Goal: Task Accomplishment & Management: Use online tool/utility

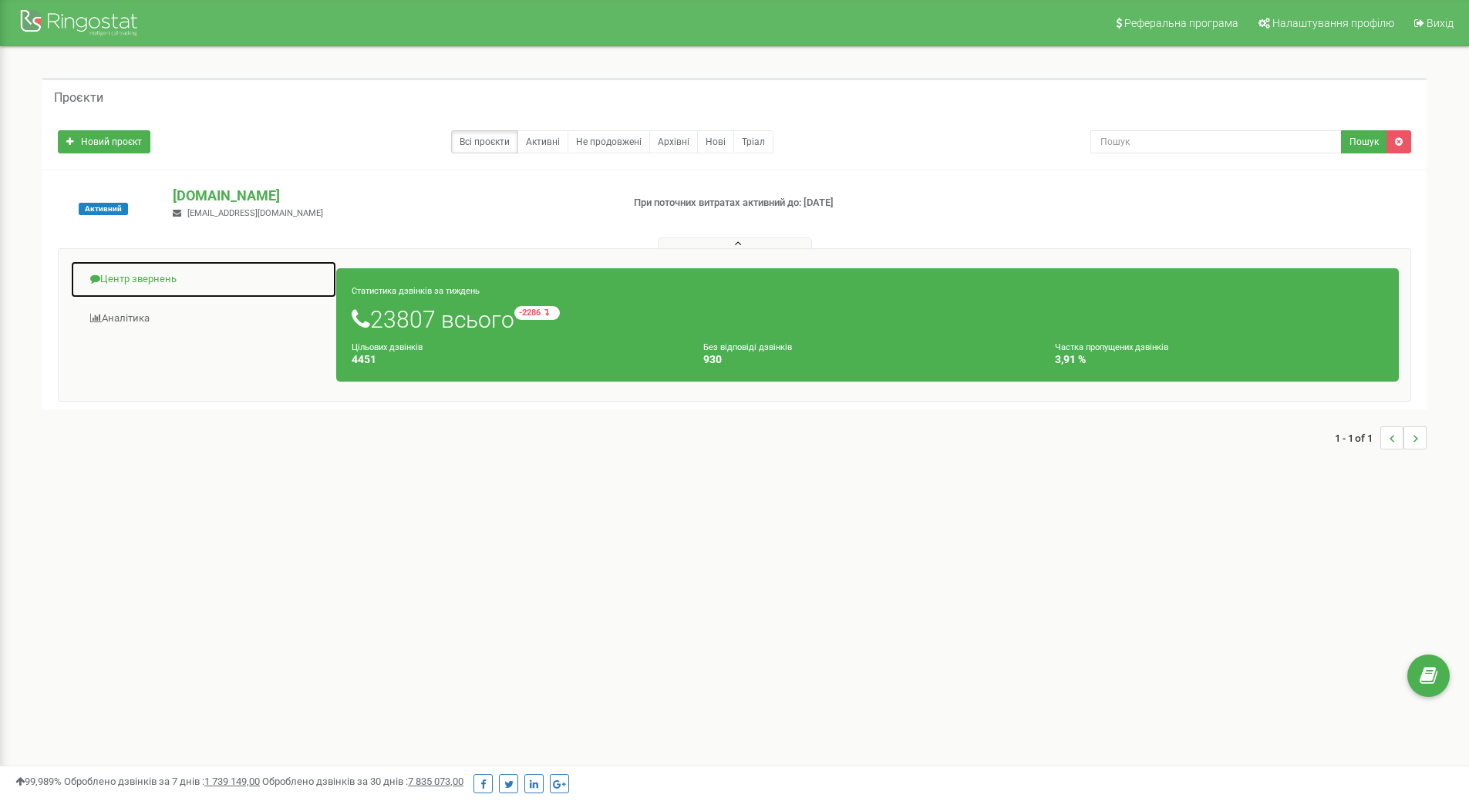
click at [134, 278] on link "Центр звернень" at bounding box center [203, 280] width 267 height 38
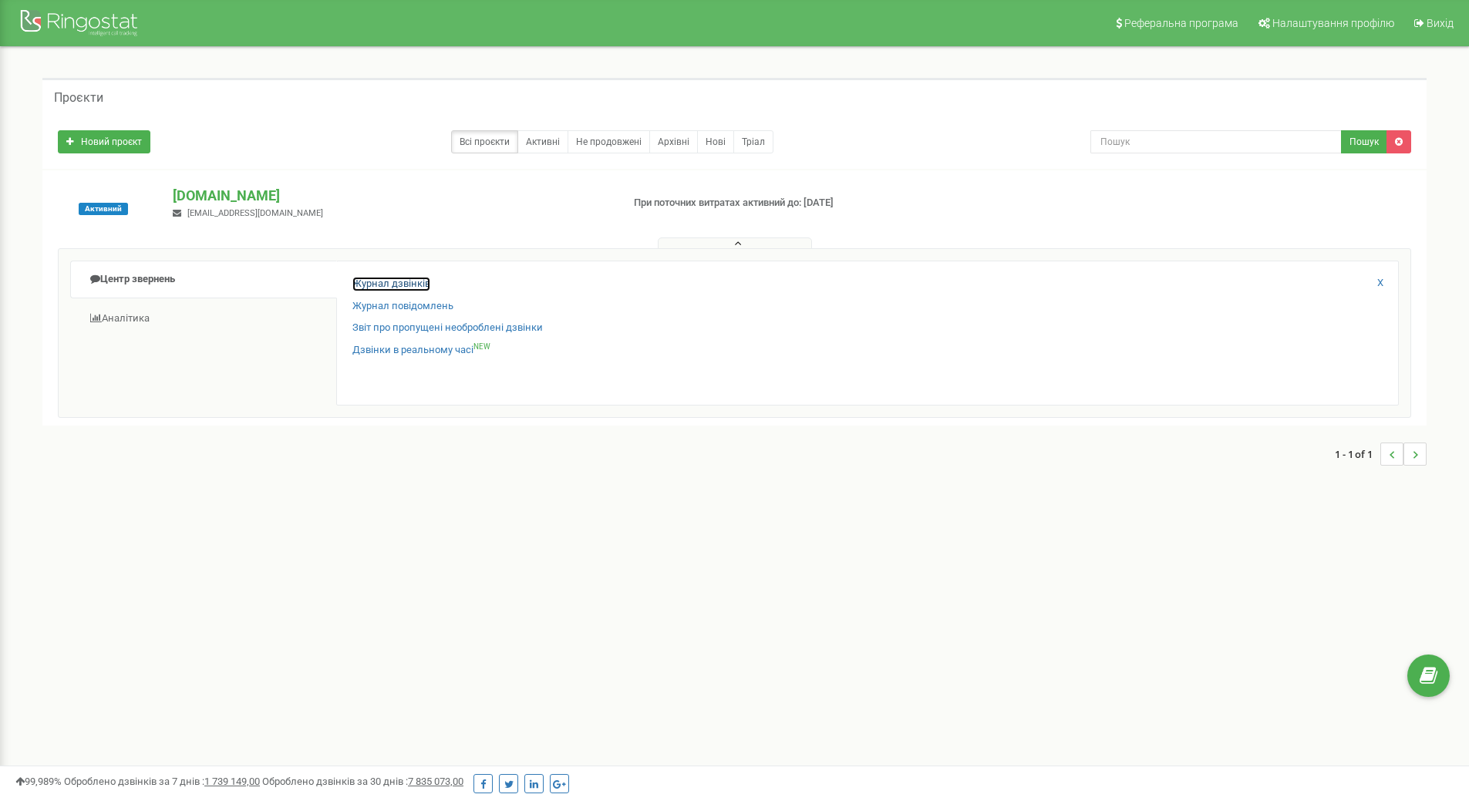
click at [389, 278] on link "Журнал дзвінків" at bounding box center [391, 284] width 78 height 15
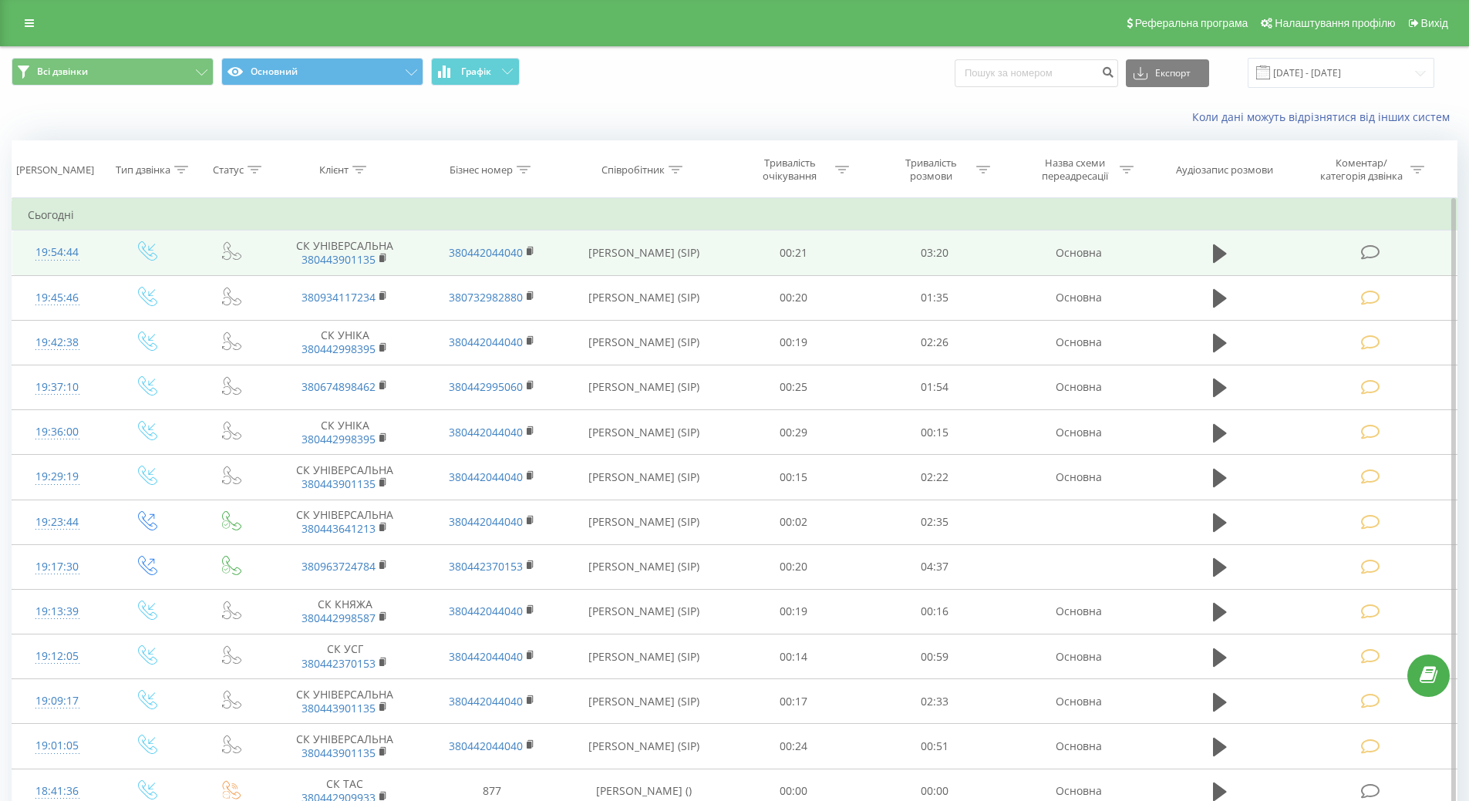
click at [59, 247] on div "19:54:44" at bounding box center [57, 253] width 59 height 30
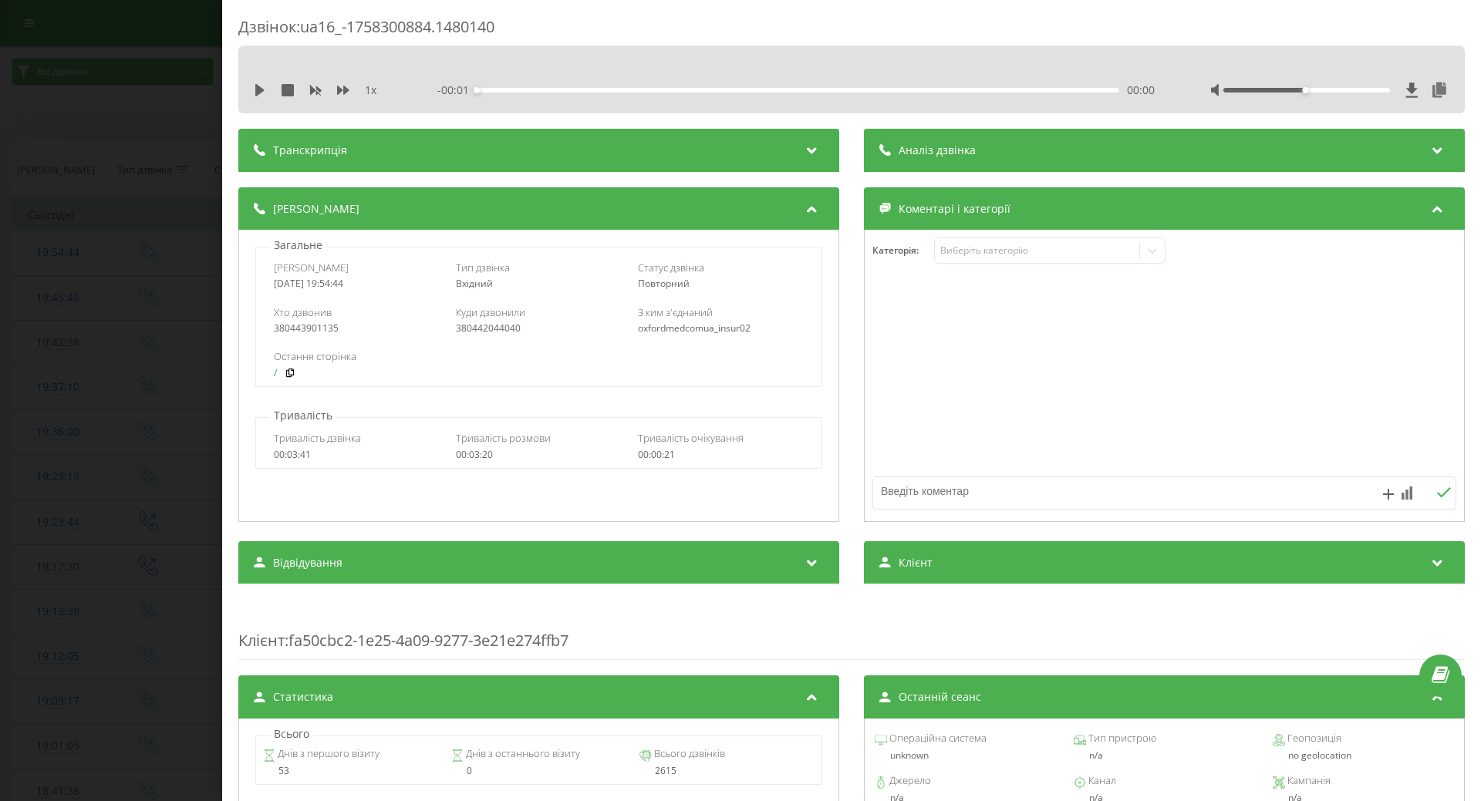
drag, startPoint x: 260, startPoint y: 86, endPoint x: 276, endPoint y: 94, distance: 17.9
click at [260, 87] on icon at bounding box center [259, 90] width 9 height 12
click at [1152, 255] on icon at bounding box center [1152, 250] width 15 height 15
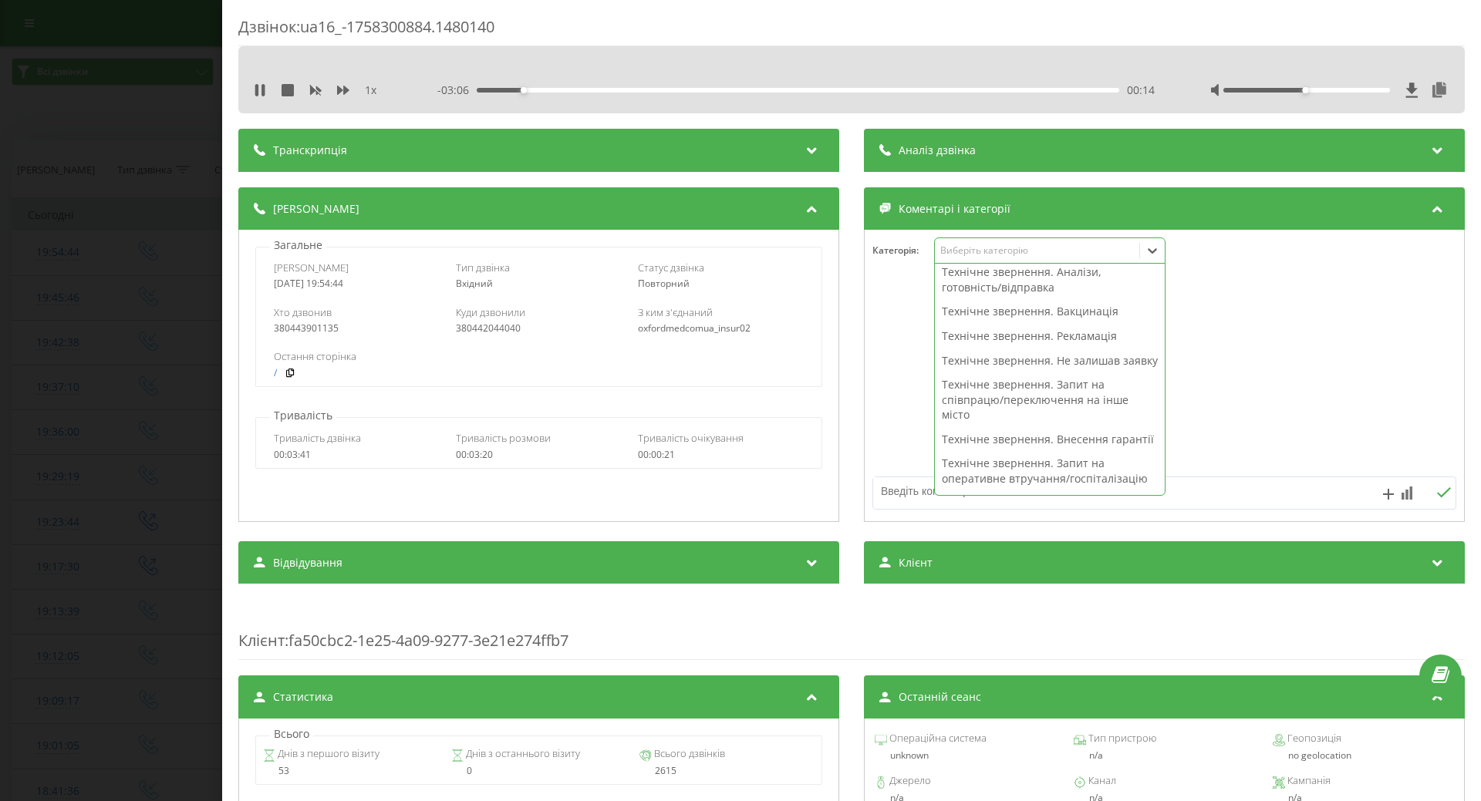
scroll to position [154, 0]
click at [937, 89] on div "00:16" at bounding box center [798, 90] width 642 height 5
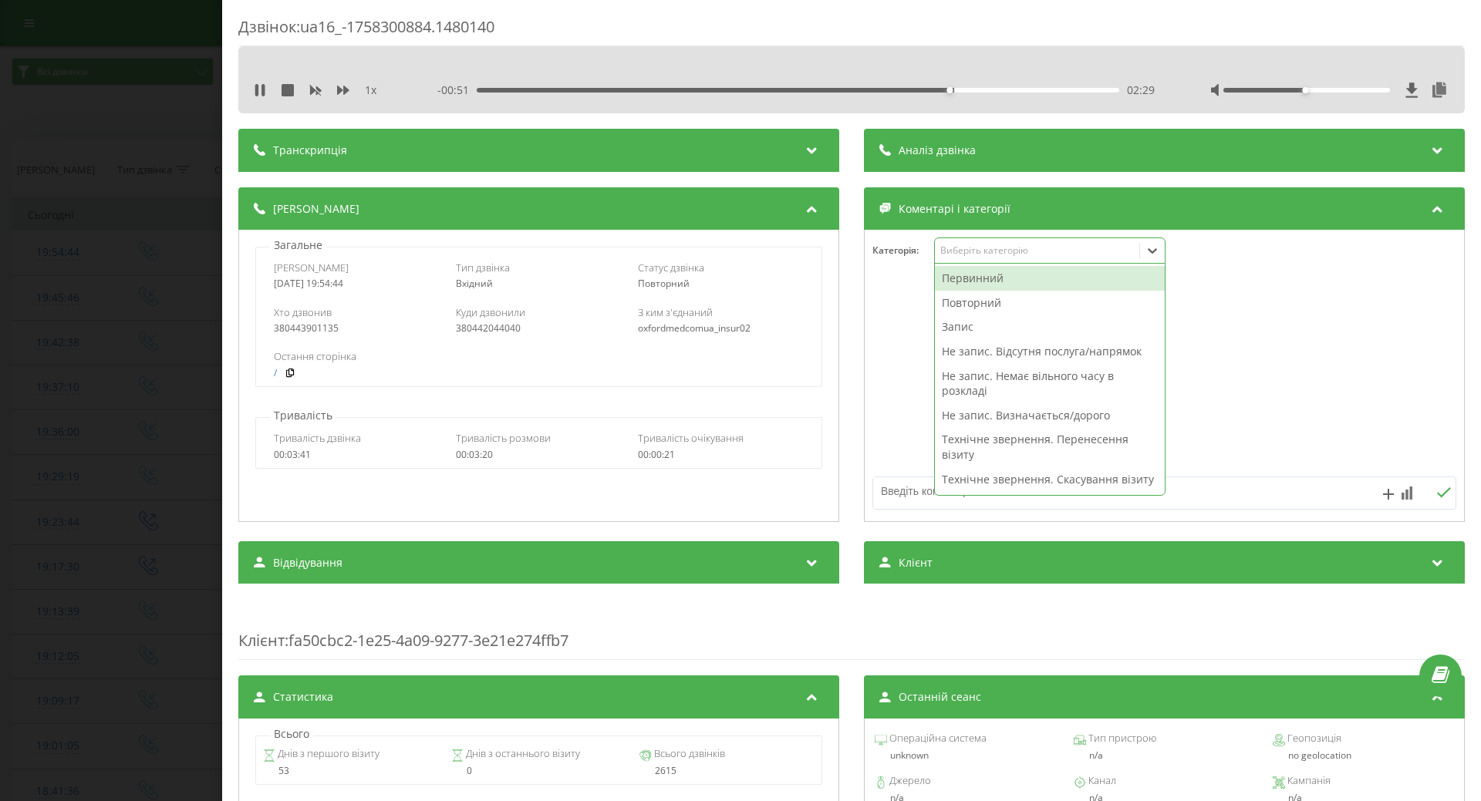
click at [1002, 257] on div "Виберіть категорію" at bounding box center [1036, 250] width 193 height 12
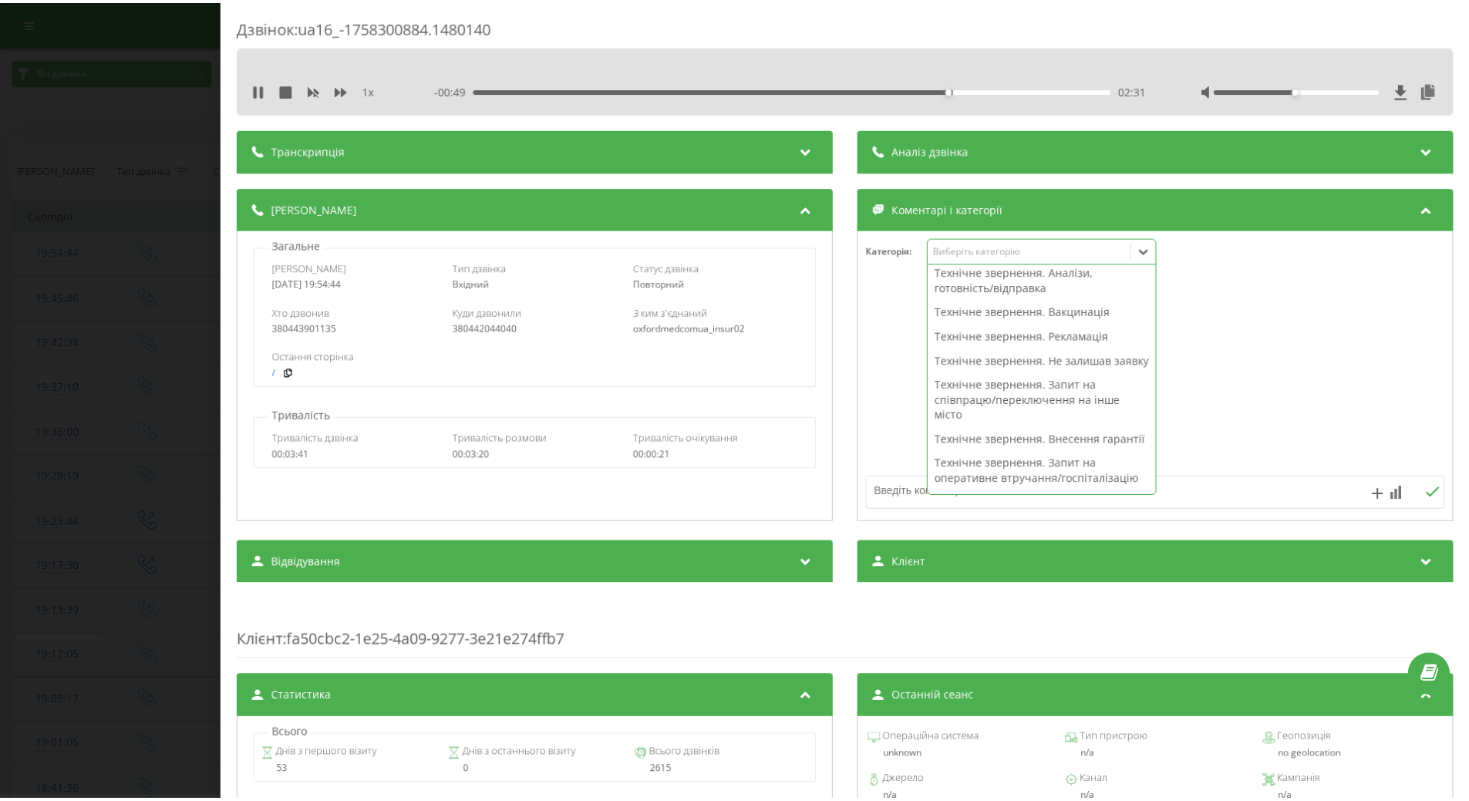
scroll to position [309, 0]
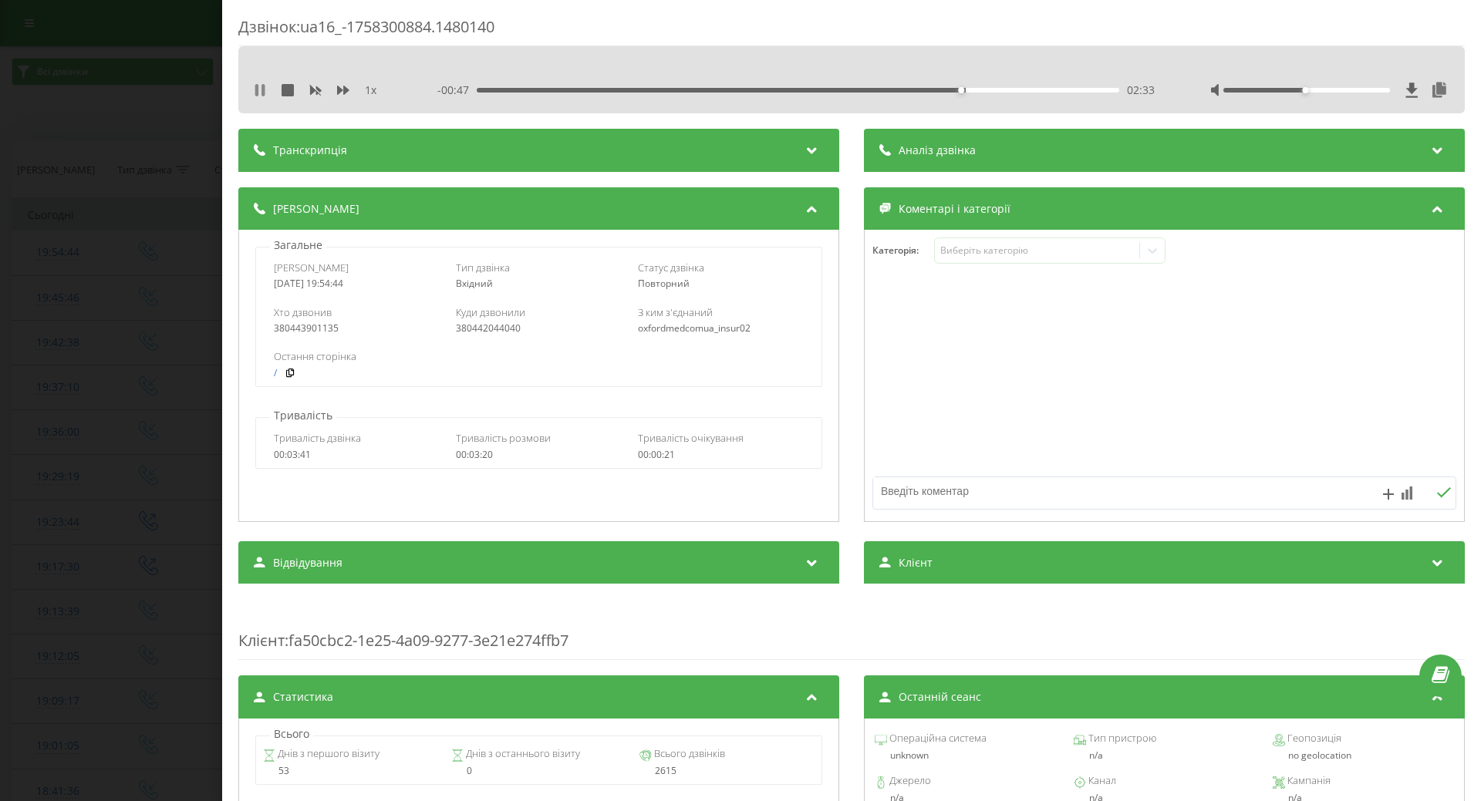
click at [258, 89] on icon at bounding box center [256, 90] width 3 height 12
click at [1148, 243] on div at bounding box center [1152, 250] width 25 height 25
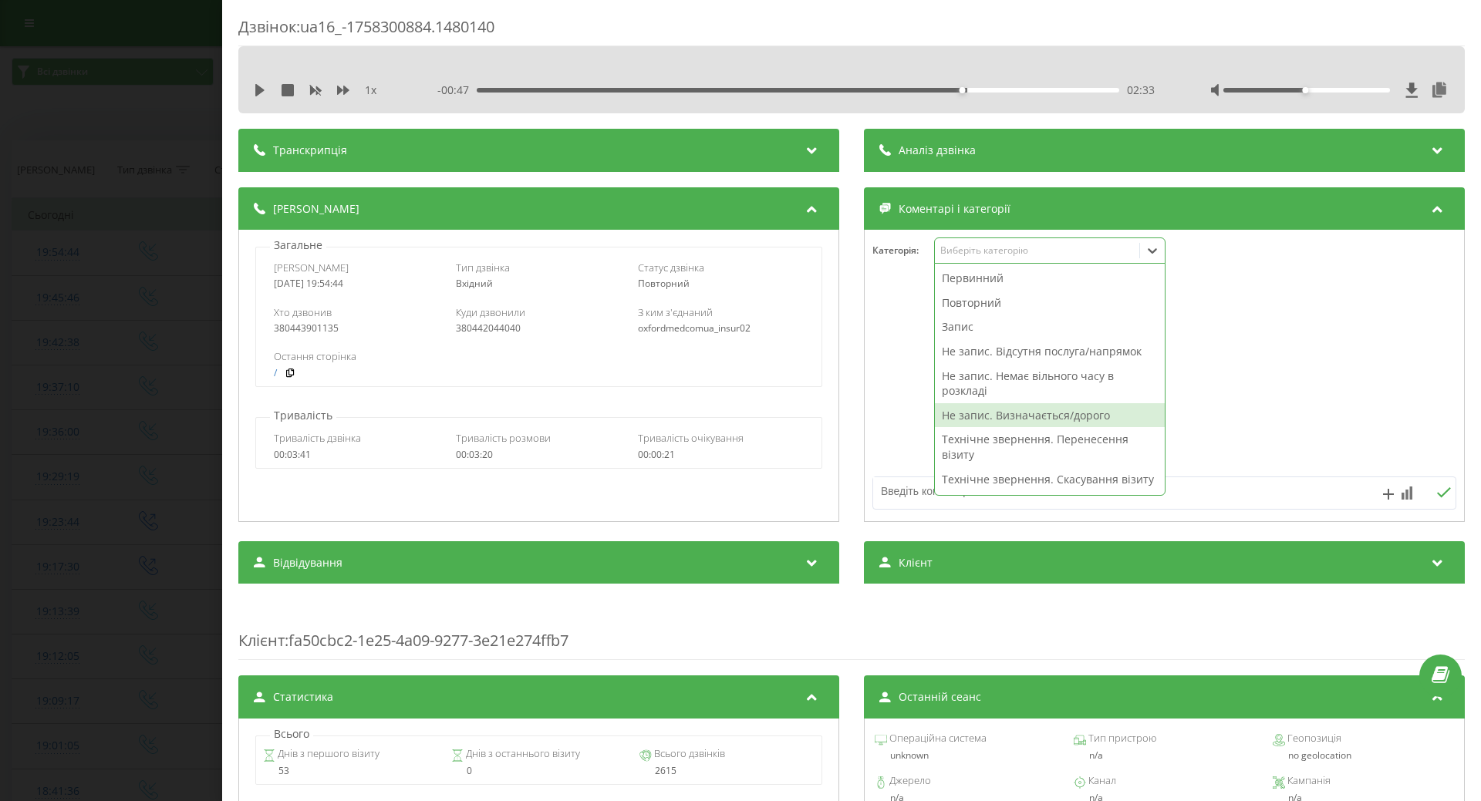
click at [1037, 408] on div "Не запис. Визначається/дорого" at bounding box center [1050, 415] width 230 height 25
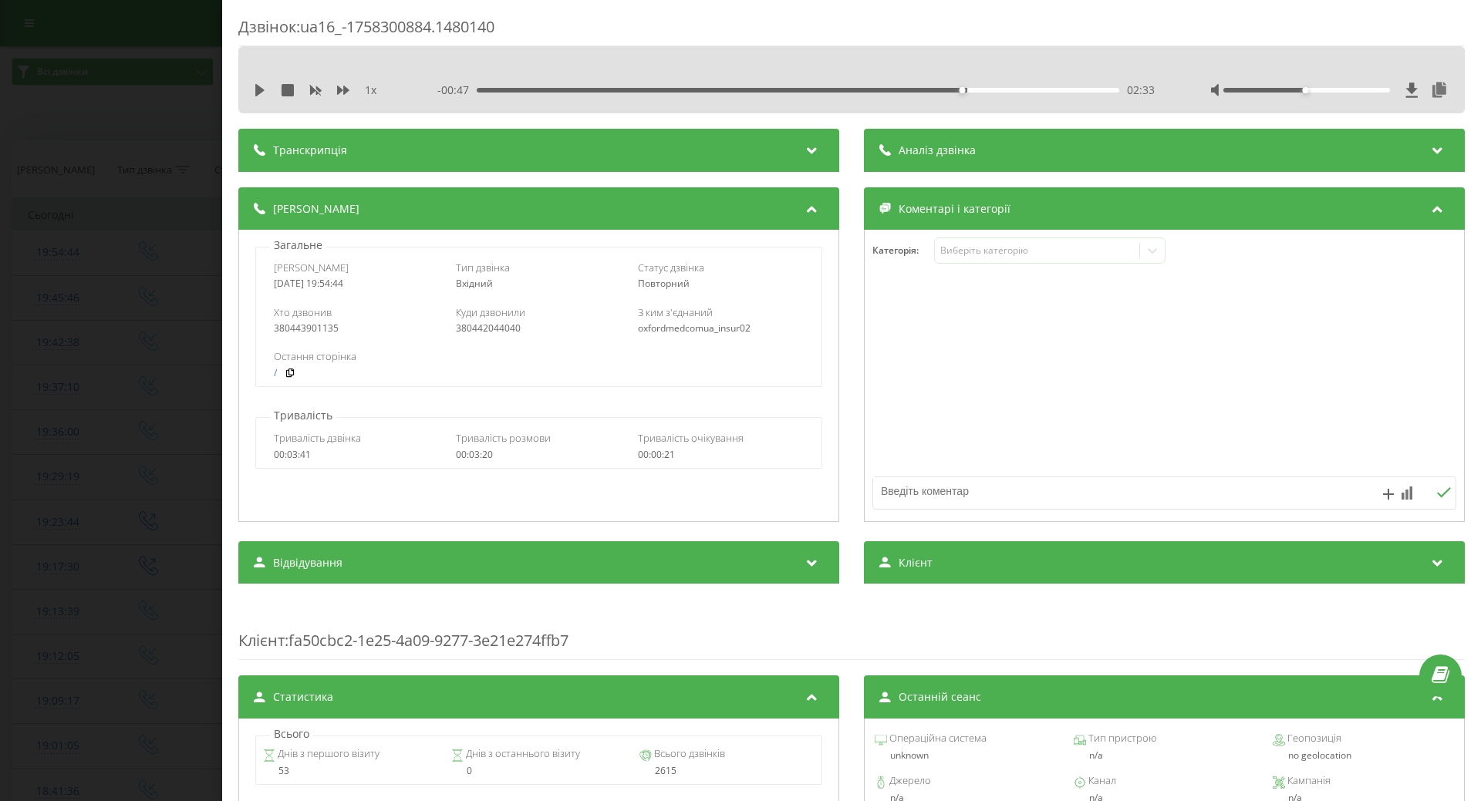
click at [875, 400] on div at bounding box center [1164, 376] width 599 height 185
click at [180, 421] on div "Дзвінок : ua16_-1758300884.1480140 1 x - 00:47 02:33 02:33 Транскрипція Для AI-…" at bounding box center [740, 400] width 1481 height 801
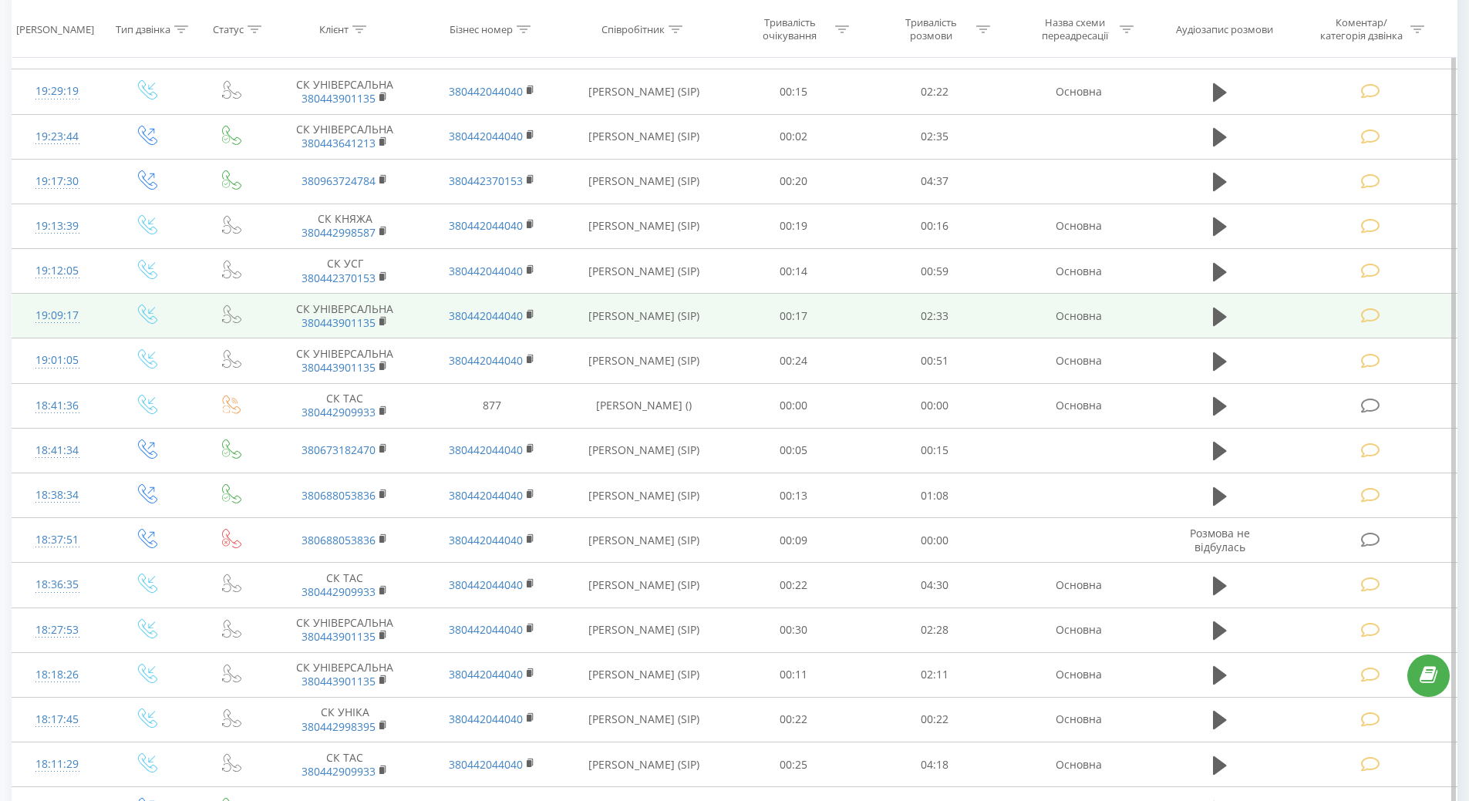
scroll to position [609, 0]
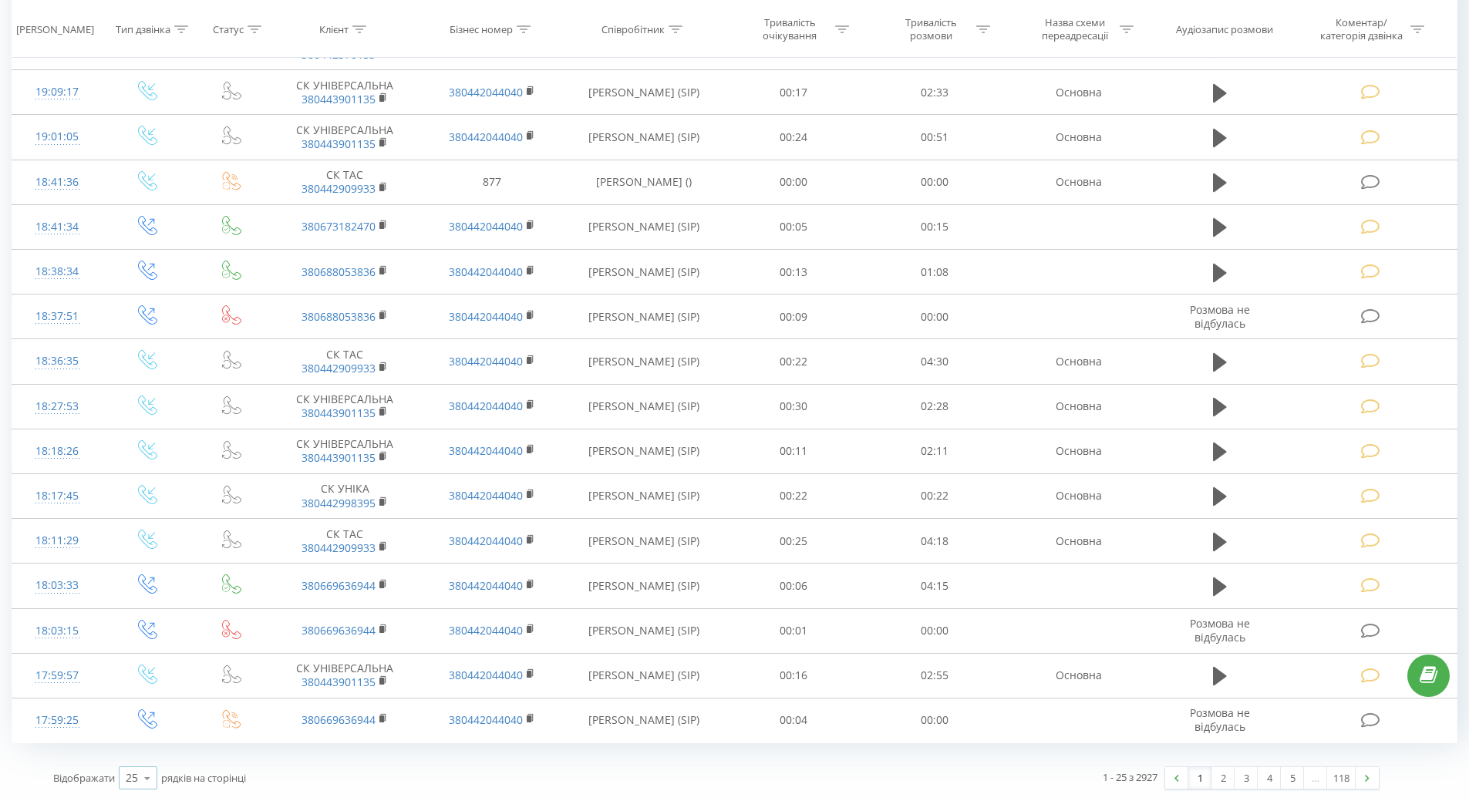
click at [150, 775] on icon at bounding box center [147, 779] width 23 height 30
click at [144, 757] on span "100" at bounding box center [135, 756] width 19 height 15
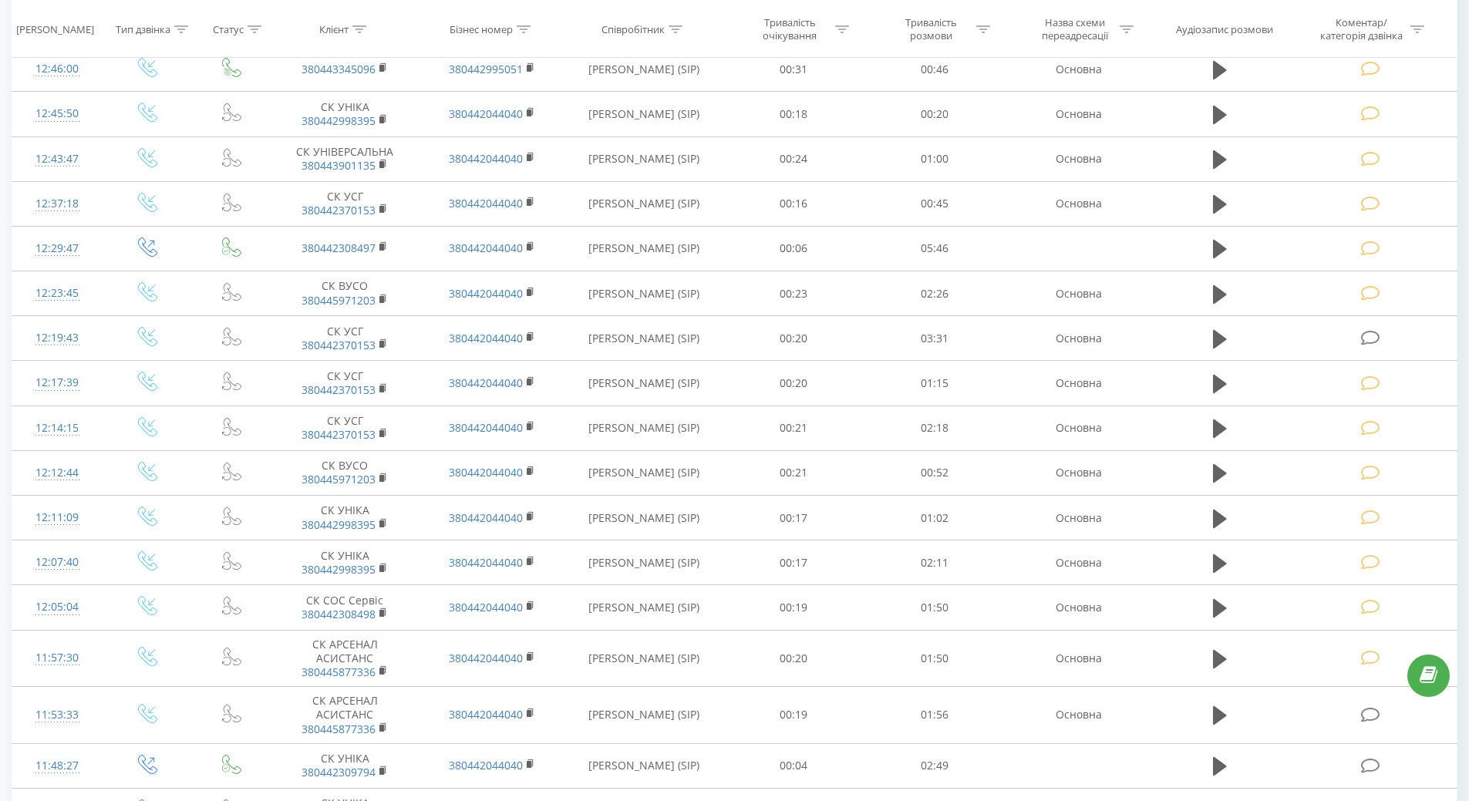
scroll to position [2692, 0]
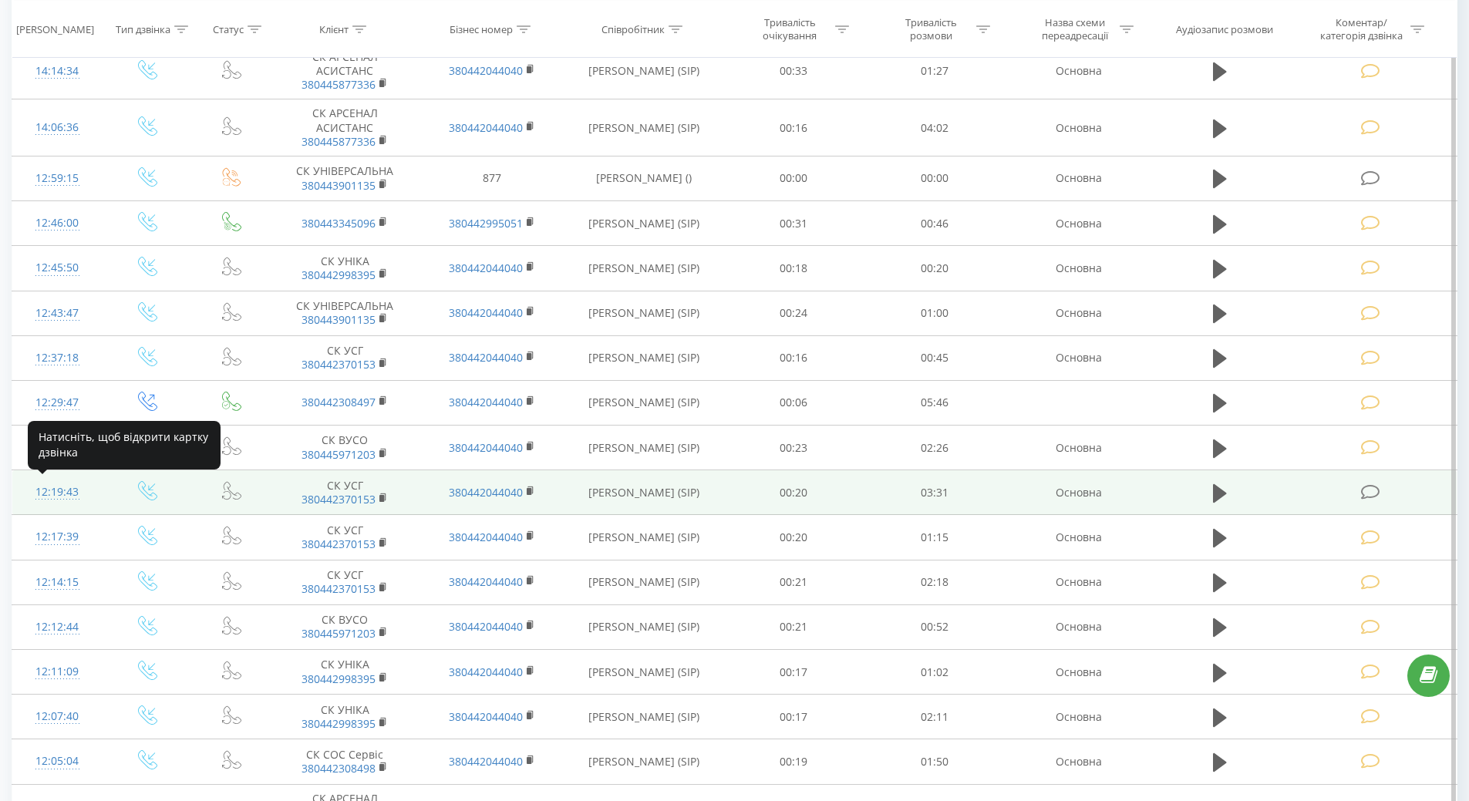
click at [75, 487] on div "12:19:43" at bounding box center [57, 492] width 59 height 30
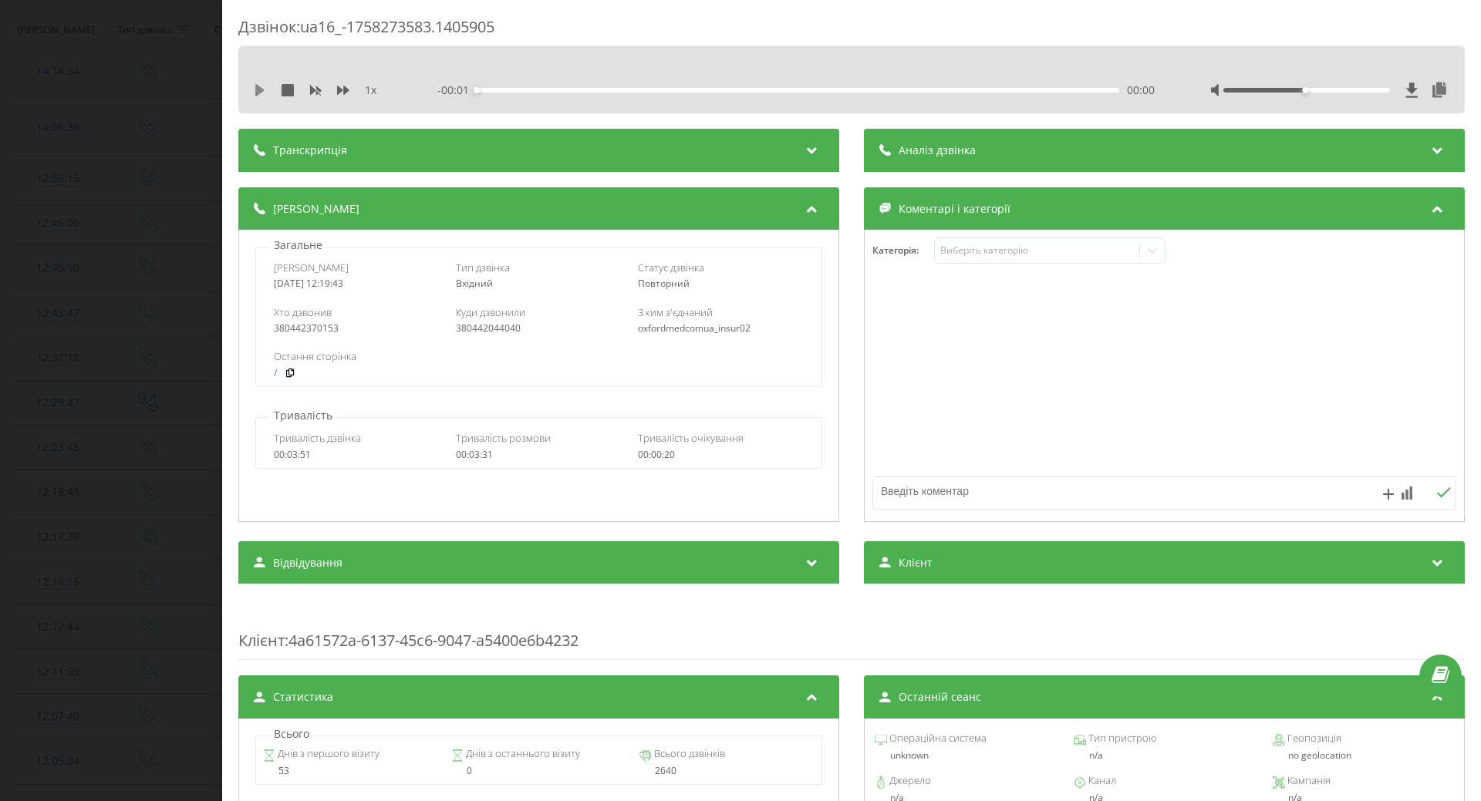
click at [263, 90] on icon at bounding box center [259, 90] width 9 height 12
click at [1003, 246] on div "Виберіть категорію" at bounding box center [1036, 250] width 193 height 12
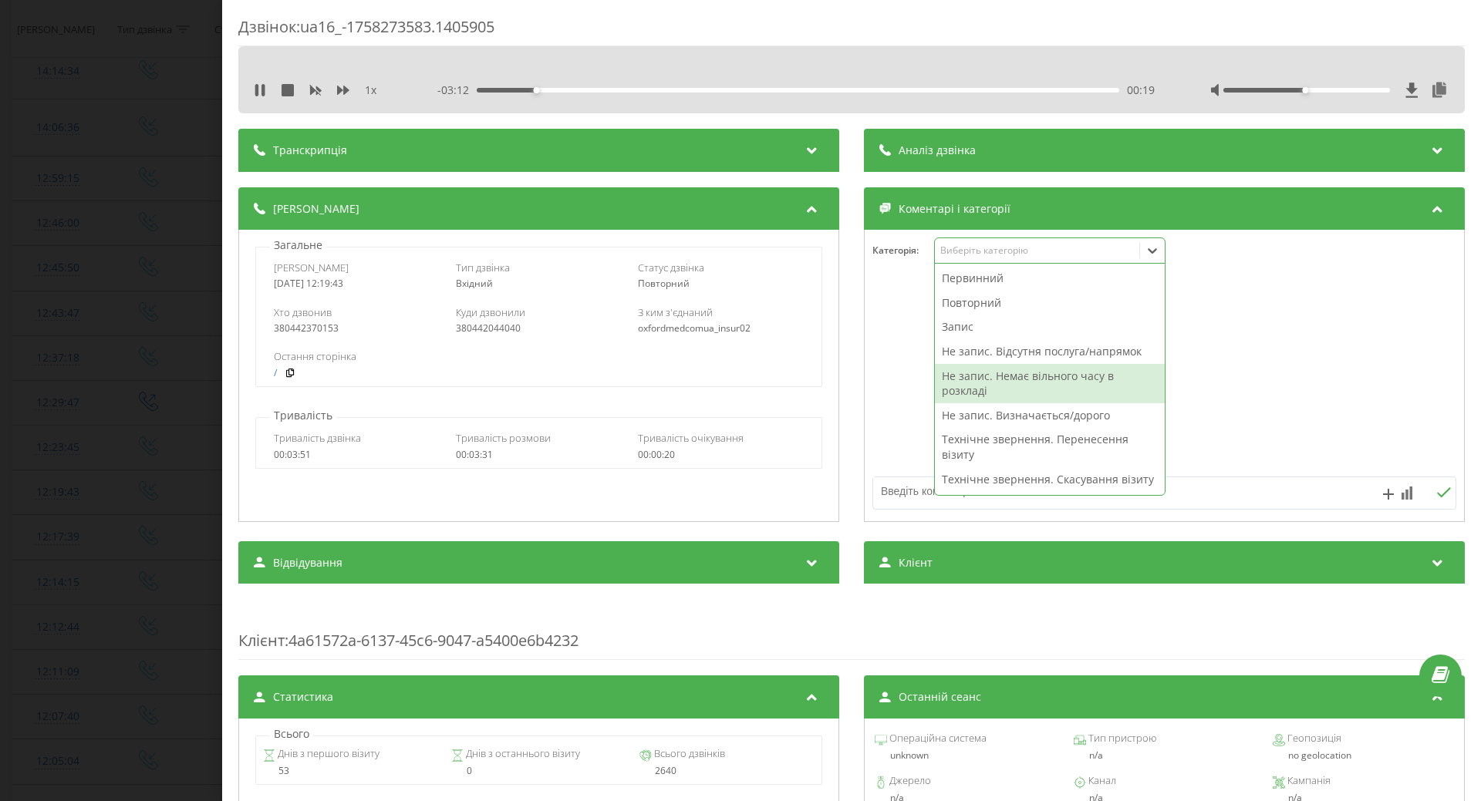
click at [1028, 379] on div "Не запис. Немає вільного часу в розкладі" at bounding box center [1050, 383] width 230 height 39
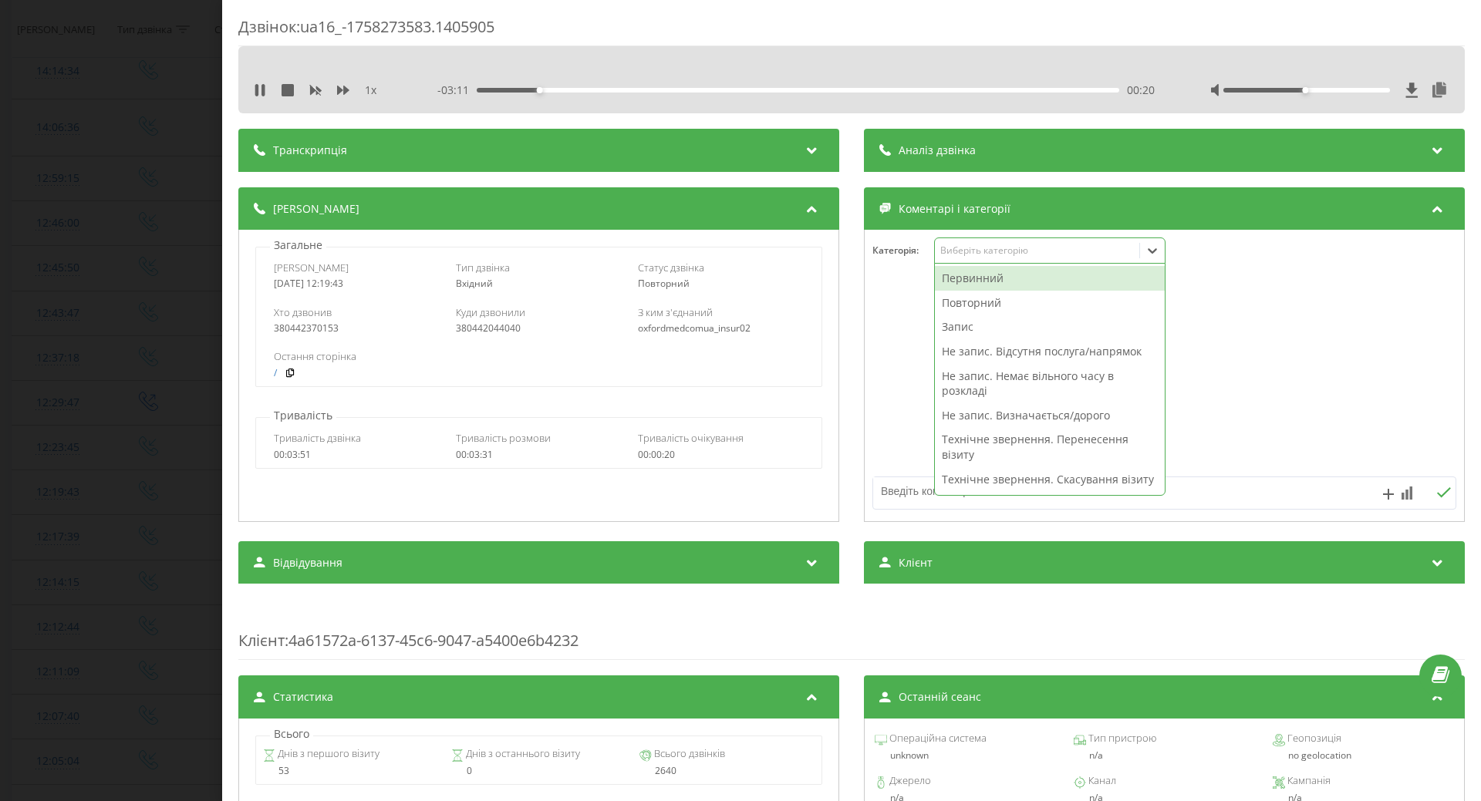
click at [912, 386] on div at bounding box center [1164, 376] width 599 height 185
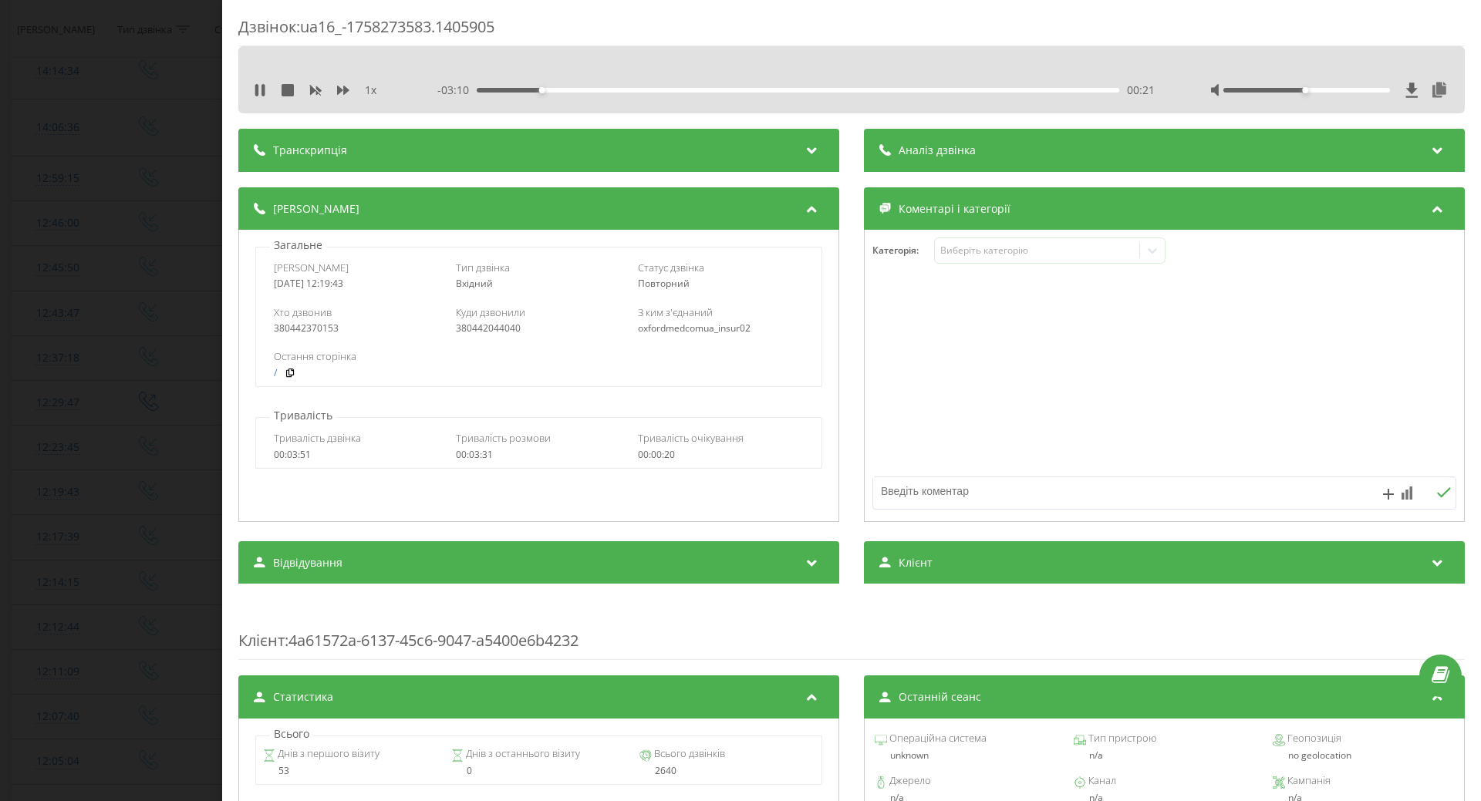
click at [170, 441] on div "Дзвінок : ua16_-1758273583.1405905 1 x - 03:10 00:21 00:21 Транскрипція Для AI-…" at bounding box center [740, 400] width 1481 height 801
click at [258, 91] on icon at bounding box center [256, 90] width 3 height 12
click at [66, 309] on div "Дзвінок : ua16_-1758273583.1405905 1 x - 03:06 00:25 00:25 Транскрипція Для AI-…" at bounding box center [740, 400] width 1481 height 801
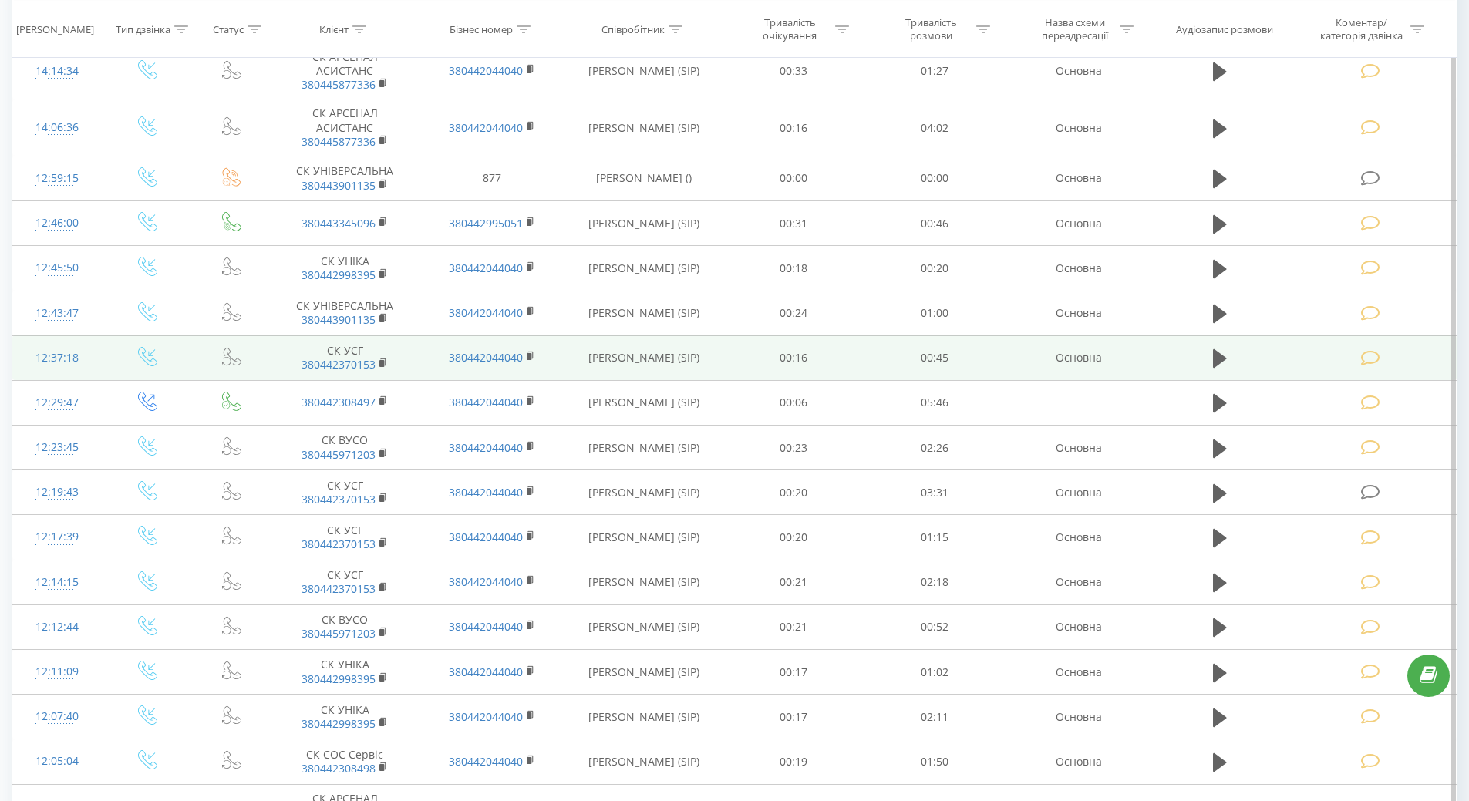
scroll to position [2769, 0]
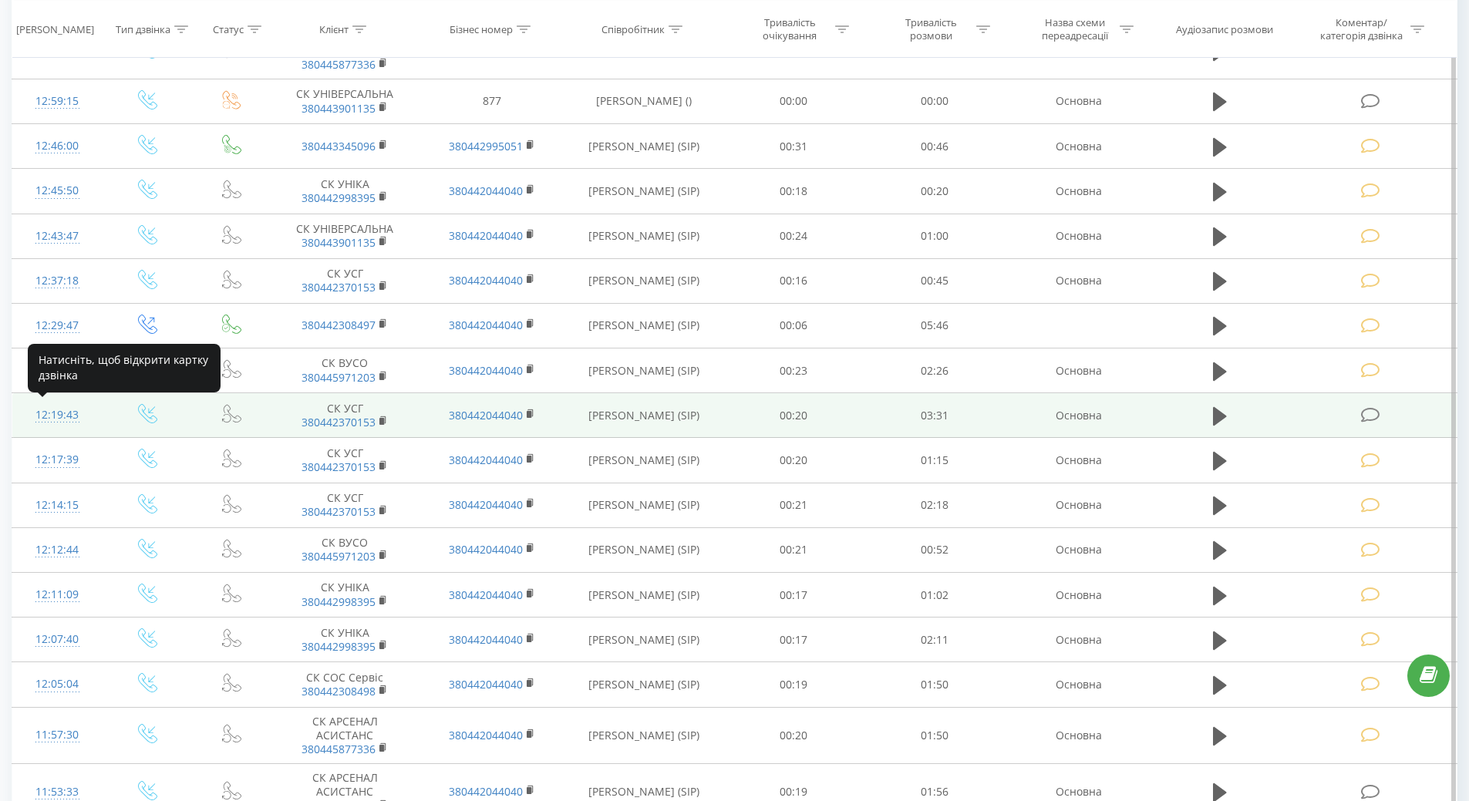
click at [59, 415] on div "12:19:43" at bounding box center [57, 415] width 59 height 30
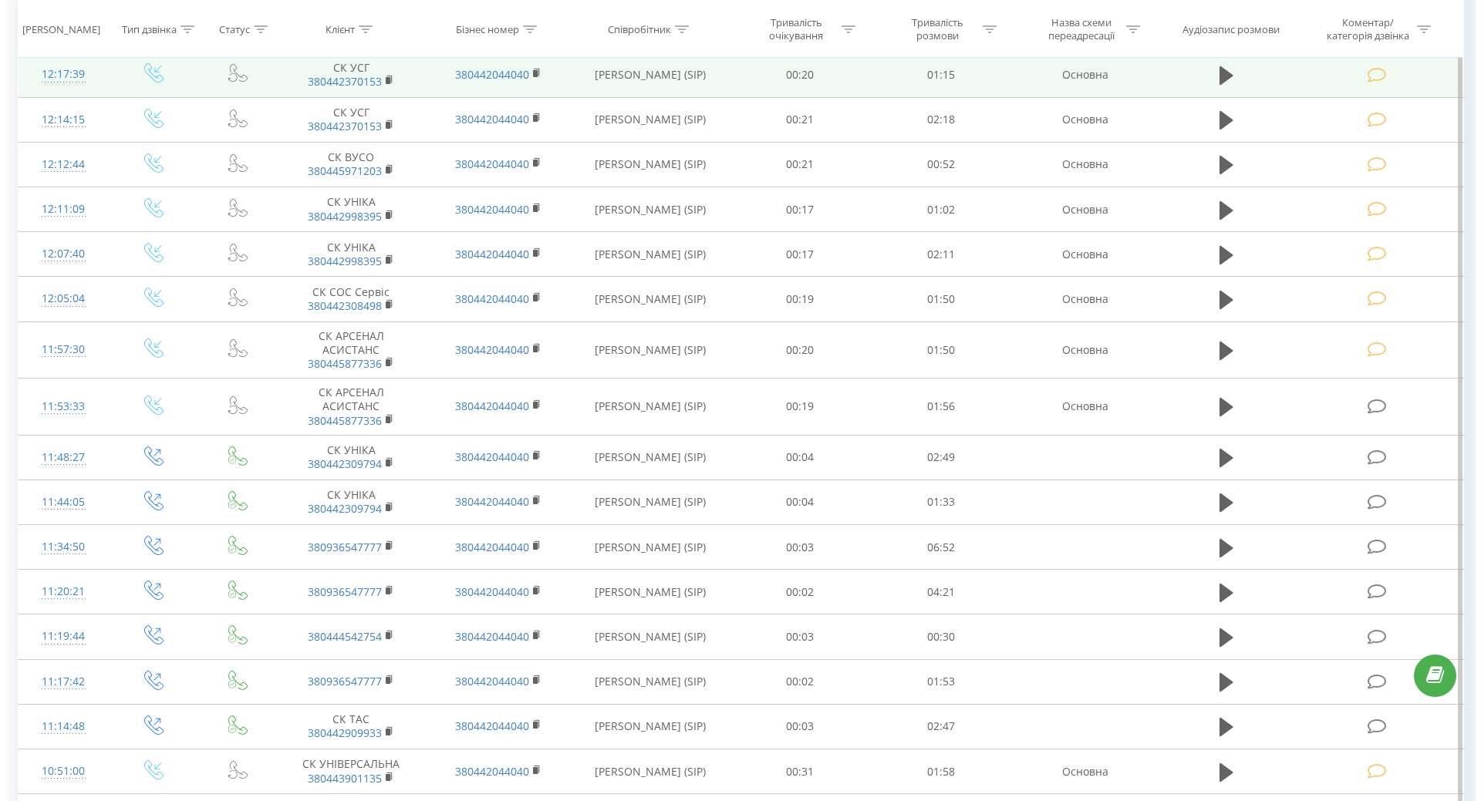
scroll to position [3309, 0]
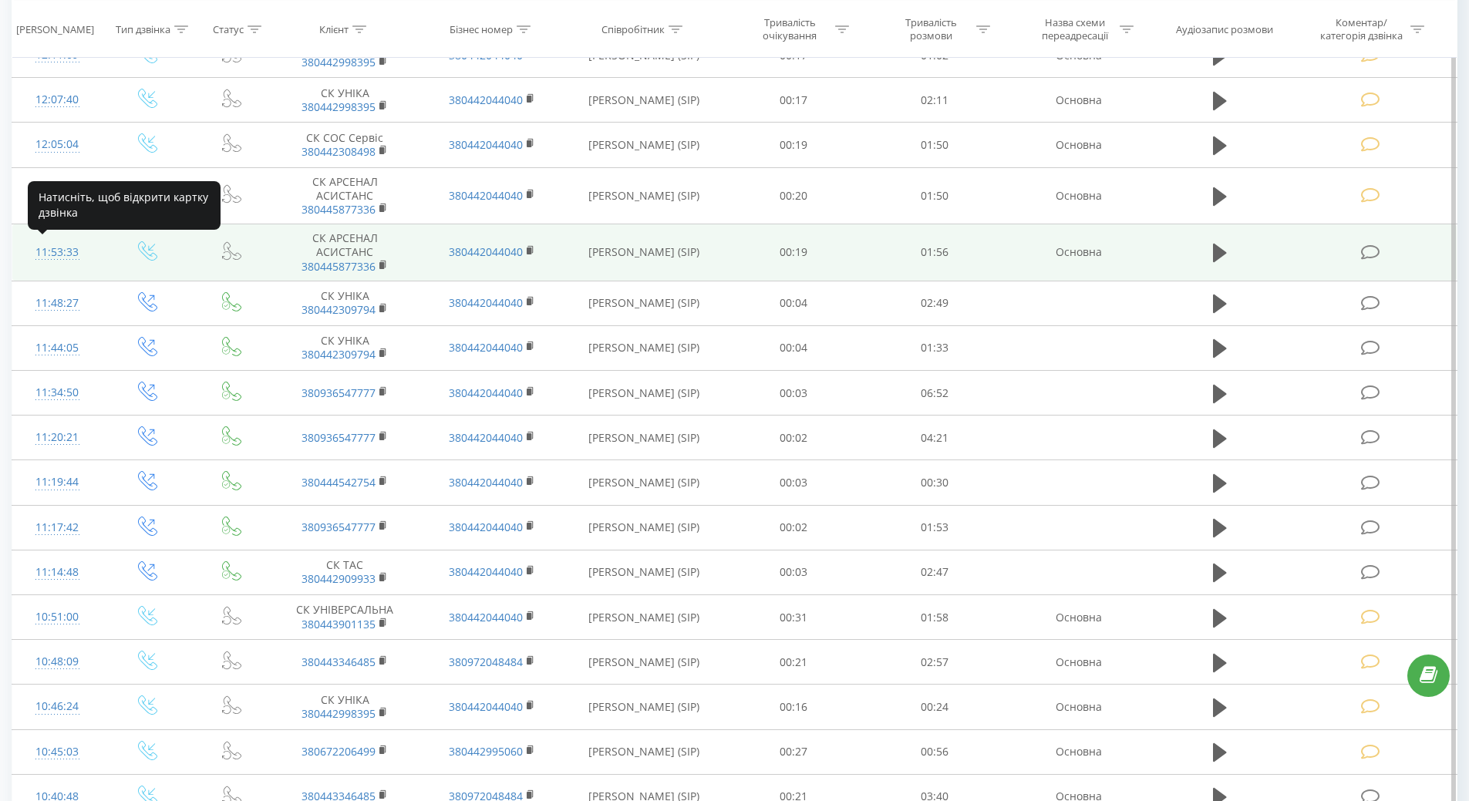
click at [64, 249] on div "11:53:33" at bounding box center [57, 253] width 59 height 30
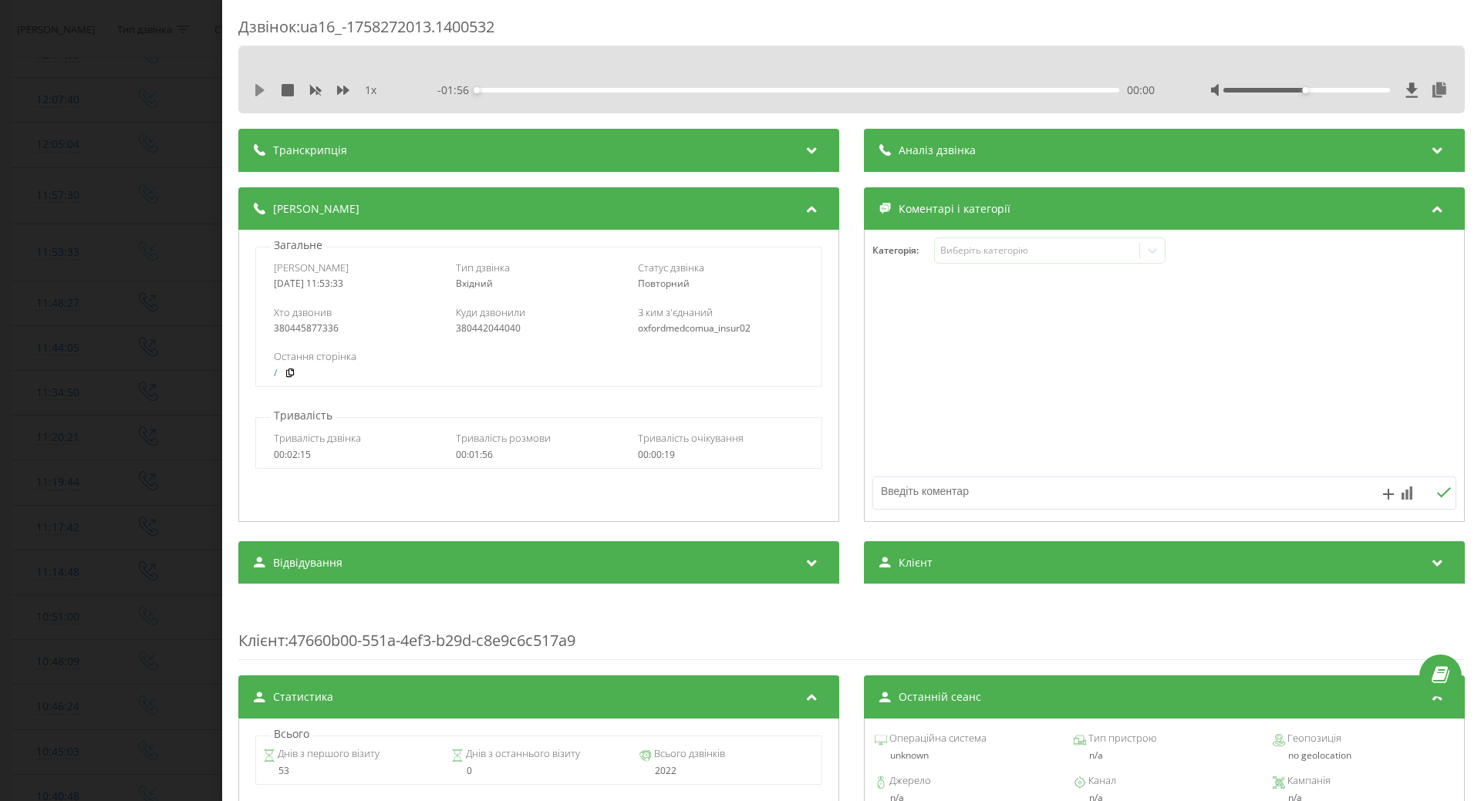
click at [261, 93] on icon at bounding box center [260, 90] width 12 height 12
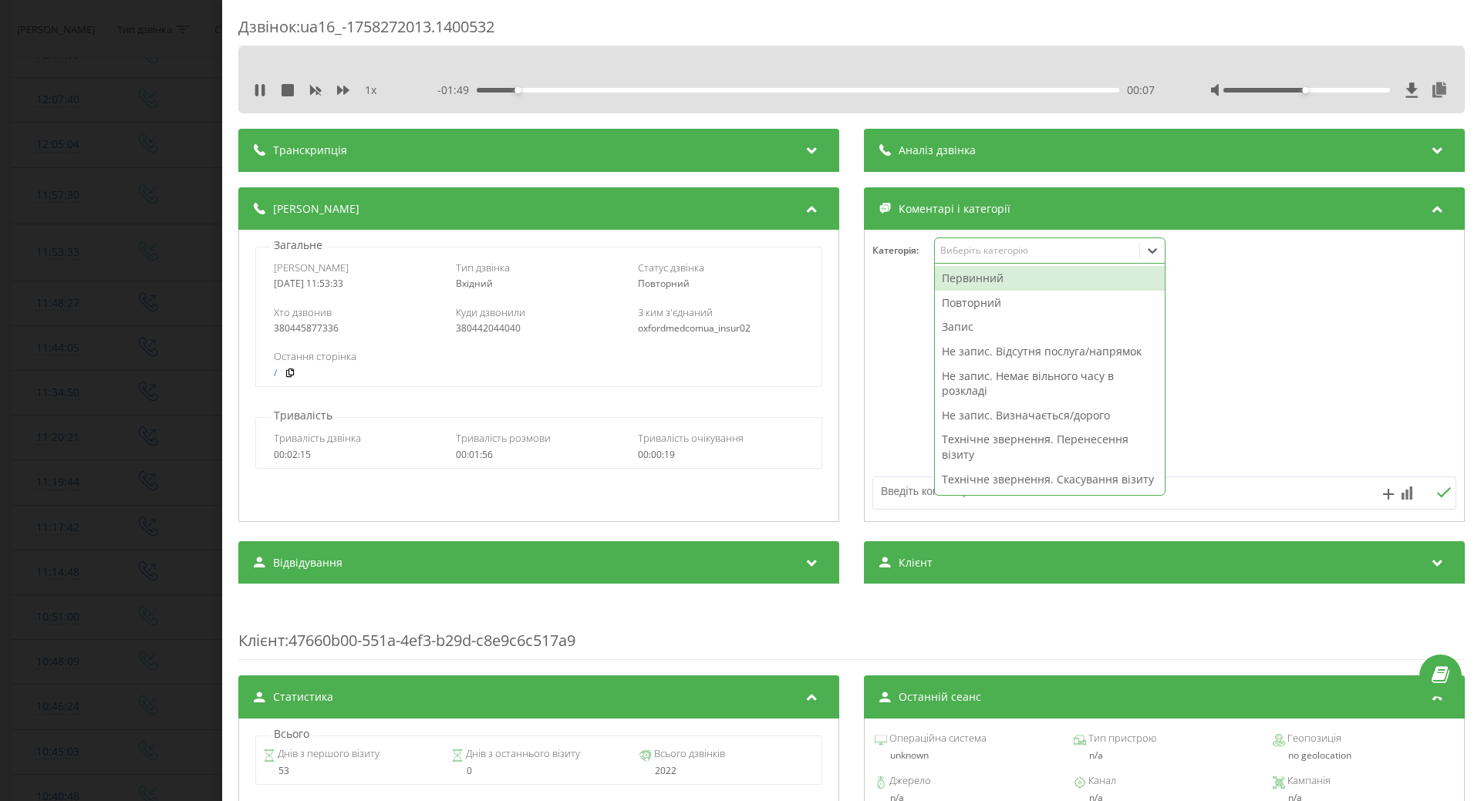
click at [1020, 259] on div "Виберіть категорію" at bounding box center [1049, 251] width 231 height 26
click at [966, 409] on div "Не запис. Визначається/дорого" at bounding box center [1050, 415] width 230 height 25
click at [888, 431] on div at bounding box center [1164, 376] width 599 height 185
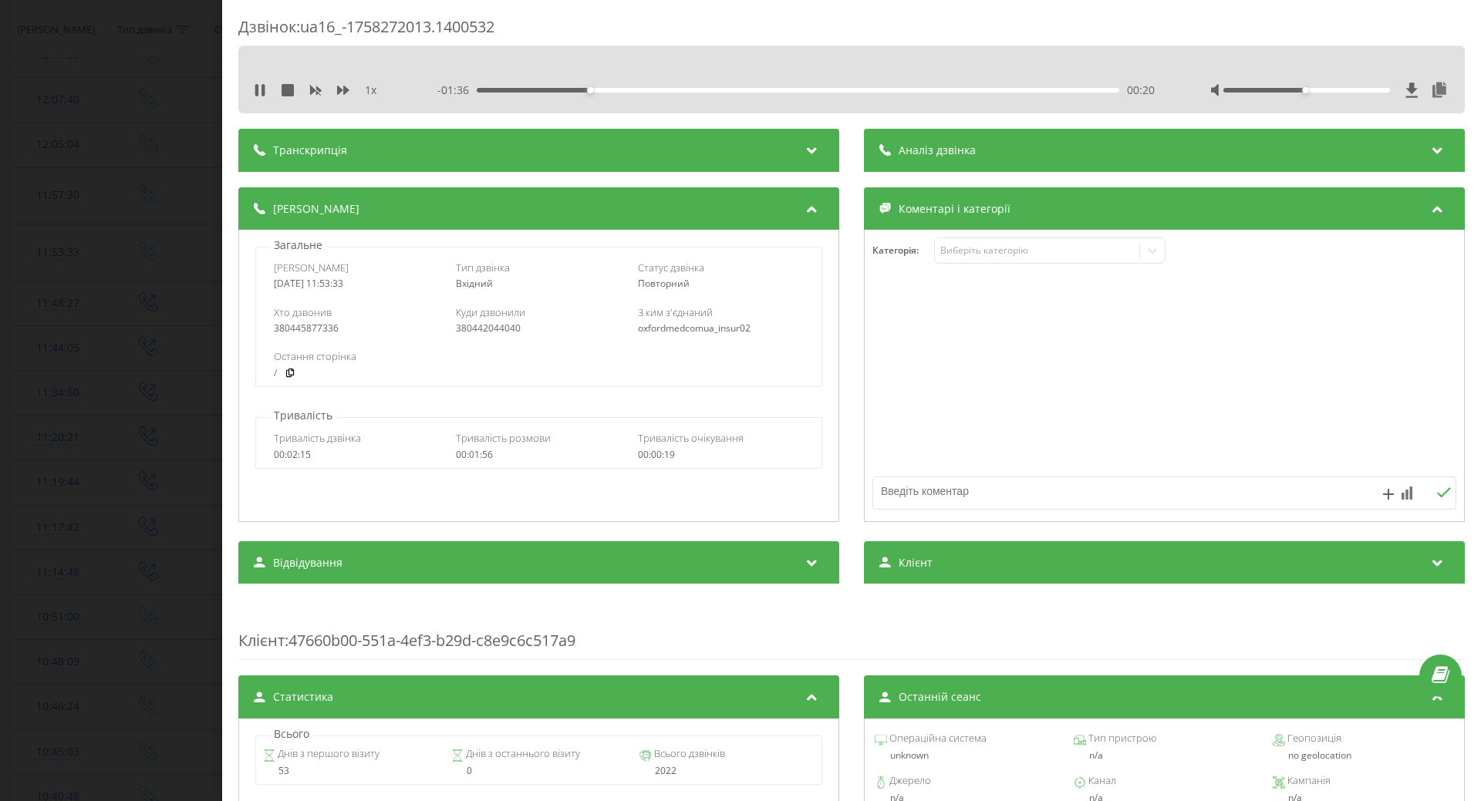
click at [132, 376] on div "Дзвінок : ua16_-1758272013.1400532 1 x - 01:36 00:20 00:20 Транскрипція Для AI-…" at bounding box center [740, 400] width 1481 height 801
click at [257, 90] on icon at bounding box center [256, 90] width 3 height 12
click at [133, 321] on td at bounding box center [148, 303] width 91 height 45
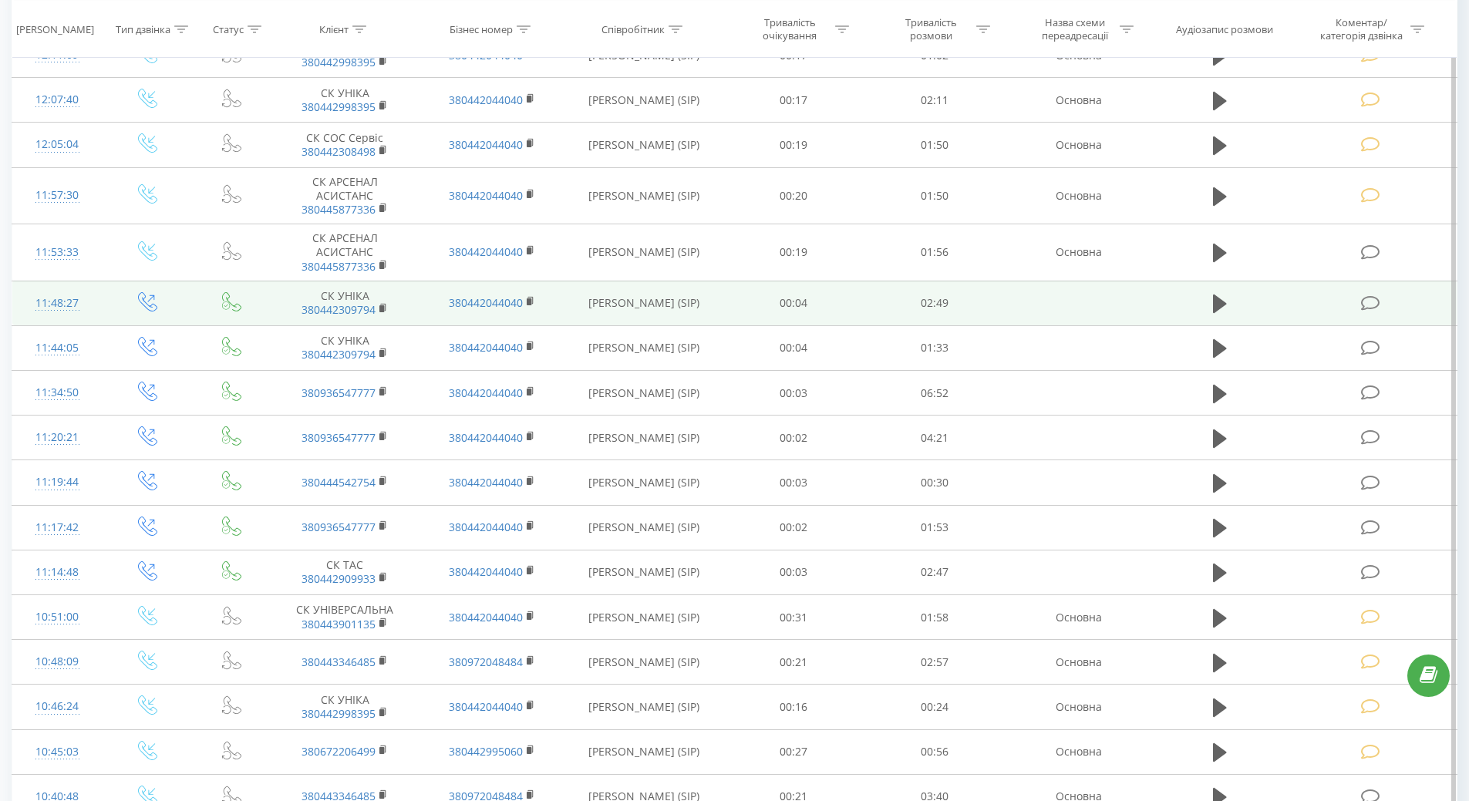
click at [62, 299] on div "11:48:27" at bounding box center [57, 303] width 59 height 30
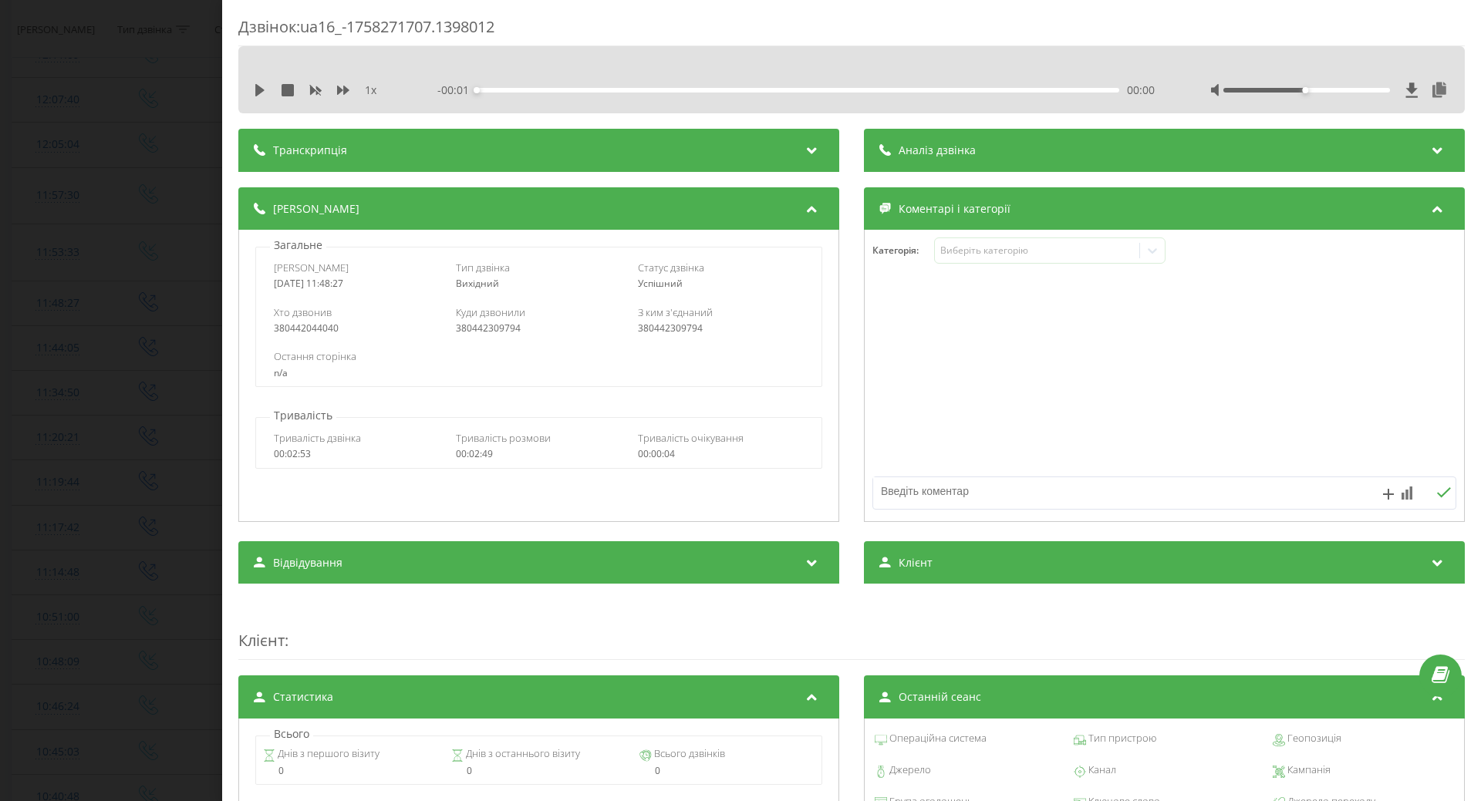
click at [266, 89] on div "1 x" at bounding box center [325, 90] width 143 height 15
click at [256, 91] on icon at bounding box center [259, 90] width 9 height 12
click at [615, 87] on div "- 02:47 00:02 00:02" at bounding box center [795, 90] width 717 height 15
click at [615, 89] on div "00:37" at bounding box center [798, 90] width 642 height 5
click at [675, 89] on div "00:38" at bounding box center [798, 90] width 642 height 5
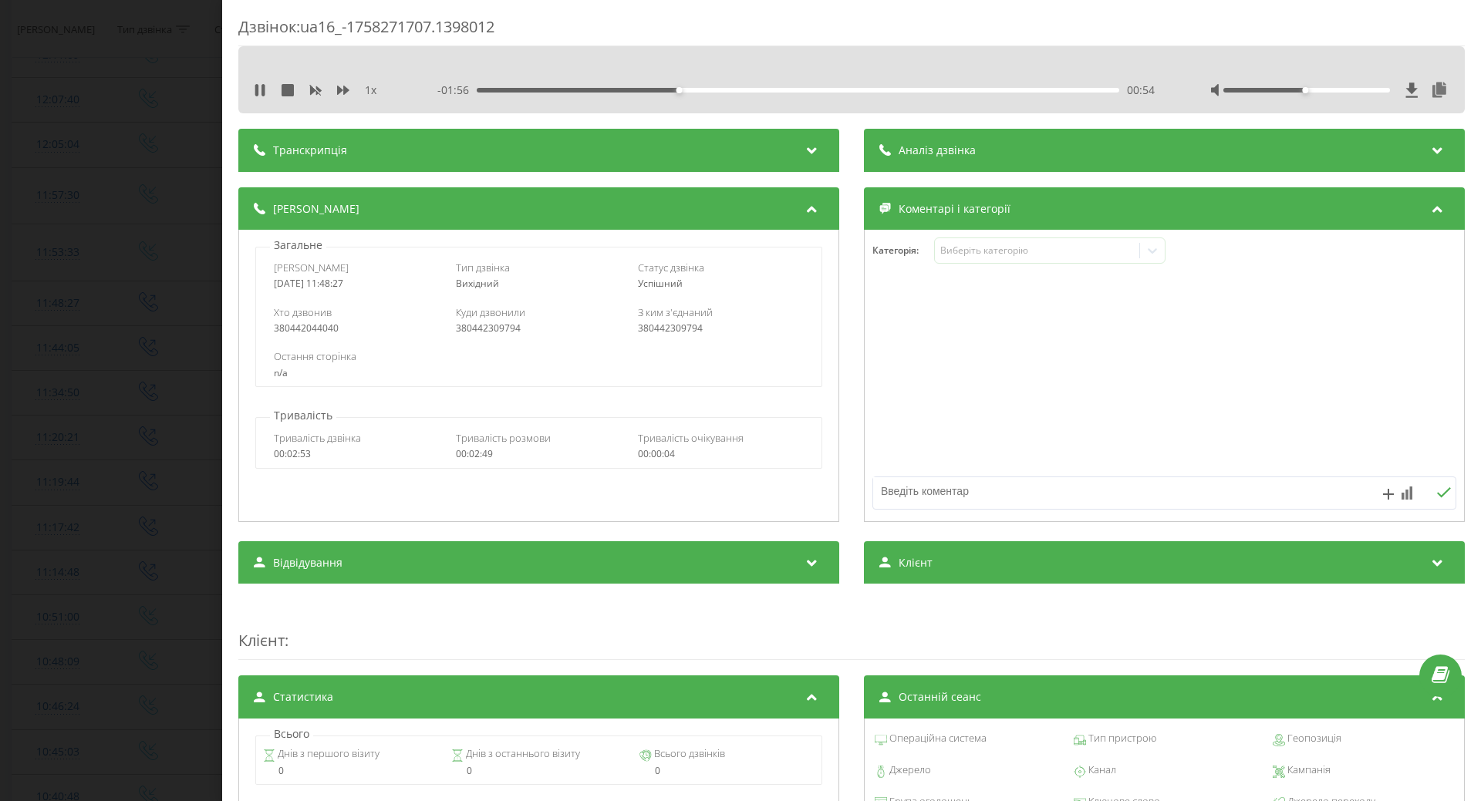
click at [728, 86] on div "- 01:56 00:54 00:54" at bounding box center [795, 90] width 717 height 15
click at [754, 91] on div "00:54" at bounding box center [798, 90] width 642 height 5
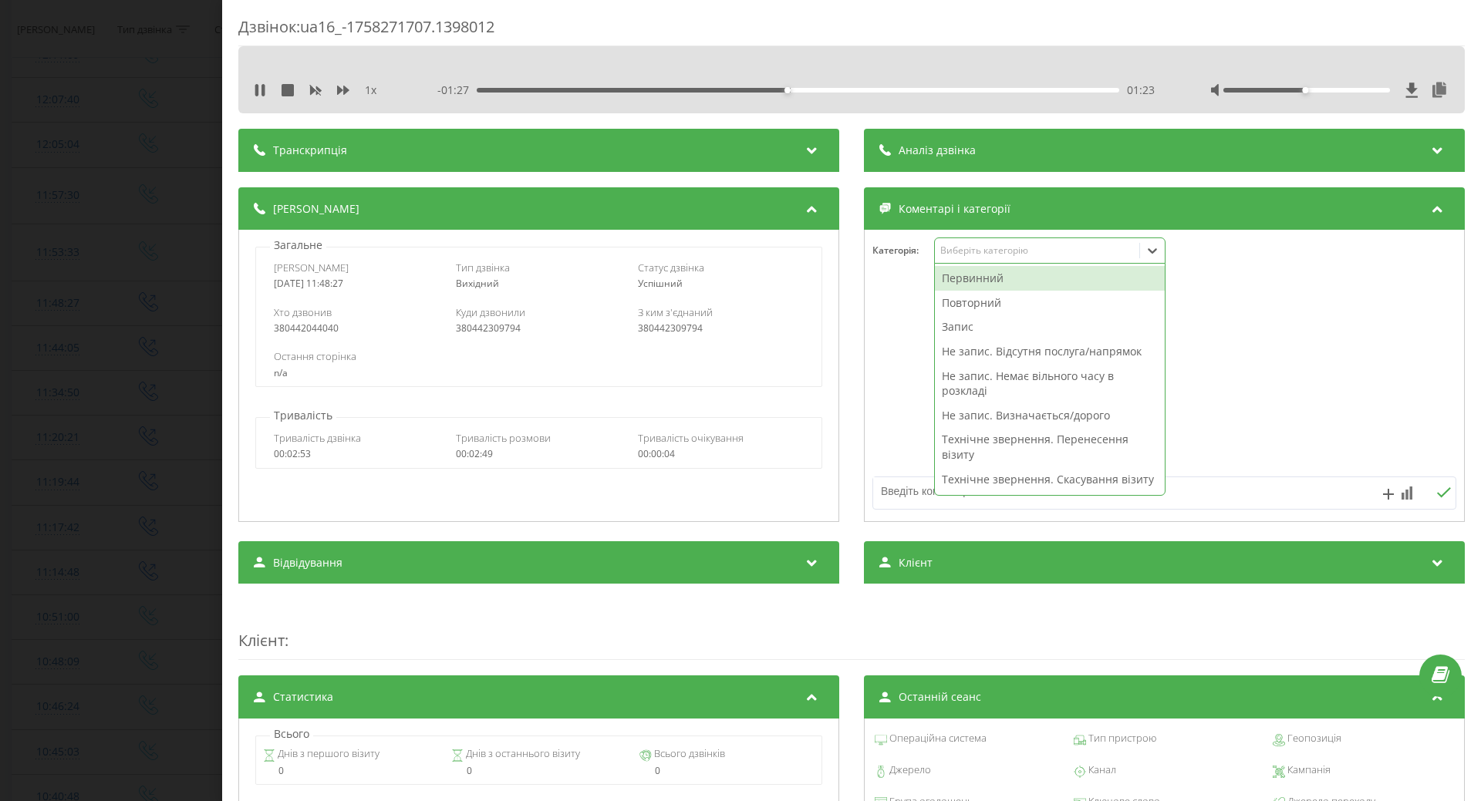
click at [1097, 258] on div "Виберіть категорію" at bounding box center [1037, 251] width 204 height 15
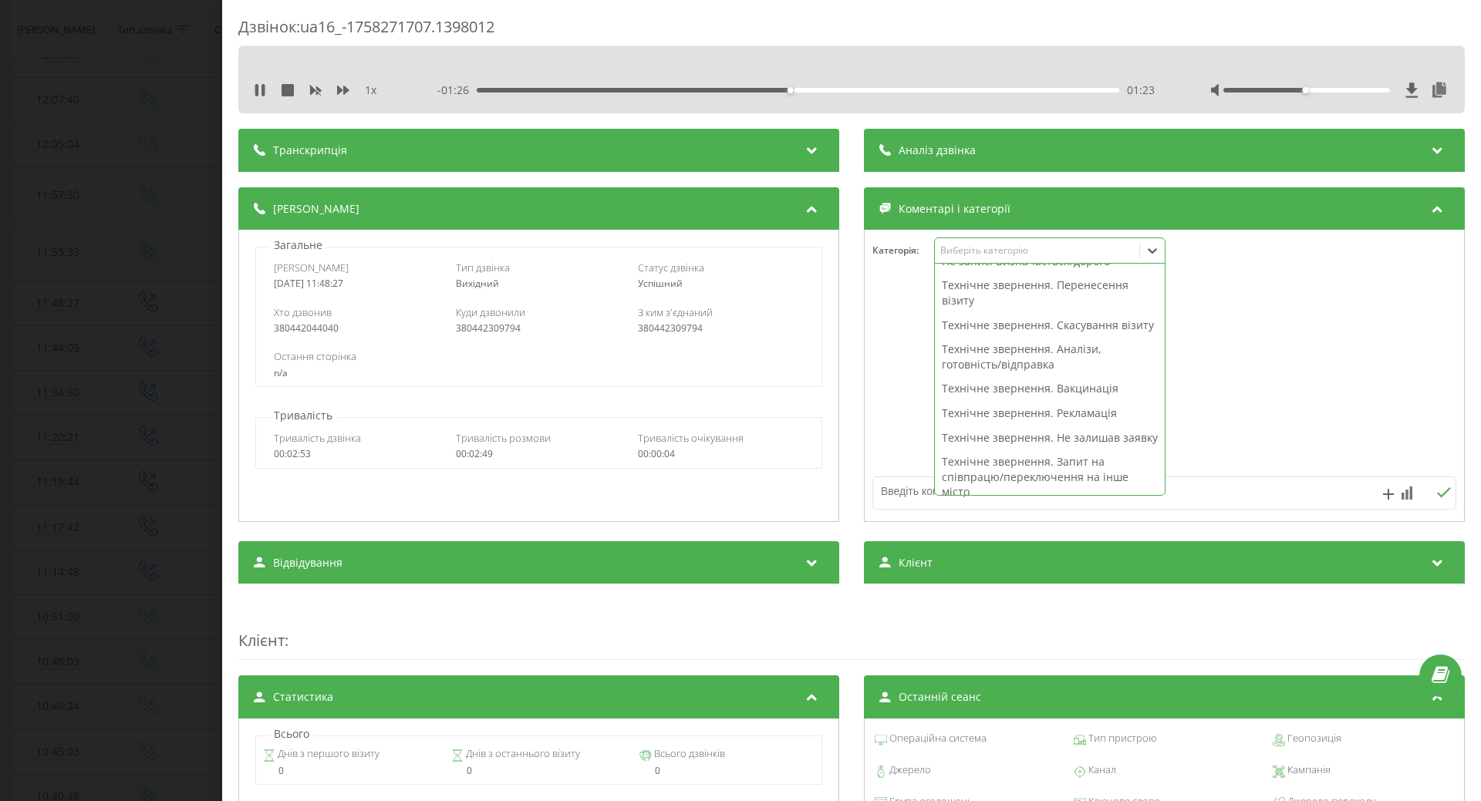
scroll to position [231, 0]
click at [1023, 369] on div "Технічне звернення. Не залишав заявку" at bounding box center [1050, 361] width 230 height 25
click at [871, 411] on div at bounding box center [1164, 376] width 599 height 185
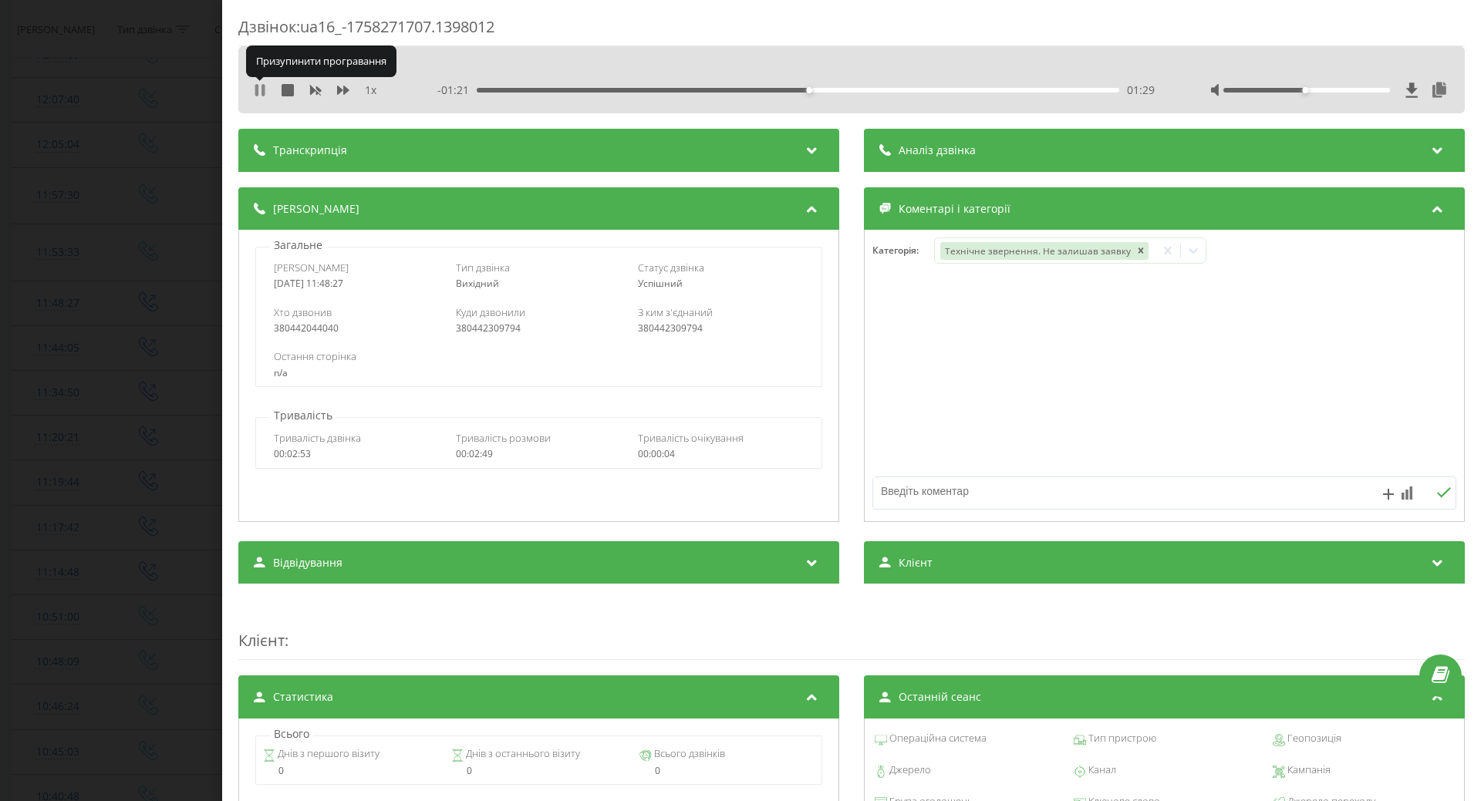
click at [258, 91] on icon at bounding box center [256, 90] width 3 height 12
drag, startPoint x: 132, startPoint y: 283, endPoint x: 308, endPoint y: 238, distance: 181.6
click at [133, 282] on div "Дзвінок : ua16_-1758271707.1398012 1 x - 01:21 01:29 01:29 Транскрипція Для AI-…" at bounding box center [740, 400] width 1481 height 801
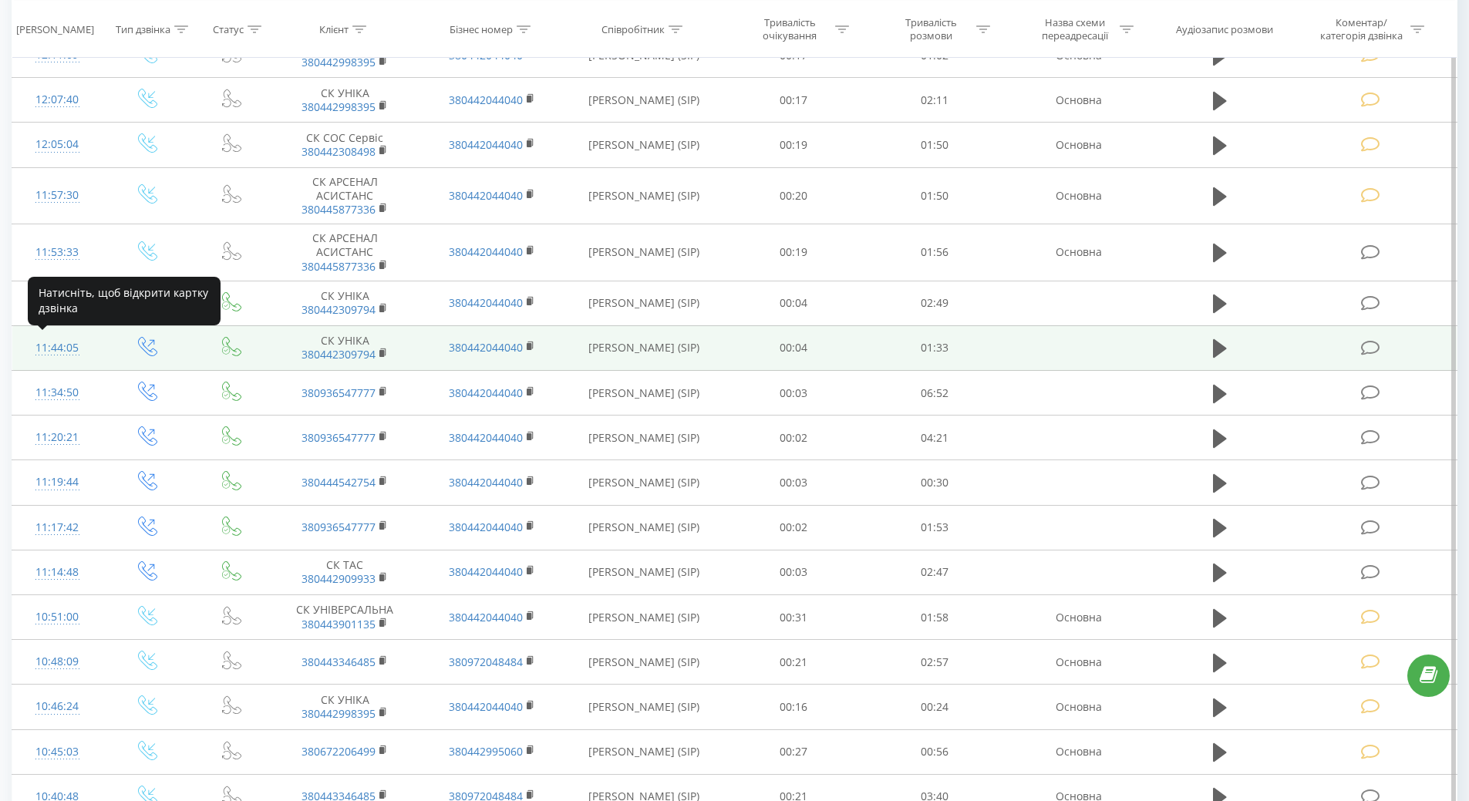
click at [54, 346] on div "11:44:05" at bounding box center [57, 348] width 59 height 30
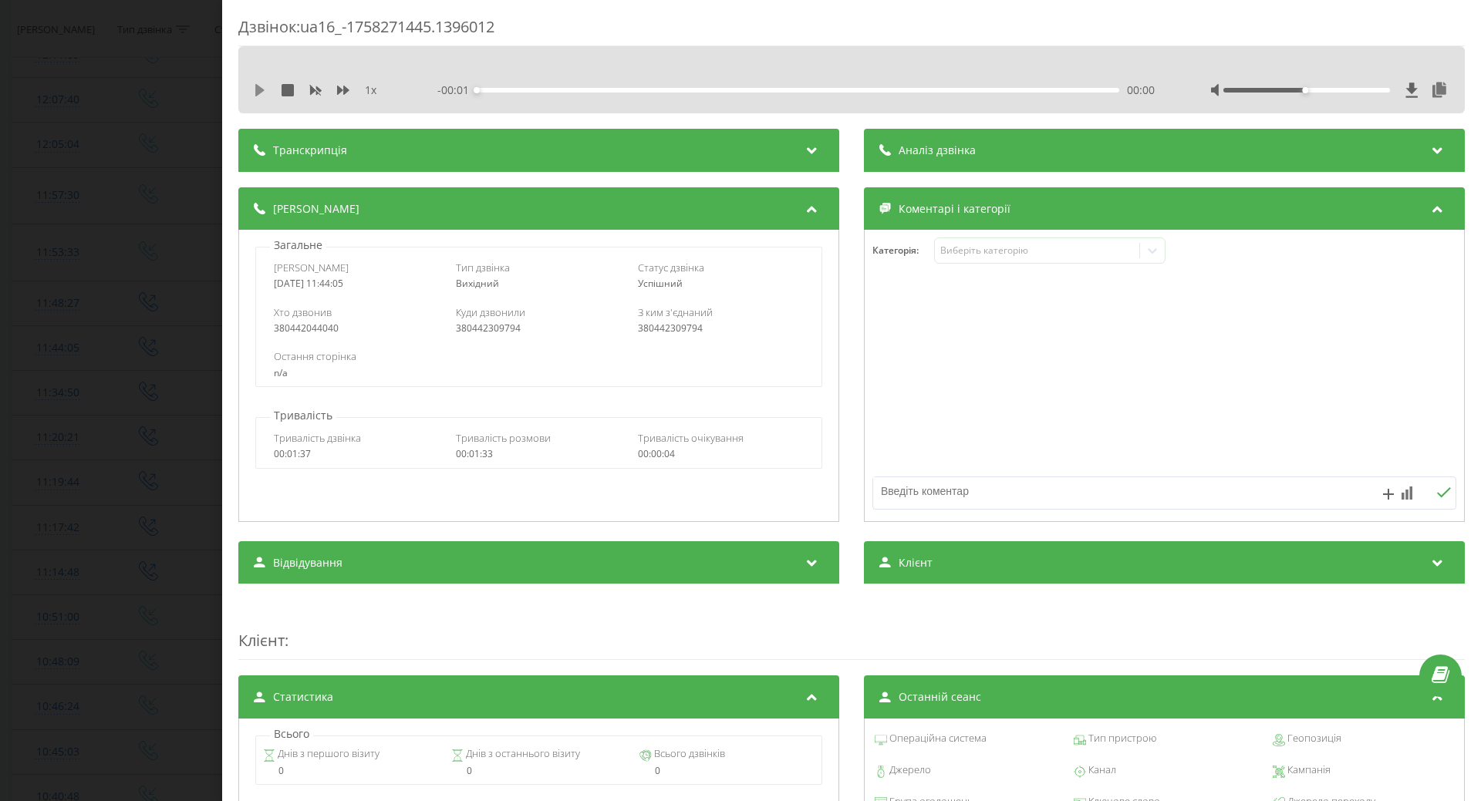
click at [260, 93] on icon at bounding box center [259, 90] width 9 height 12
click at [703, 93] on div "- 01:30 00:03 00:03" at bounding box center [795, 90] width 717 height 15
click at [720, 89] on div "- 01:29 00:04 00:04" at bounding box center [795, 90] width 717 height 15
click at [720, 89] on div "00:04" at bounding box center [798, 90] width 642 height 5
click at [774, 89] on div "00:44" at bounding box center [798, 90] width 642 height 5
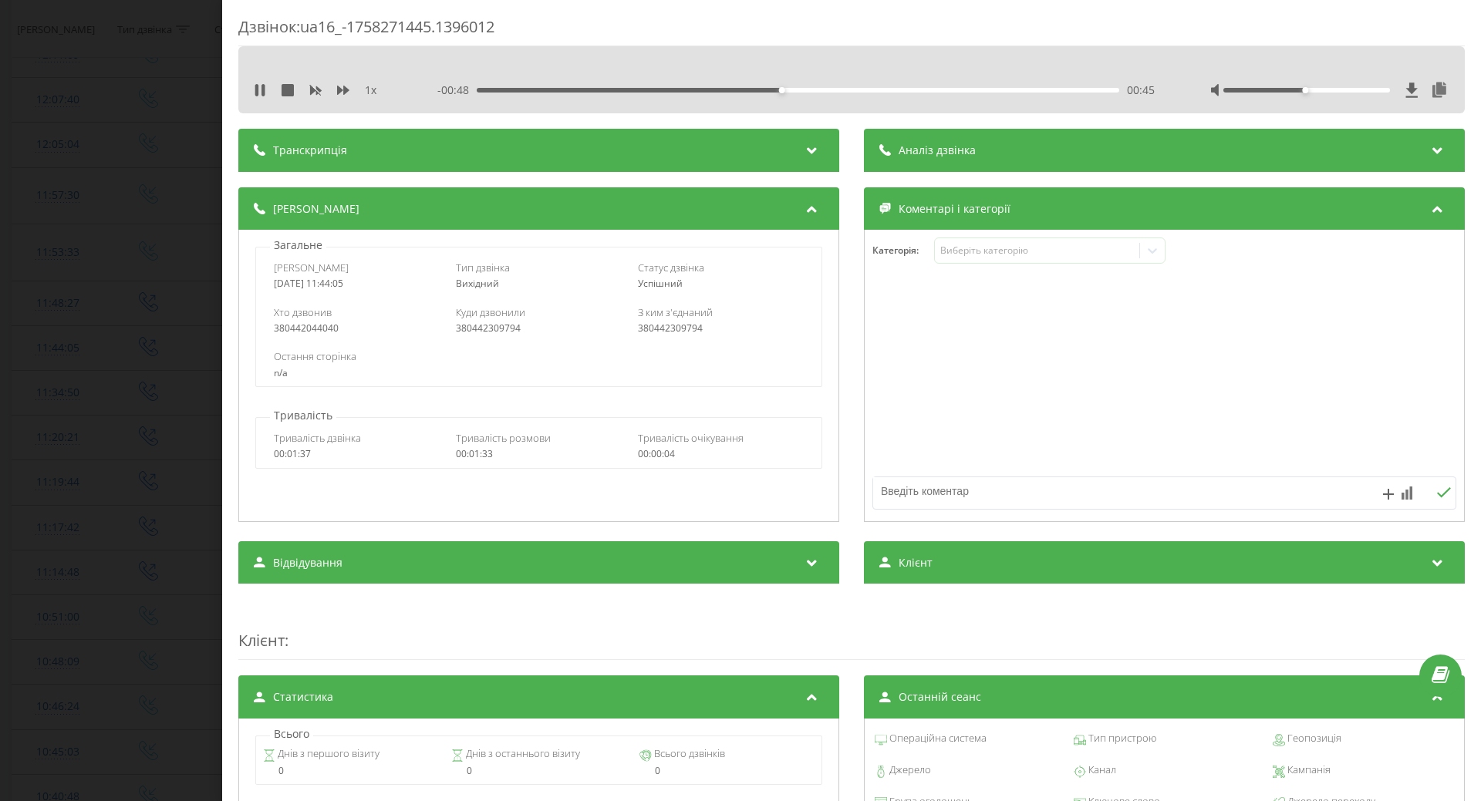
click at [866, 86] on div "- 00:48 00:45 00:45" at bounding box center [795, 90] width 717 height 15
click at [892, 89] on div "01:01" at bounding box center [798, 90] width 642 height 5
drag, startPoint x: 972, startPoint y: 89, endPoint x: 1000, endPoint y: 89, distance: 27.8
click at [976, 89] on div "01:02" at bounding box center [798, 90] width 642 height 5
click at [1080, 93] on div "- 00:19 01:14 01:14" at bounding box center [795, 90] width 717 height 15
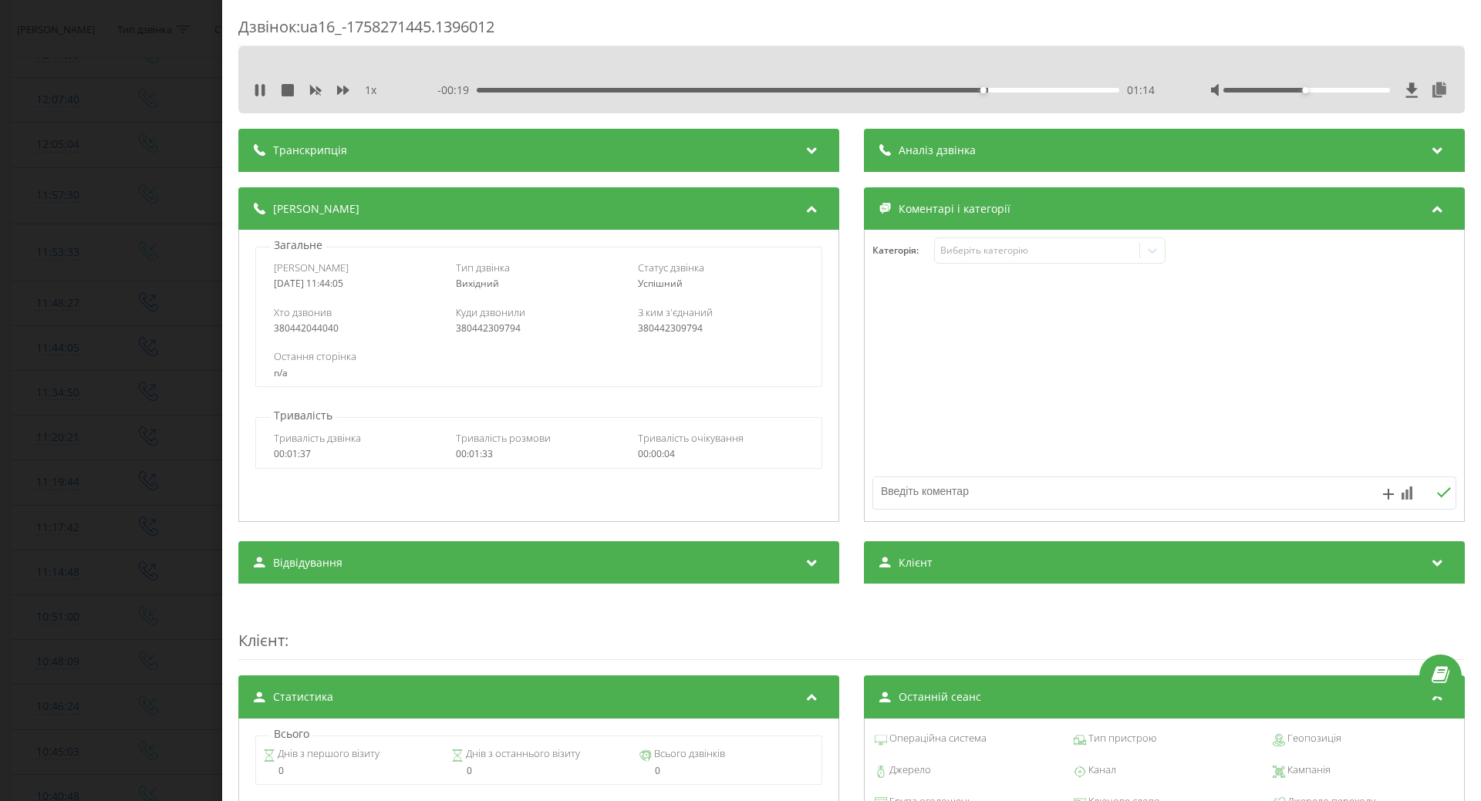
click at [1082, 90] on div "01:14" at bounding box center [798, 90] width 642 height 5
click at [1039, 260] on div "Виберіть категорію" at bounding box center [1049, 251] width 231 height 26
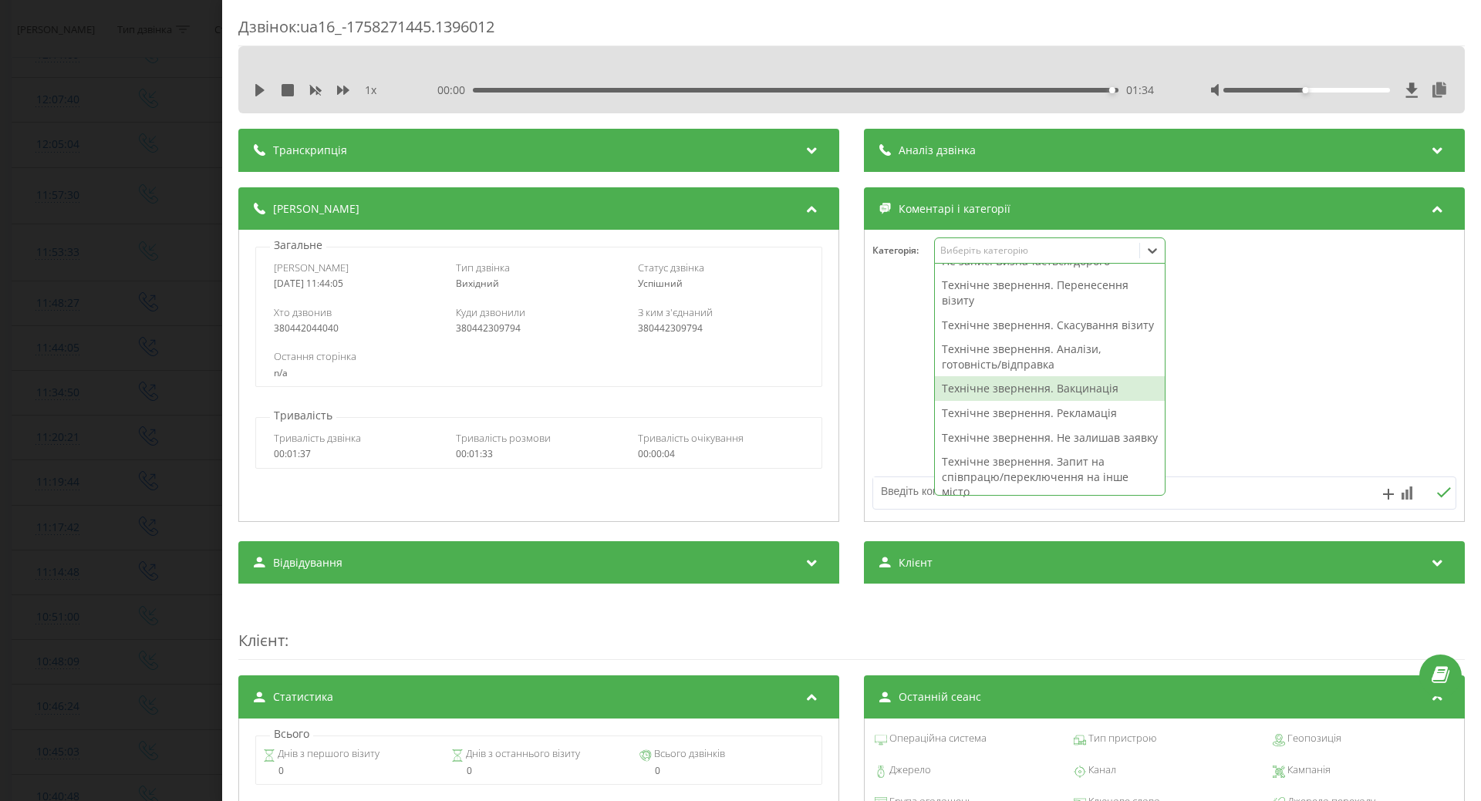
scroll to position [231, 0]
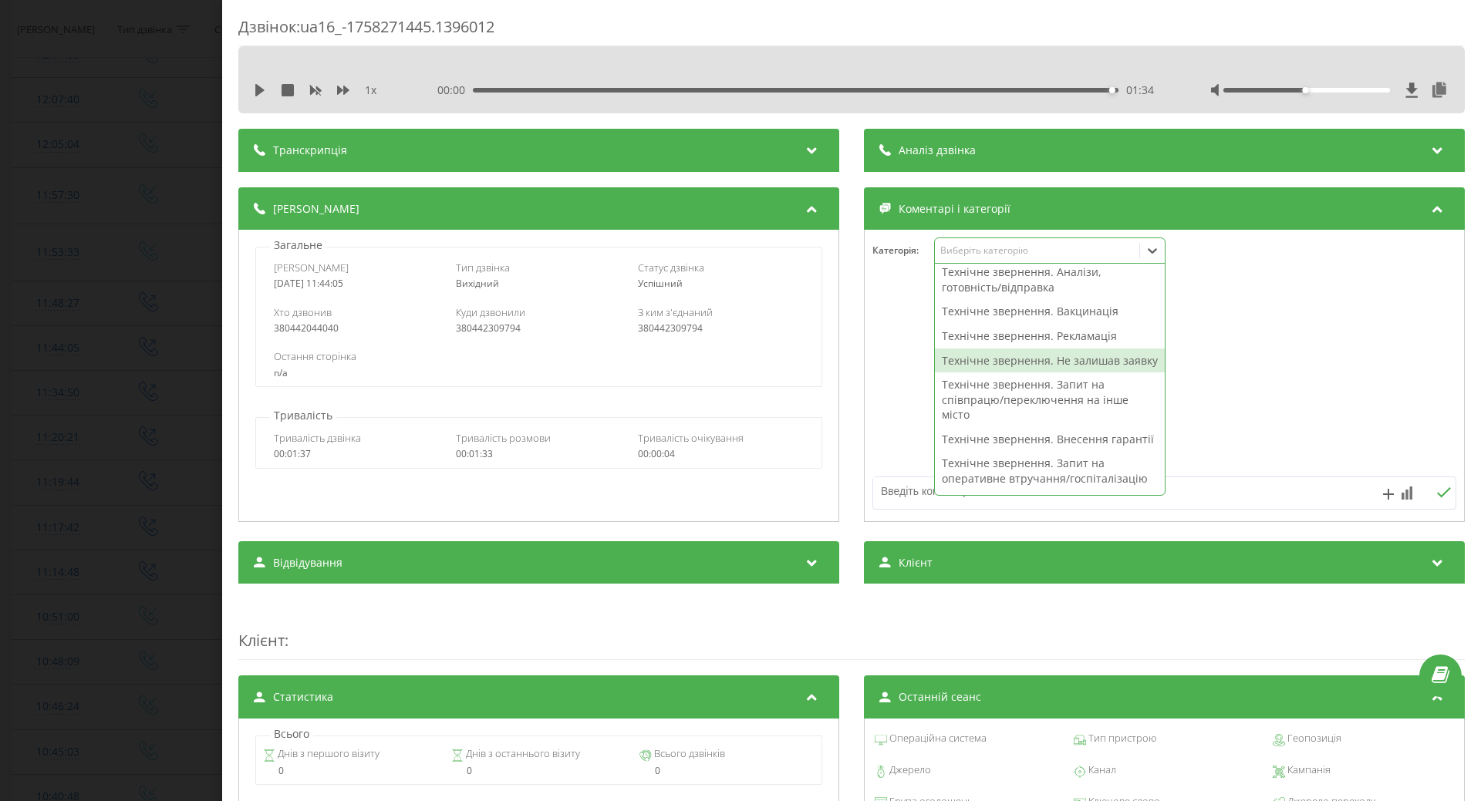
click at [999, 373] on div "Технічне звернення. Не залишав заявку" at bounding box center [1050, 361] width 230 height 25
click at [904, 382] on div at bounding box center [1164, 376] width 599 height 185
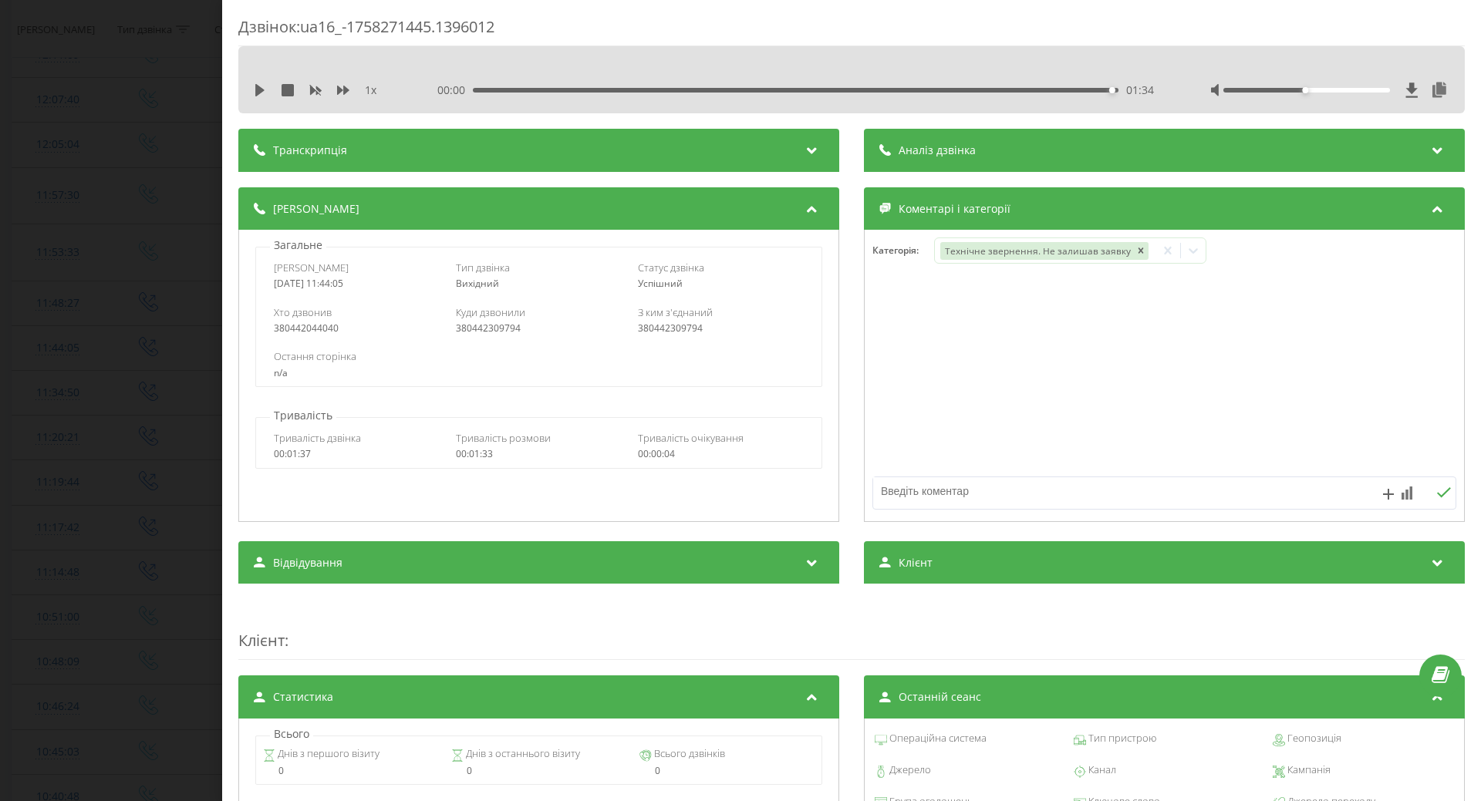
drag, startPoint x: 931, startPoint y: 490, endPoint x: 921, endPoint y: 495, distance: 11.4
click at [929, 491] on textarea at bounding box center [1106, 491] width 466 height 28
type textarea "не додзвонилась"
click at [151, 389] on div "Дзвінок : ua16_-1758271445.1396012 1 x 00:00 01:34 01:34 Транскрипція Для AI-ан…" at bounding box center [740, 400] width 1481 height 801
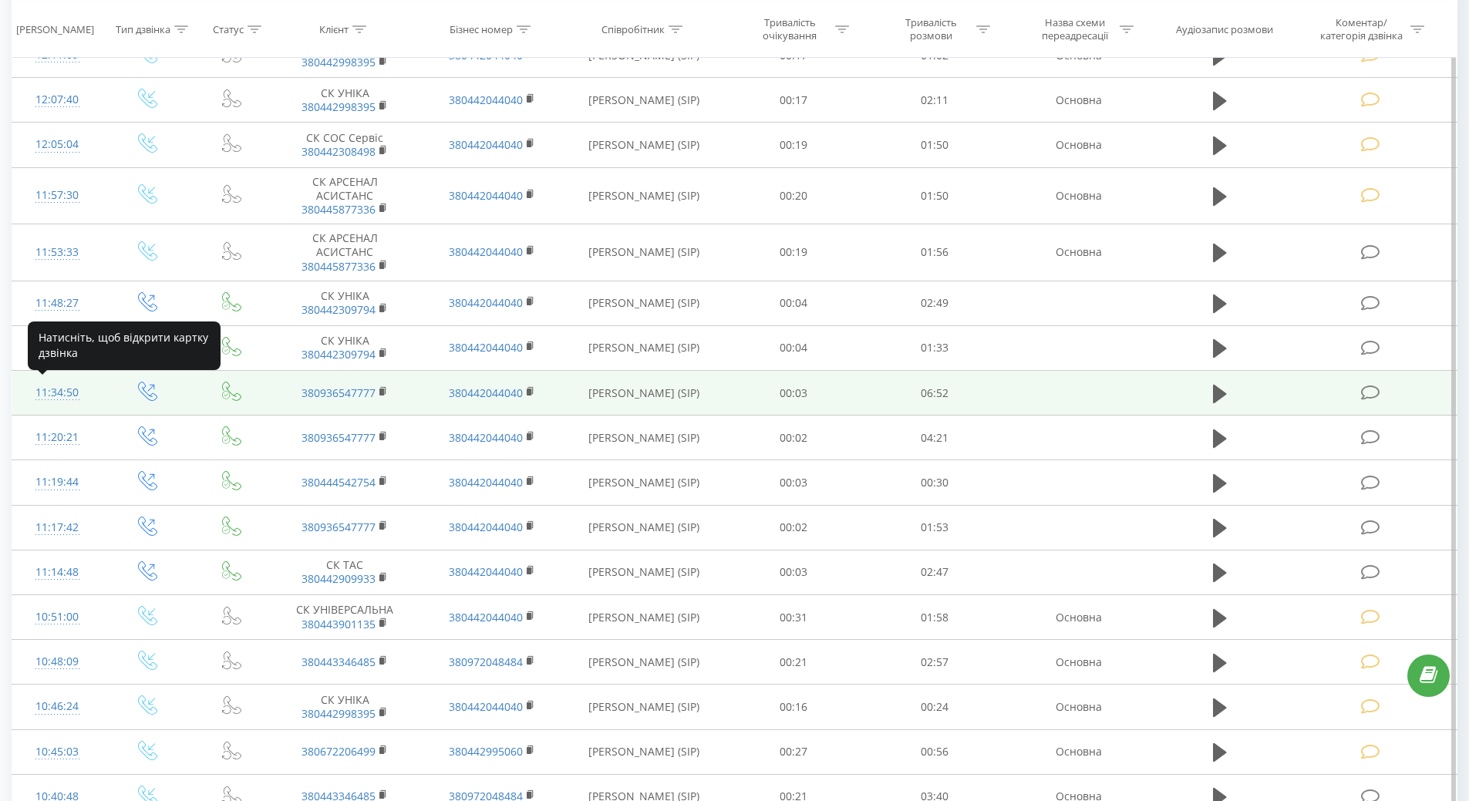
click at [49, 385] on div "11:34:50" at bounding box center [57, 393] width 59 height 30
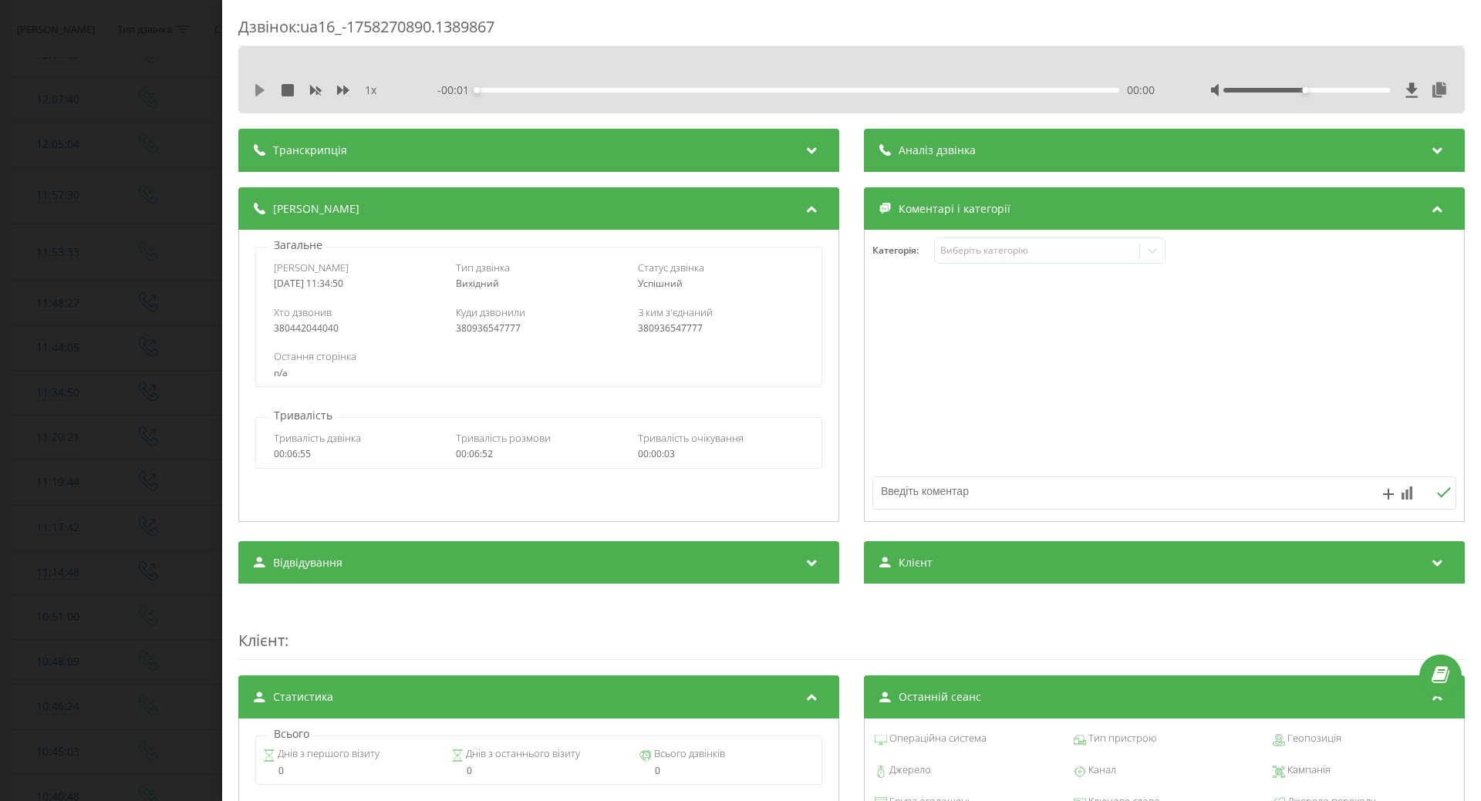
click at [258, 96] on button at bounding box center [260, 90] width 12 height 12
click at [522, 96] on div "- 06:47 00:05 00:05" at bounding box center [795, 90] width 717 height 15
click at [597, 93] on div "- 06:44 00:07 00:07" at bounding box center [795, 90] width 717 height 15
drag, startPoint x: 603, startPoint y: 91, endPoint x: 613, endPoint y: 89, distance: 10.3
click at [603, 90] on div "00:08" at bounding box center [798, 90] width 642 height 5
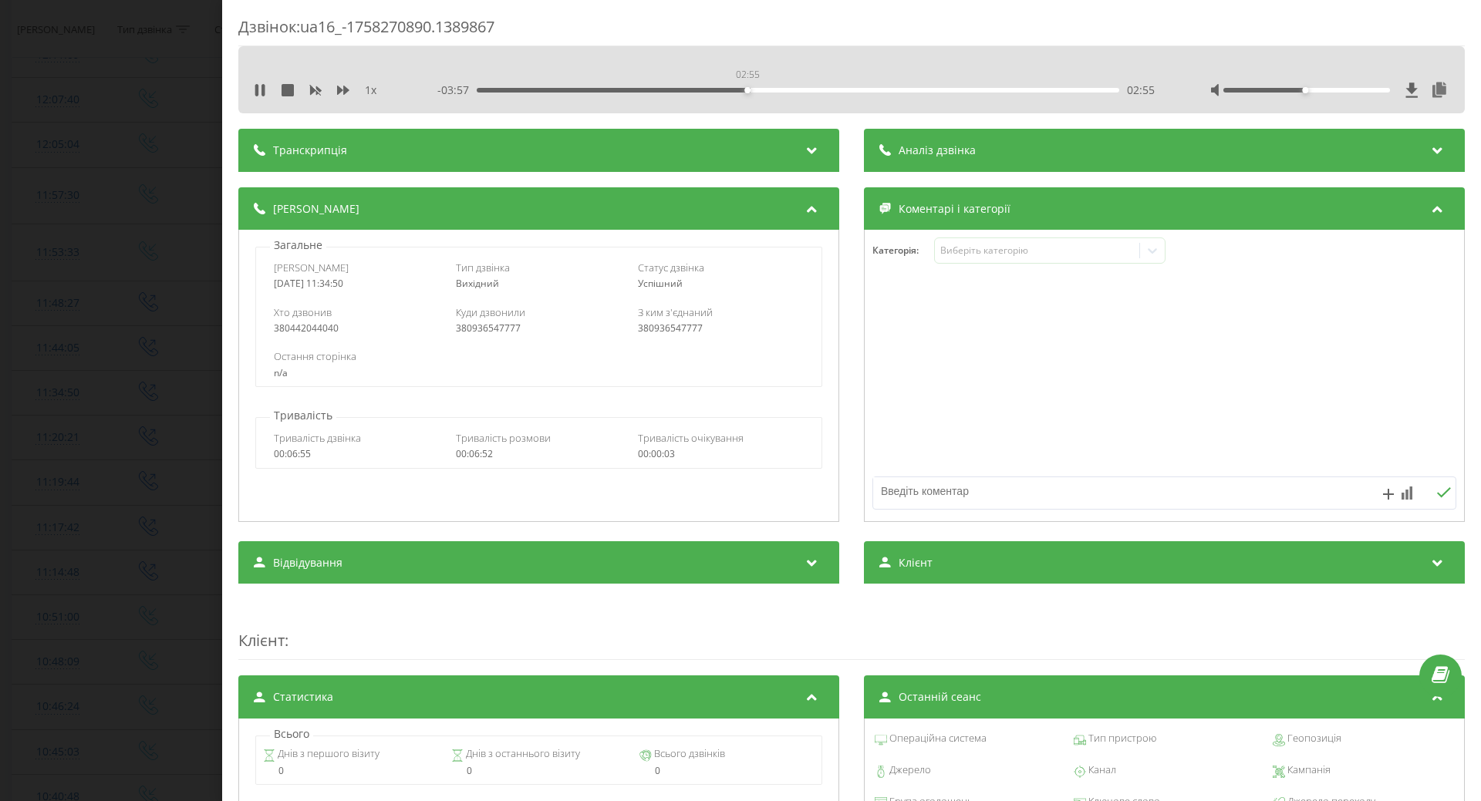
drag, startPoint x: 745, startPoint y: 89, endPoint x: 788, endPoint y: 92, distance: 43.3
click at [752, 90] on div "02:55" at bounding box center [798, 90] width 642 height 5
drag, startPoint x: 850, startPoint y: 90, endPoint x: 867, endPoint y: 93, distance: 17.2
click at [854, 90] on div "04:03" at bounding box center [798, 90] width 642 height 5
click at [960, 93] on div "- 02:44 04:08 04:08" at bounding box center [795, 90] width 717 height 15
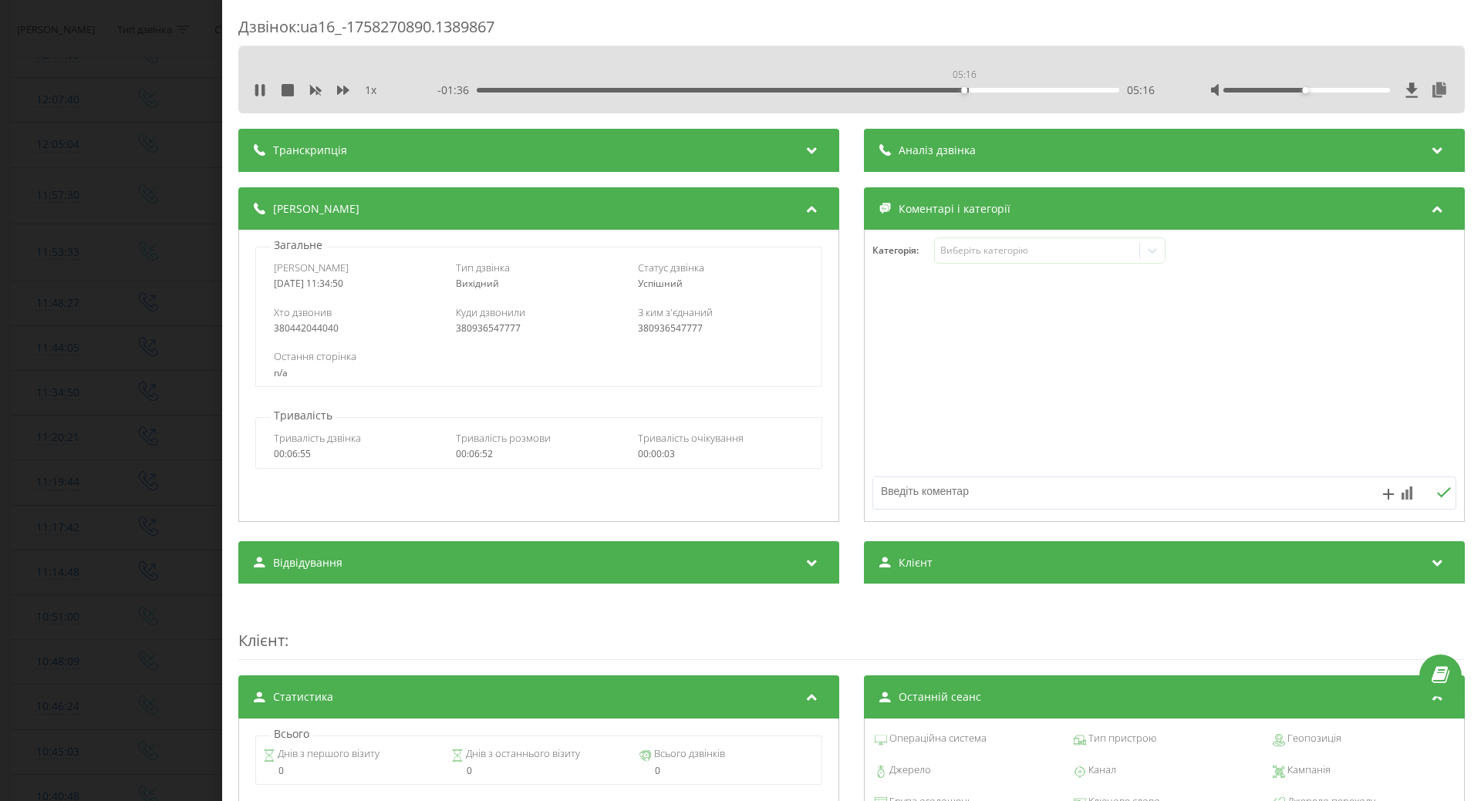
click at [962, 91] on div "05:16" at bounding box center [798, 90] width 642 height 5
click at [1031, 89] on div "06:01" at bounding box center [798, 90] width 642 height 5
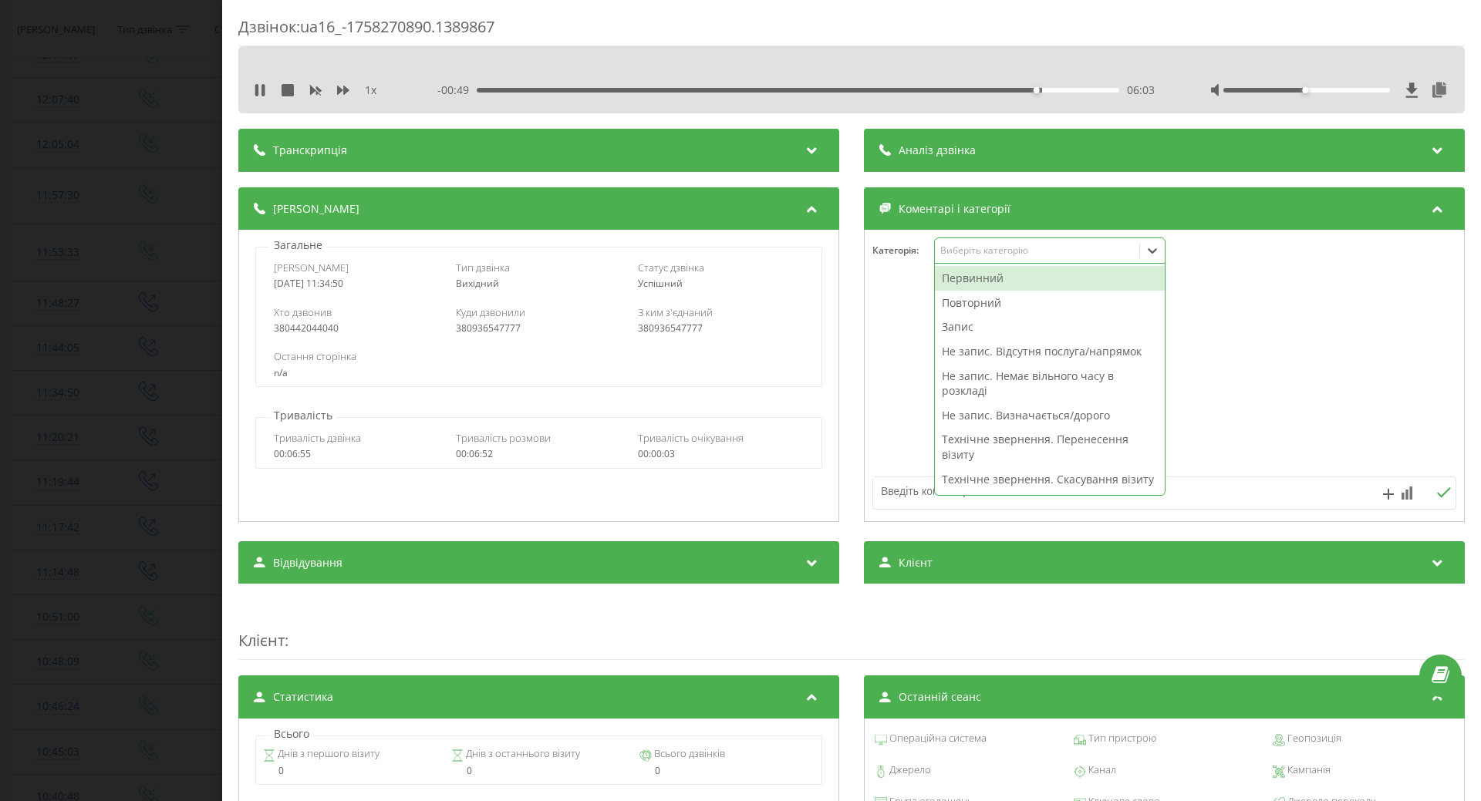
click at [979, 251] on div "Виберіть категорію" at bounding box center [1036, 250] width 193 height 12
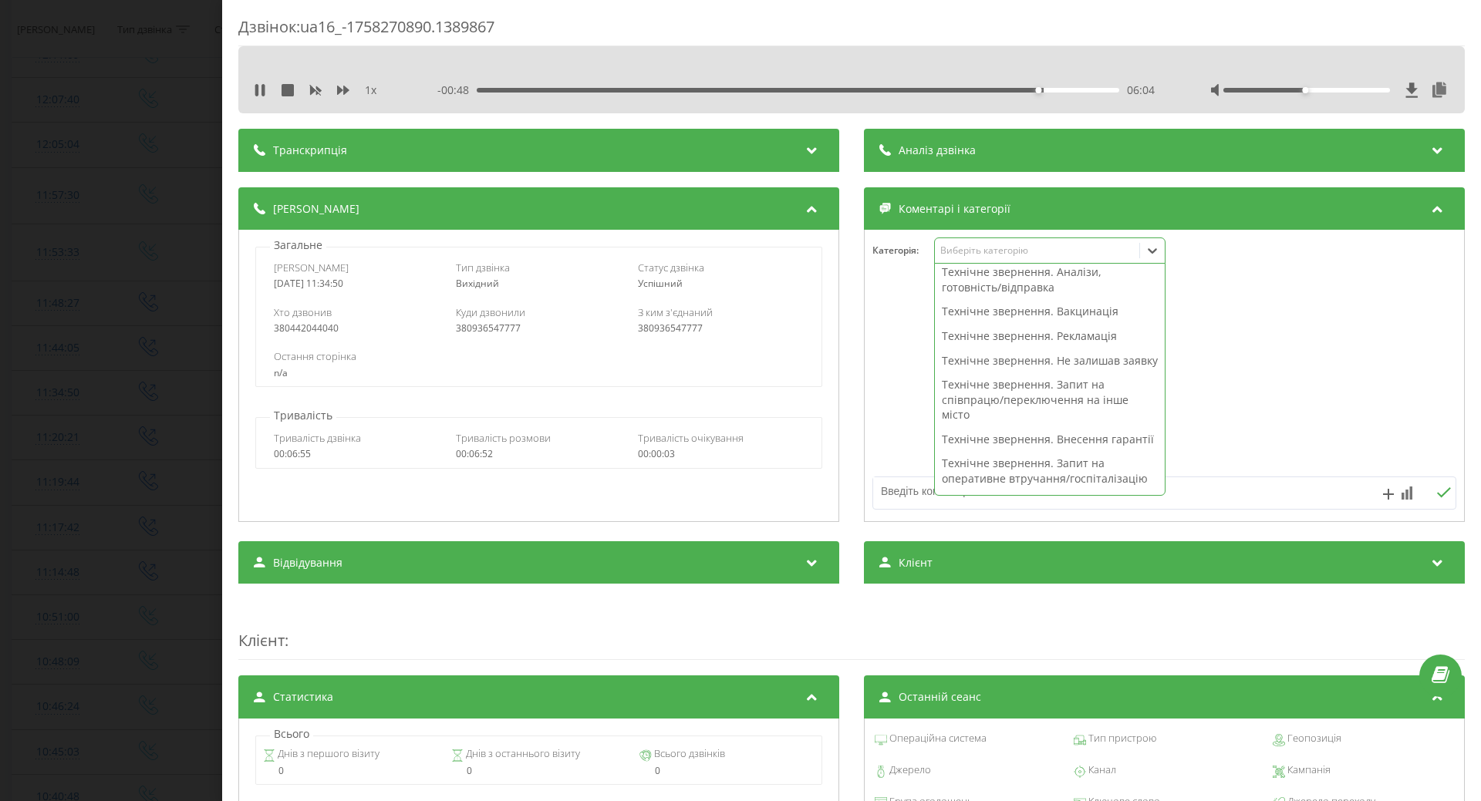
scroll to position [309, 0]
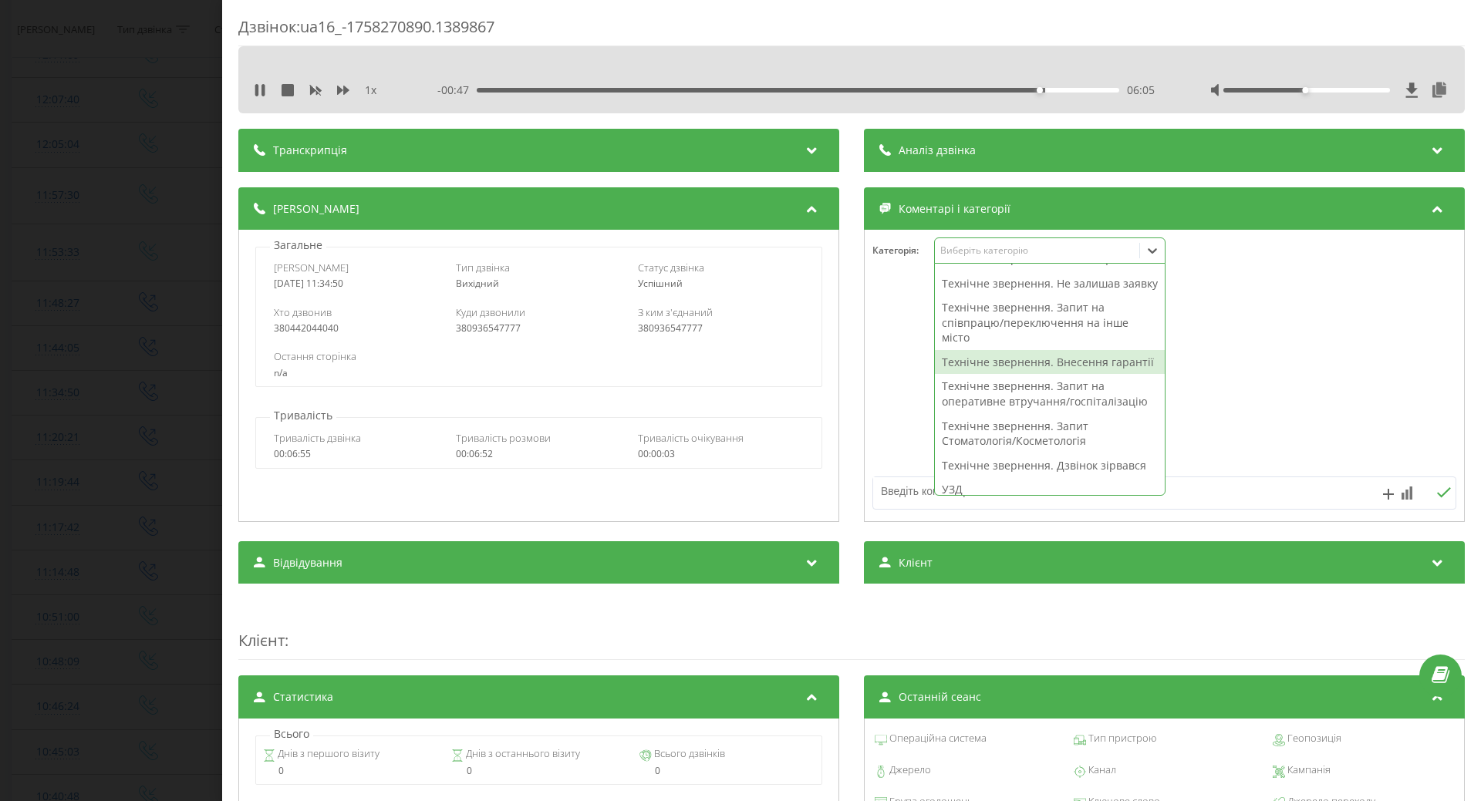
click at [964, 375] on div "Технічне звернення. Внесення гарантії" at bounding box center [1050, 362] width 230 height 25
click at [875, 406] on div at bounding box center [1164, 376] width 599 height 185
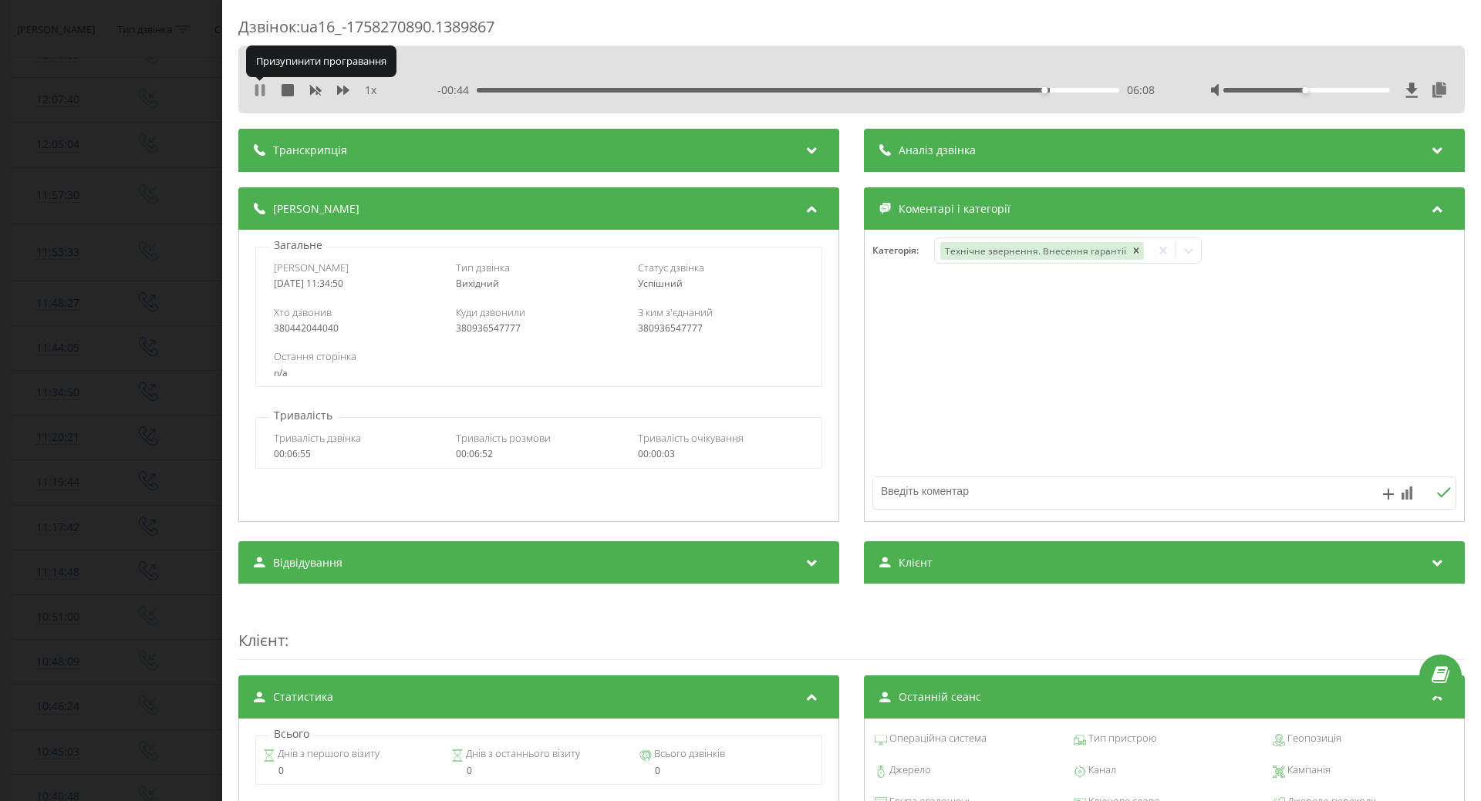
click at [261, 89] on icon at bounding box center [260, 90] width 12 height 12
click at [100, 339] on div "Дзвінок : ua16_-1758270890.1389867 1 x - 00:43 06:09 06:09 Транскрипція Для AI-…" at bounding box center [740, 400] width 1481 height 801
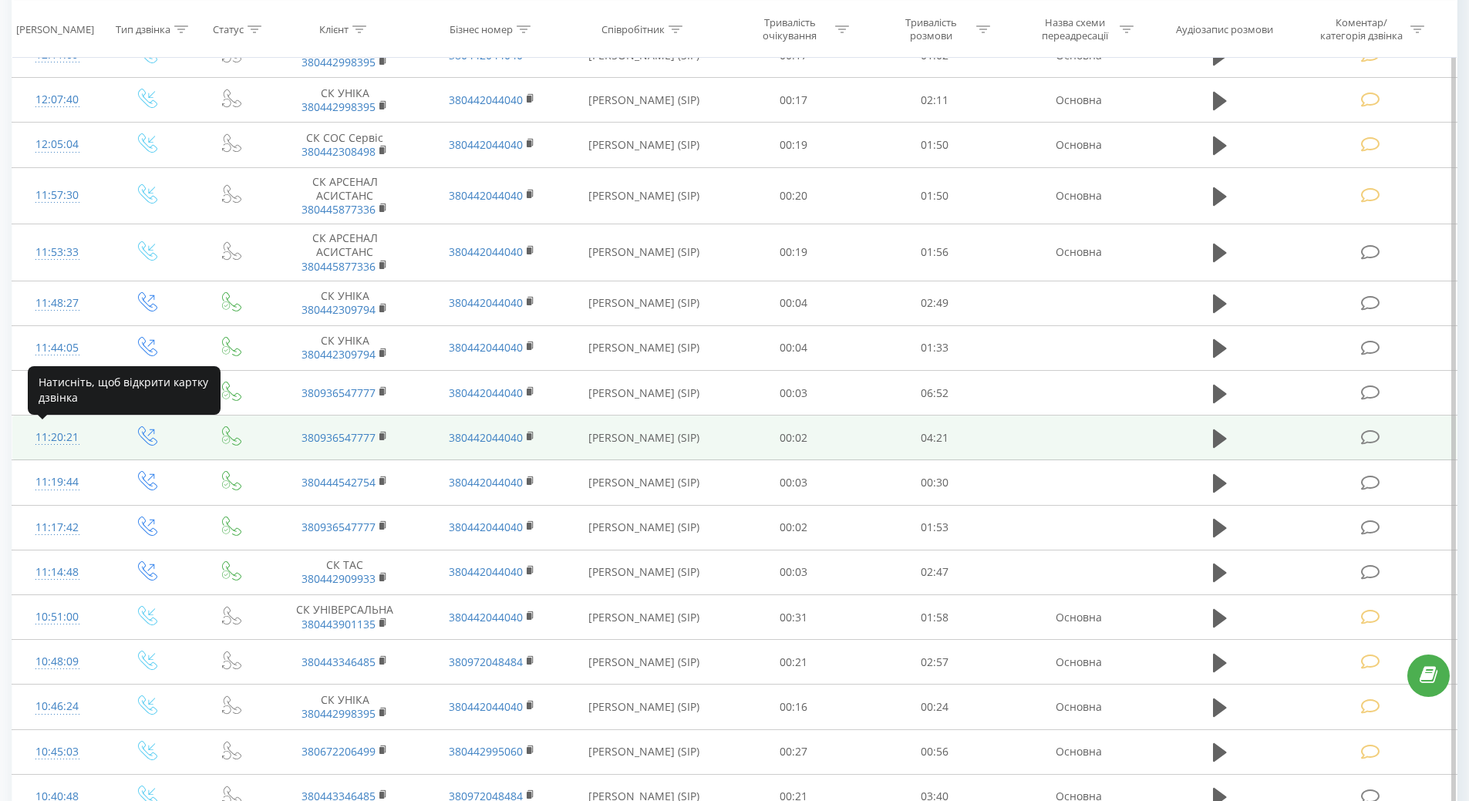
click at [66, 437] on div "11:20:21" at bounding box center [57, 438] width 59 height 30
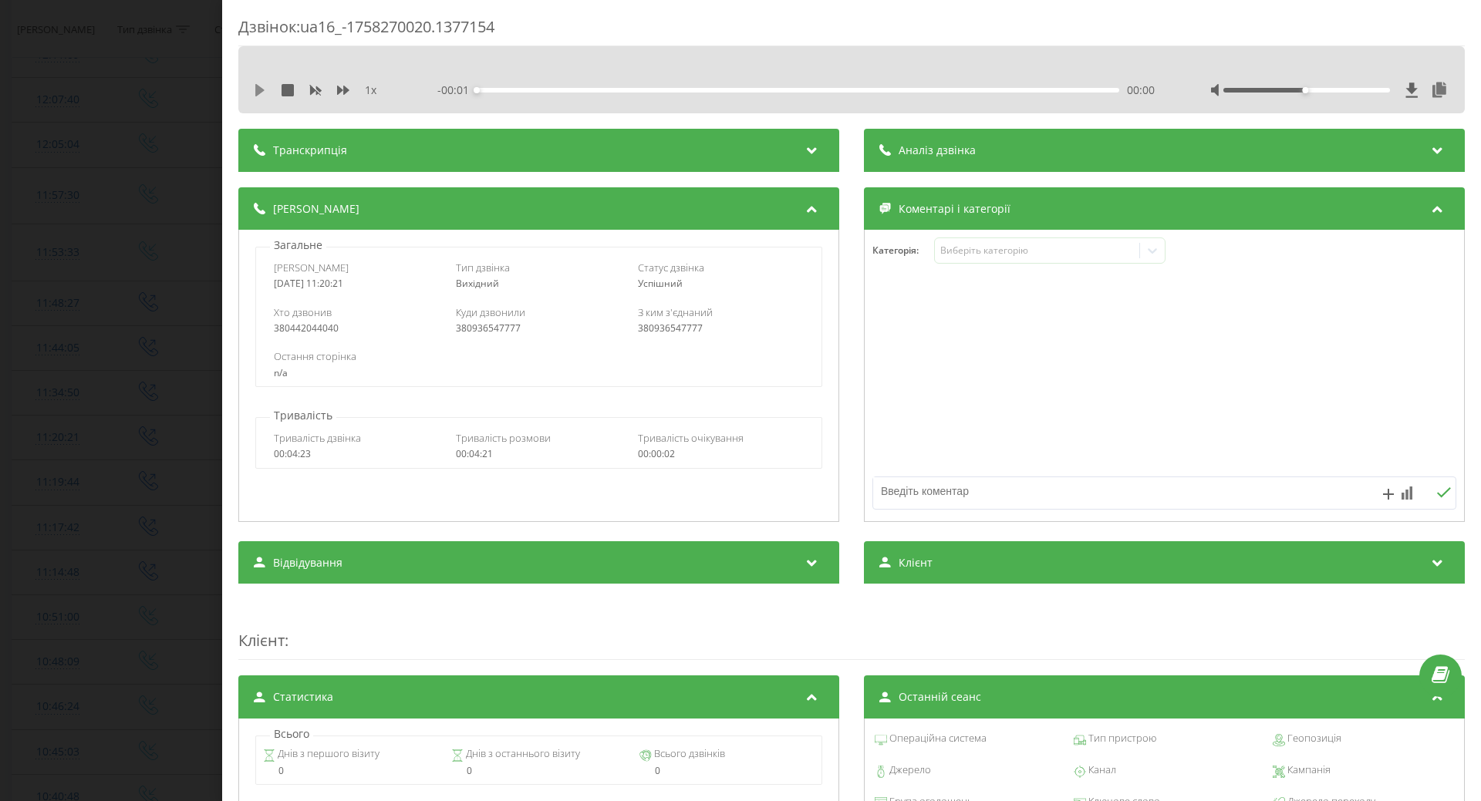
click at [261, 88] on icon at bounding box center [259, 90] width 9 height 12
click at [645, 89] on div "01:10" at bounding box center [798, 90] width 642 height 5
click at [686, 90] on div "01:11" at bounding box center [798, 90] width 642 height 5
click at [1008, 256] on div "Виберіть категорію" at bounding box center [1036, 250] width 193 height 12
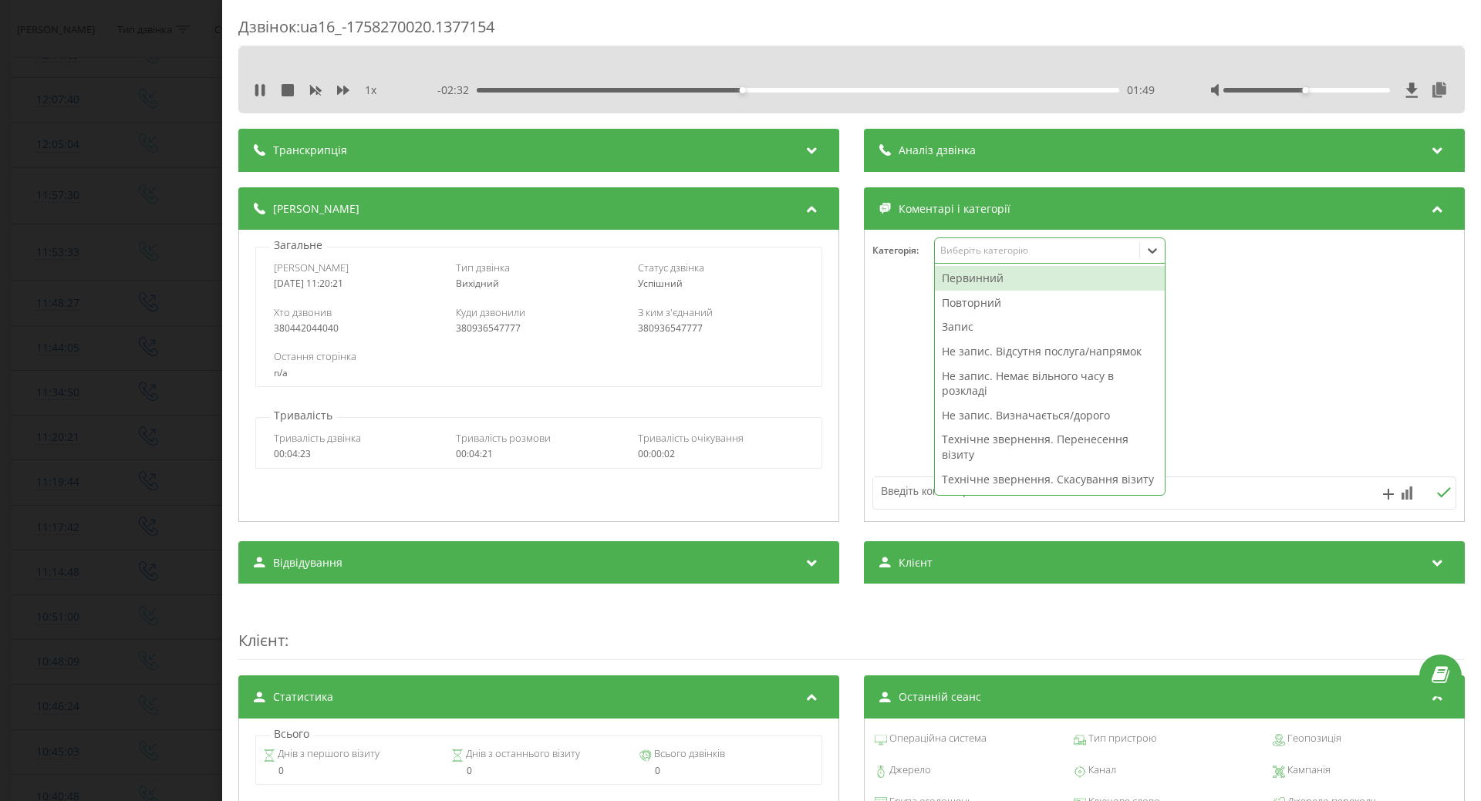
scroll to position [231, 0]
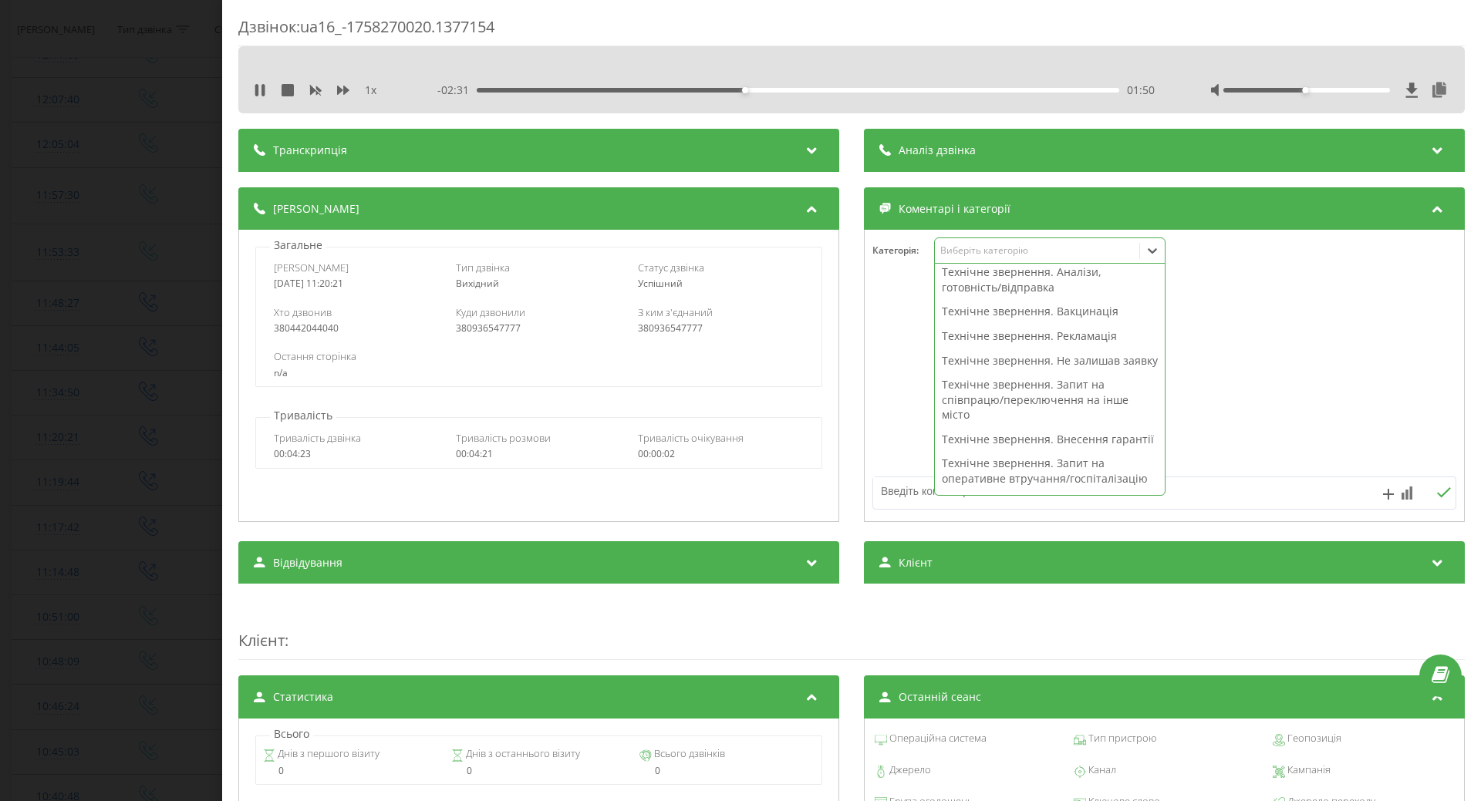
click at [983, 366] on div "Технічне звернення. Не залишав заявку" at bounding box center [1050, 361] width 230 height 25
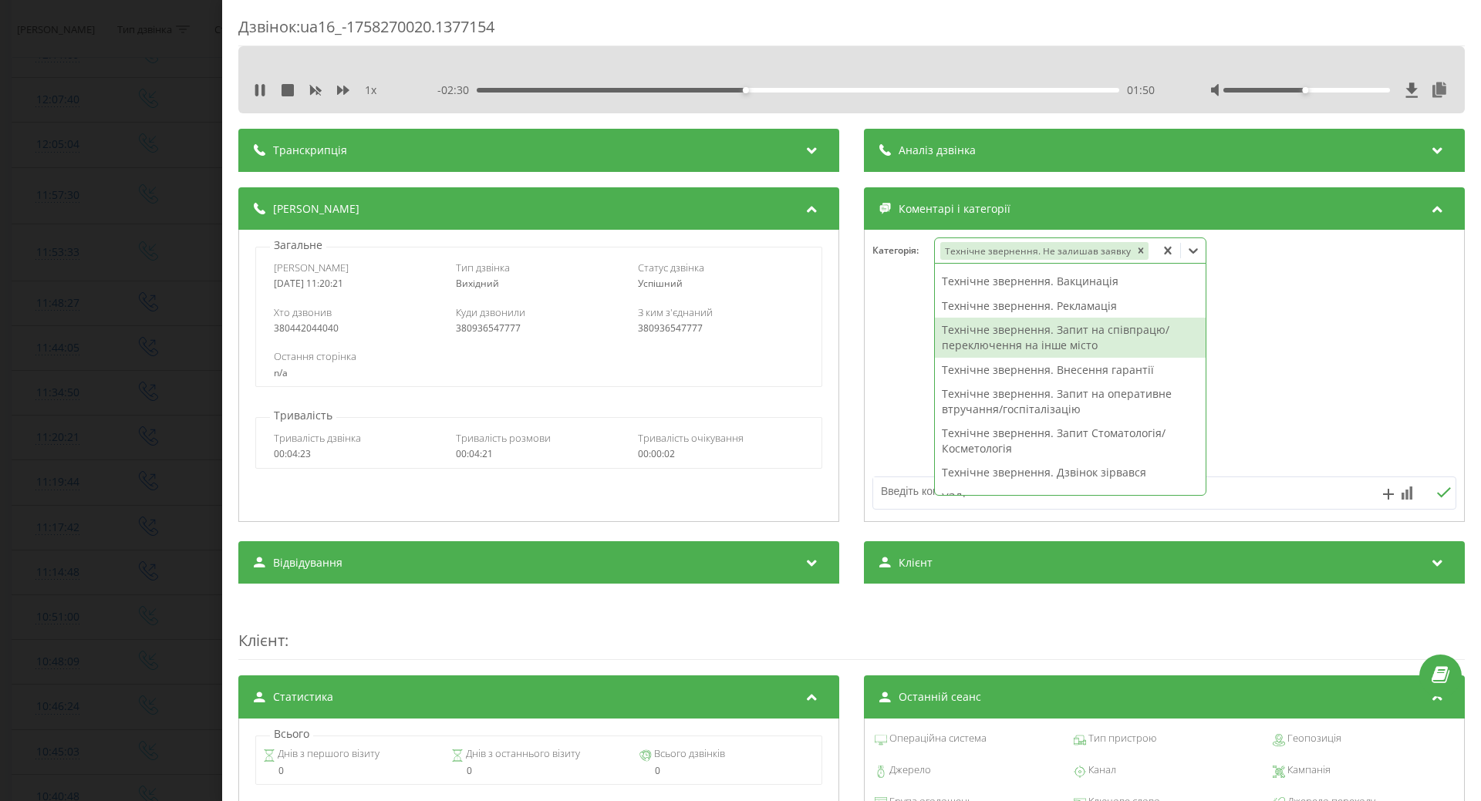
scroll to position [201, 0]
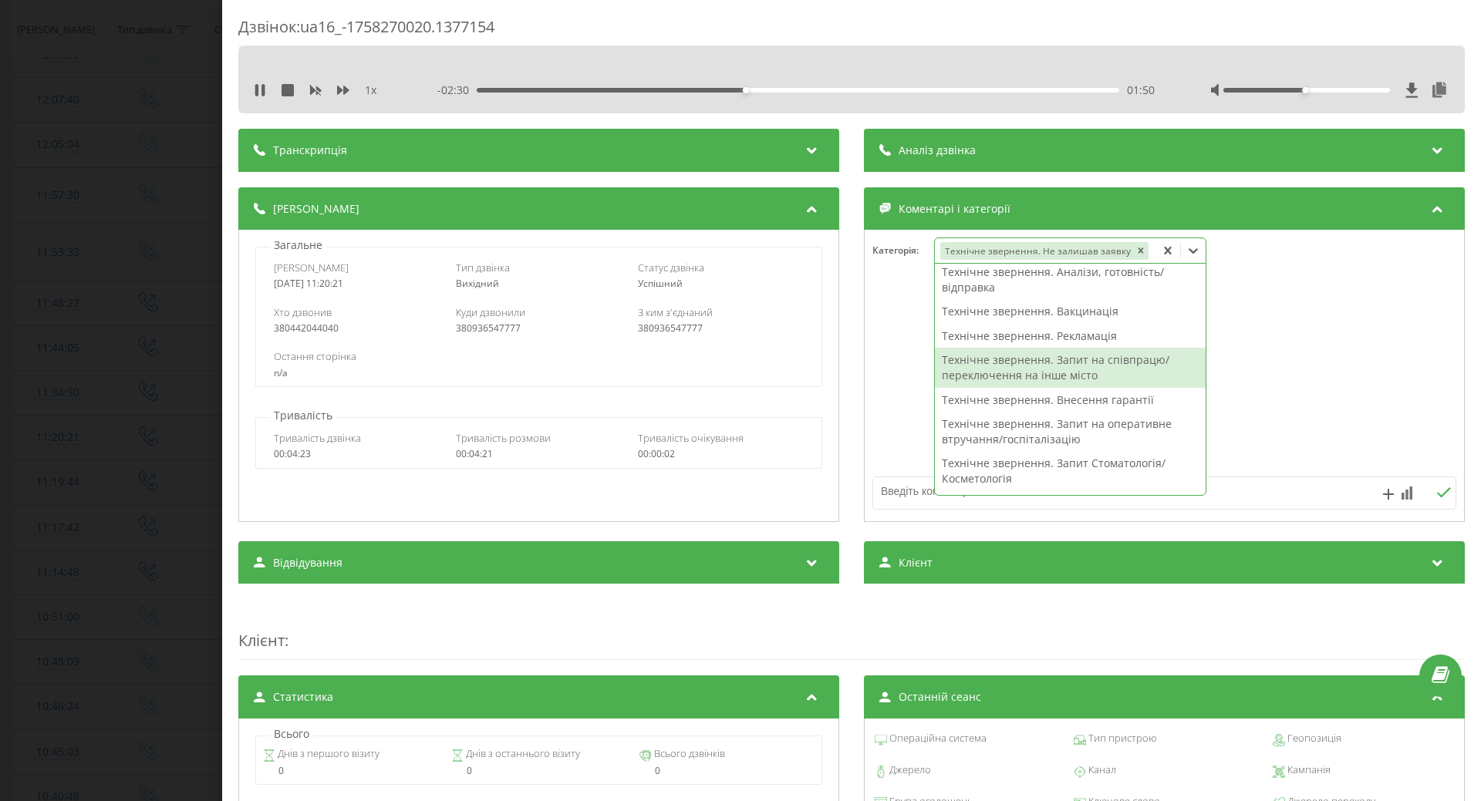
click at [979, 371] on div "Технічне звернення. Запит на співпрацю/переключення на інше місто" at bounding box center [1070, 367] width 271 height 39
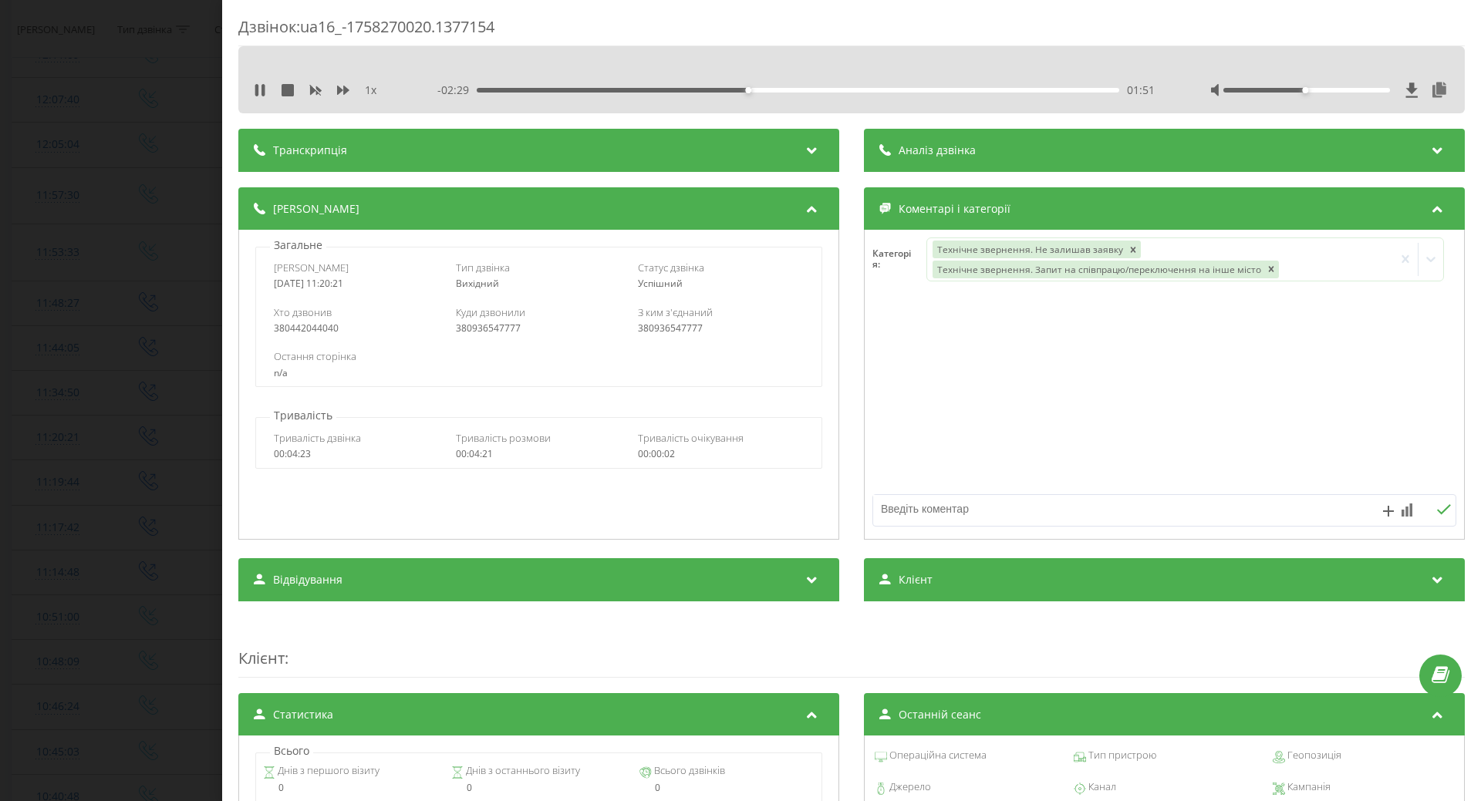
click at [902, 389] on div at bounding box center [1164, 394] width 599 height 185
drag, startPoint x: 1256, startPoint y: 268, endPoint x: 1228, endPoint y: 268, distance: 28.5
click at [1266, 268] on icon "Remove Технічне звернення. Запит на співпрацю/переключення на інше місто" at bounding box center [1271, 269] width 11 height 11
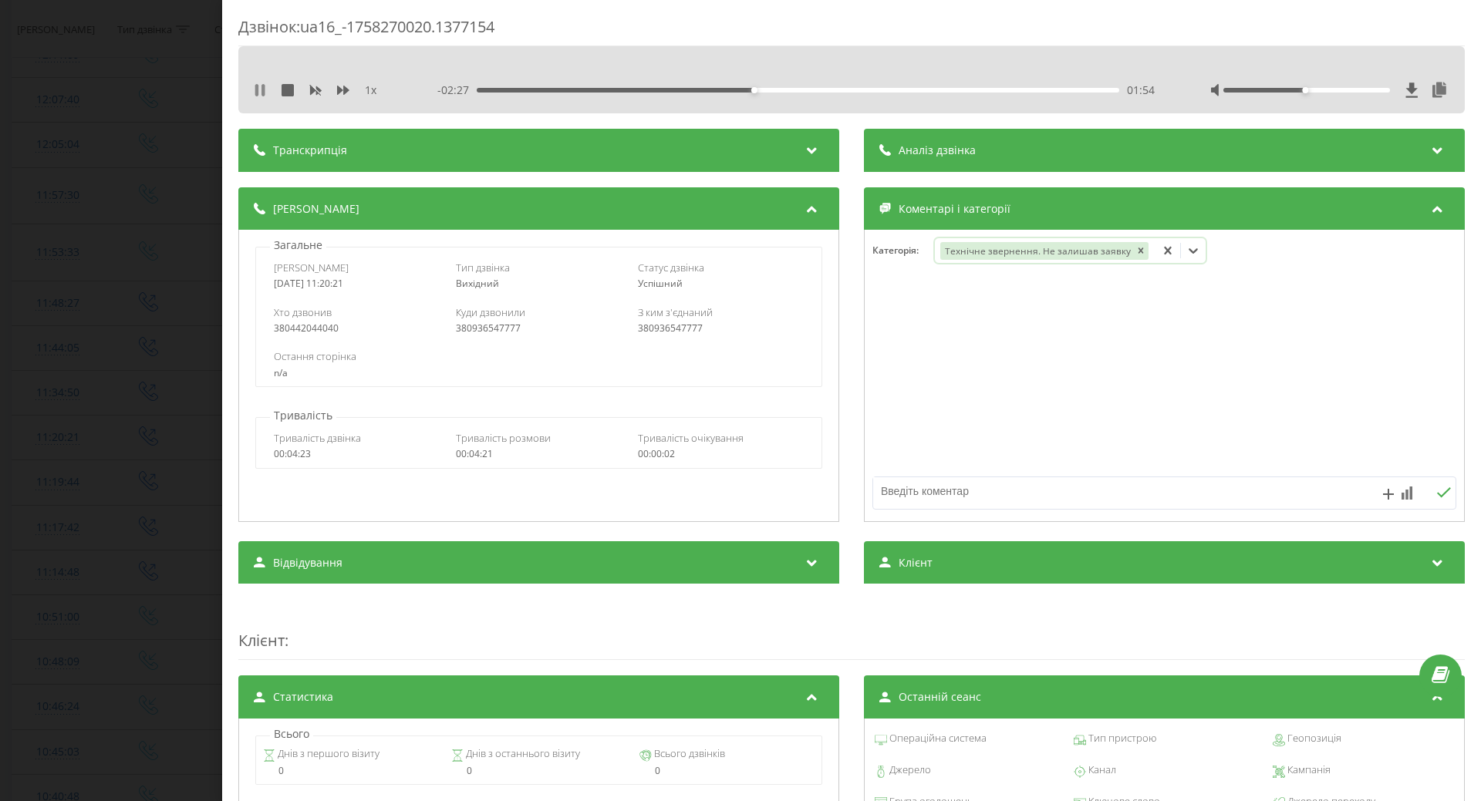
click at [259, 89] on icon at bounding box center [260, 90] width 12 height 12
drag, startPoint x: 105, startPoint y: 263, endPoint x: 108, endPoint y: 245, distance: 18.0
click at [105, 264] on div "Дзвінок : ua16_-1758270020.1377154 1 x - 02:26 01:54 01:54 Транскрипція Для AI-…" at bounding box center [740, 400] width 1481 height 801
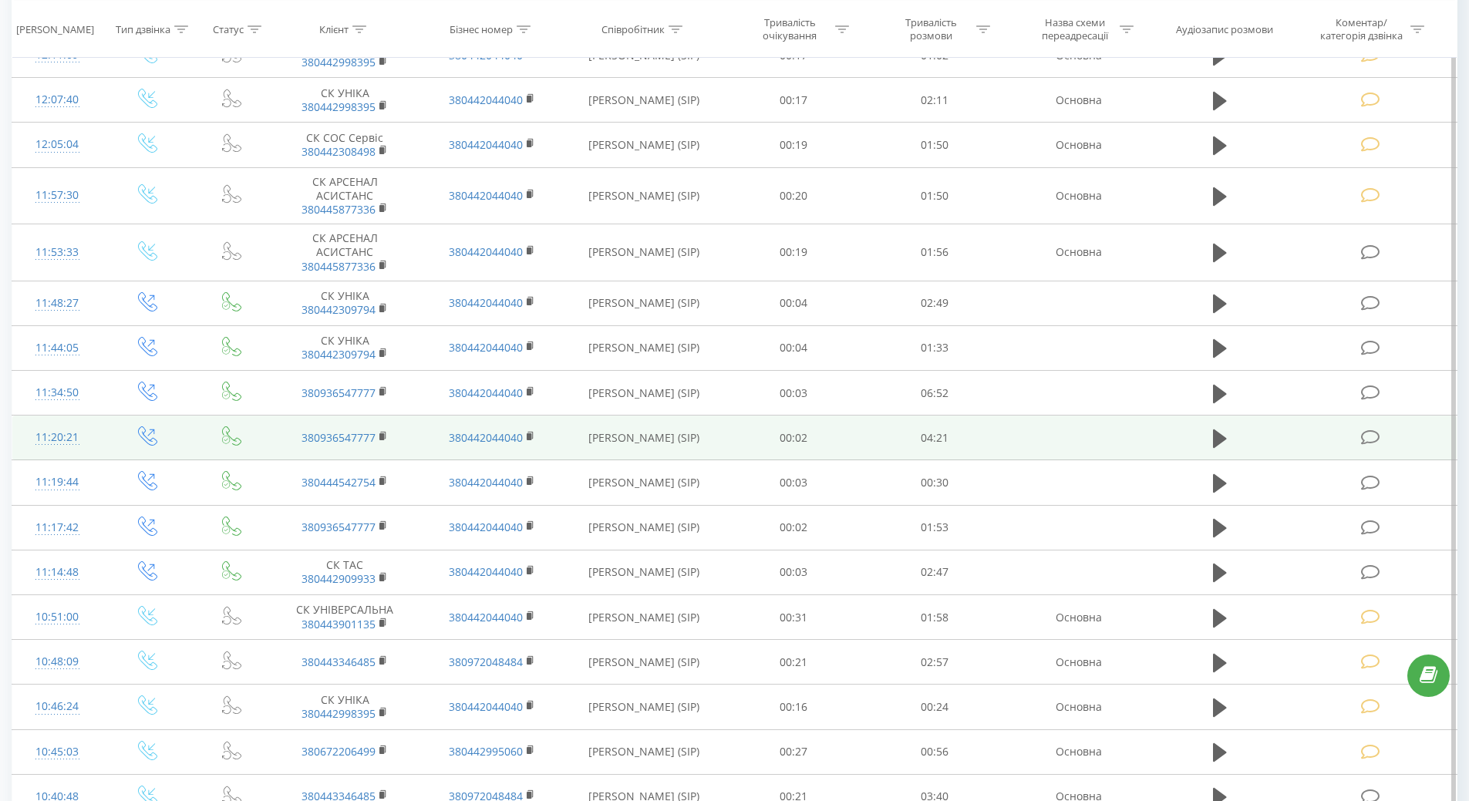
drag, startPoint x: 59, startPoint y: 435, endPoint x: 59, endPoint y: 445, distance: 10.1
click at [59, 443] on div "11:20:21" at bounding box center [57, 438] width 59 height 30
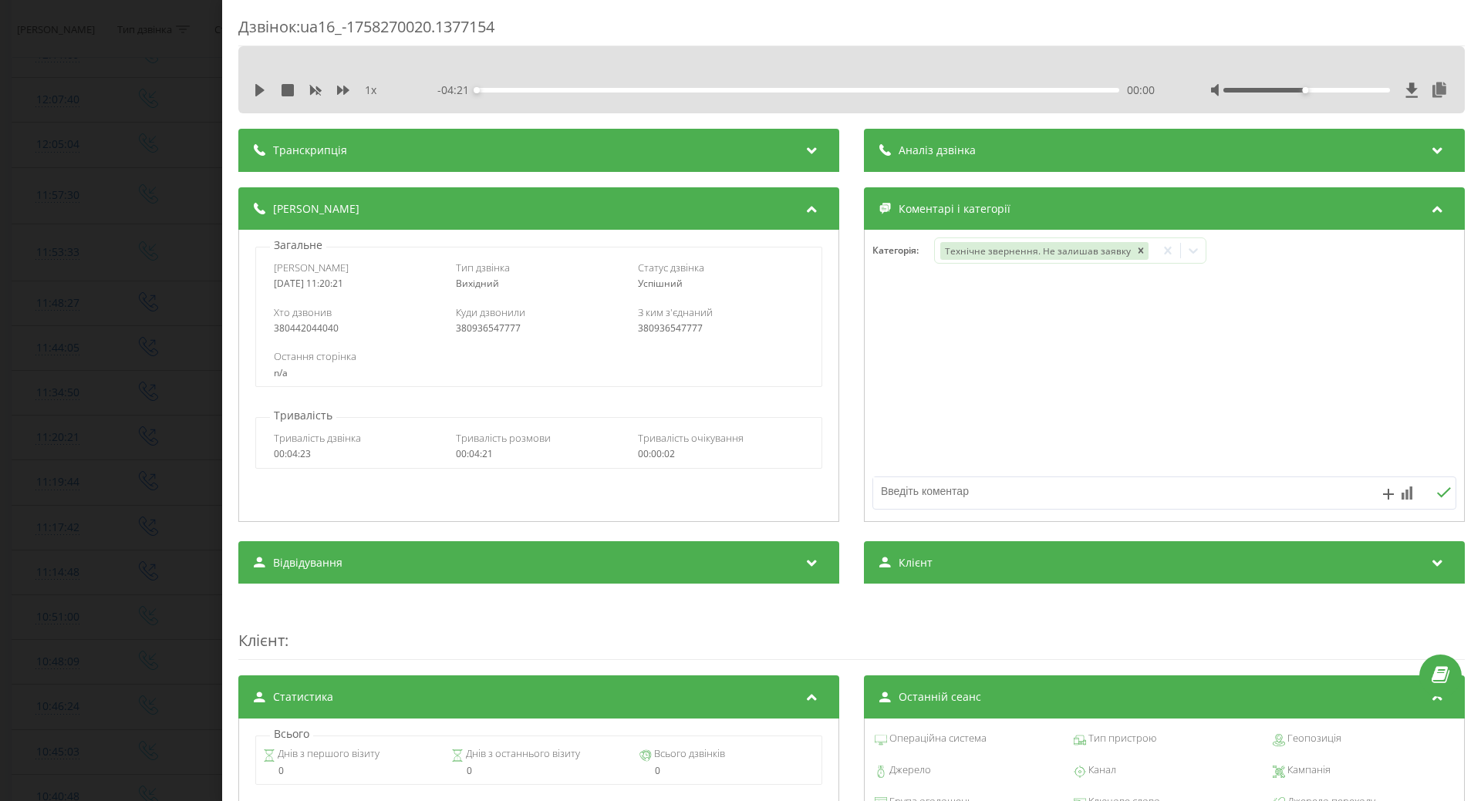
drag, startPoint x: 0, startPoint y: 463, endPoint x: 18, endPoint y: 466, distance: 18.0
click at [1, 464] on div "Дзвінок : ua16_-1758270020.1377154 1 x - 04:21 00:00 00:00 Транскрипція Для AI-…" at bounding box center [740, 400] width 1481 height 801
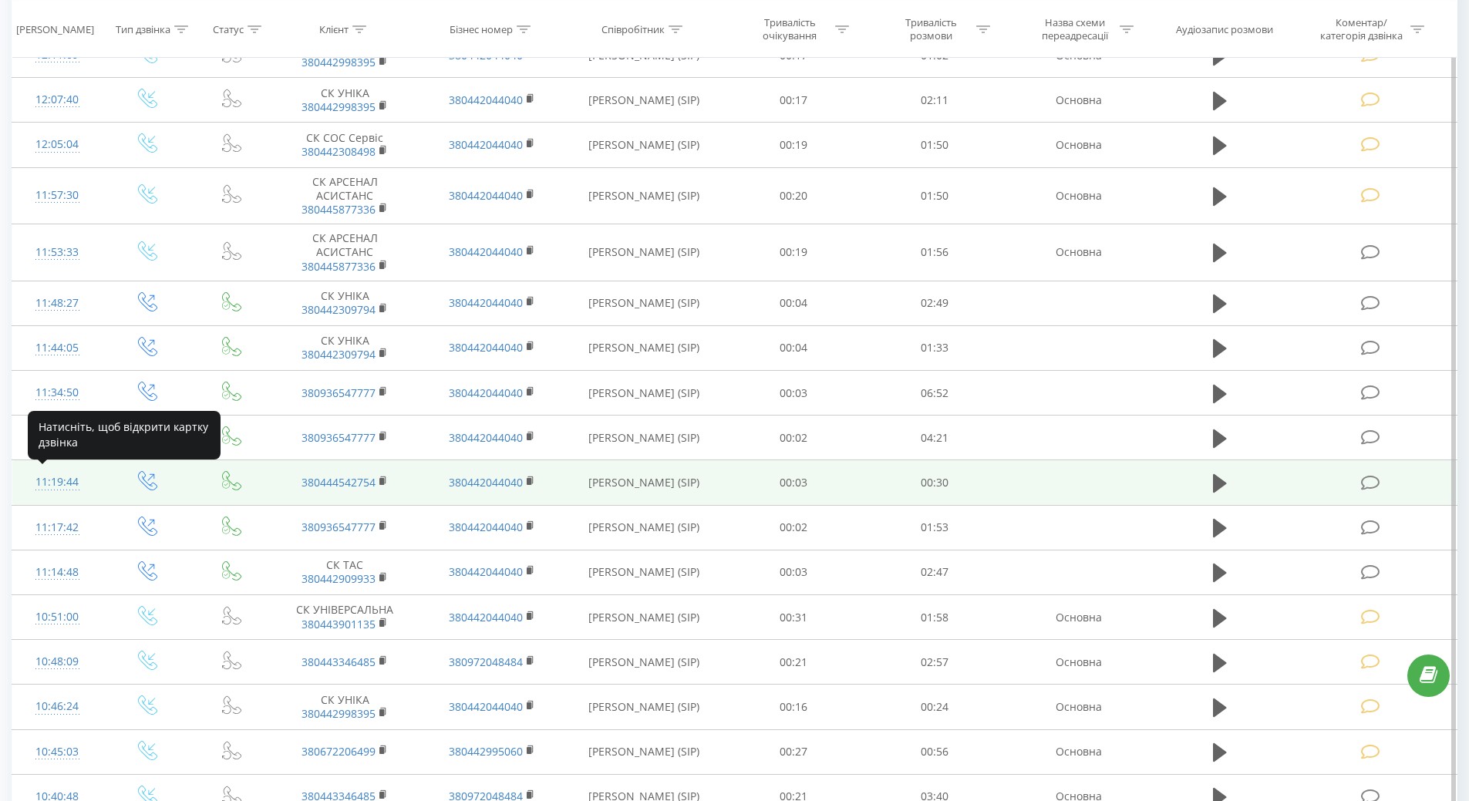
click at [33, 483] on div "11:19:44" at bounding box center [57, 482] width 59 height 30
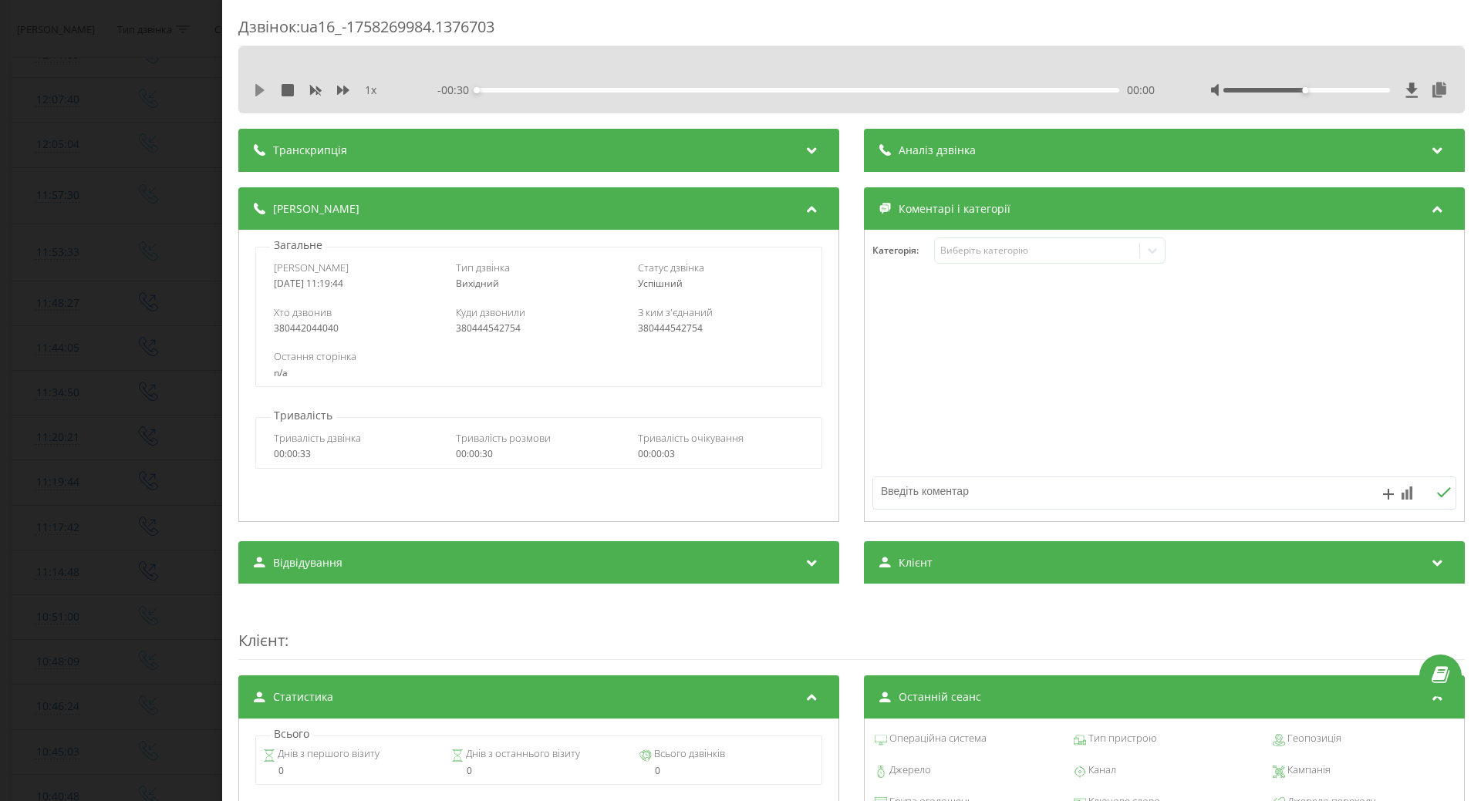
click at [261, 94] on icon at bounding box center [260, 90] width 12 height 12
click at [1018, 88] on div "00:26" at bounding box center [798, 90] width 642 height 5
click at [1043, 246] on div "Виберіть категорію" at bounding box center [1036, 250] width 193 height 12
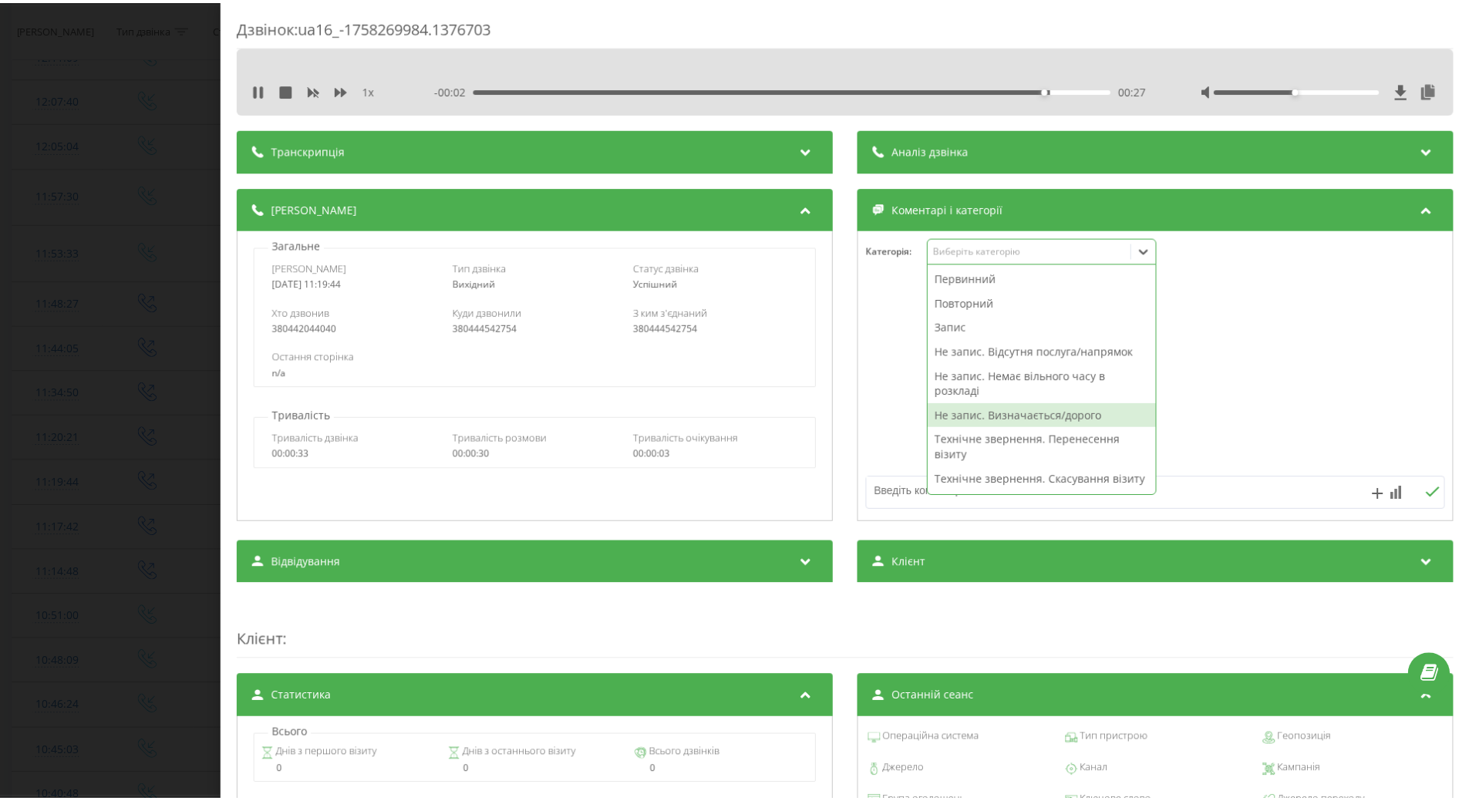
scroll to position [231, 0]
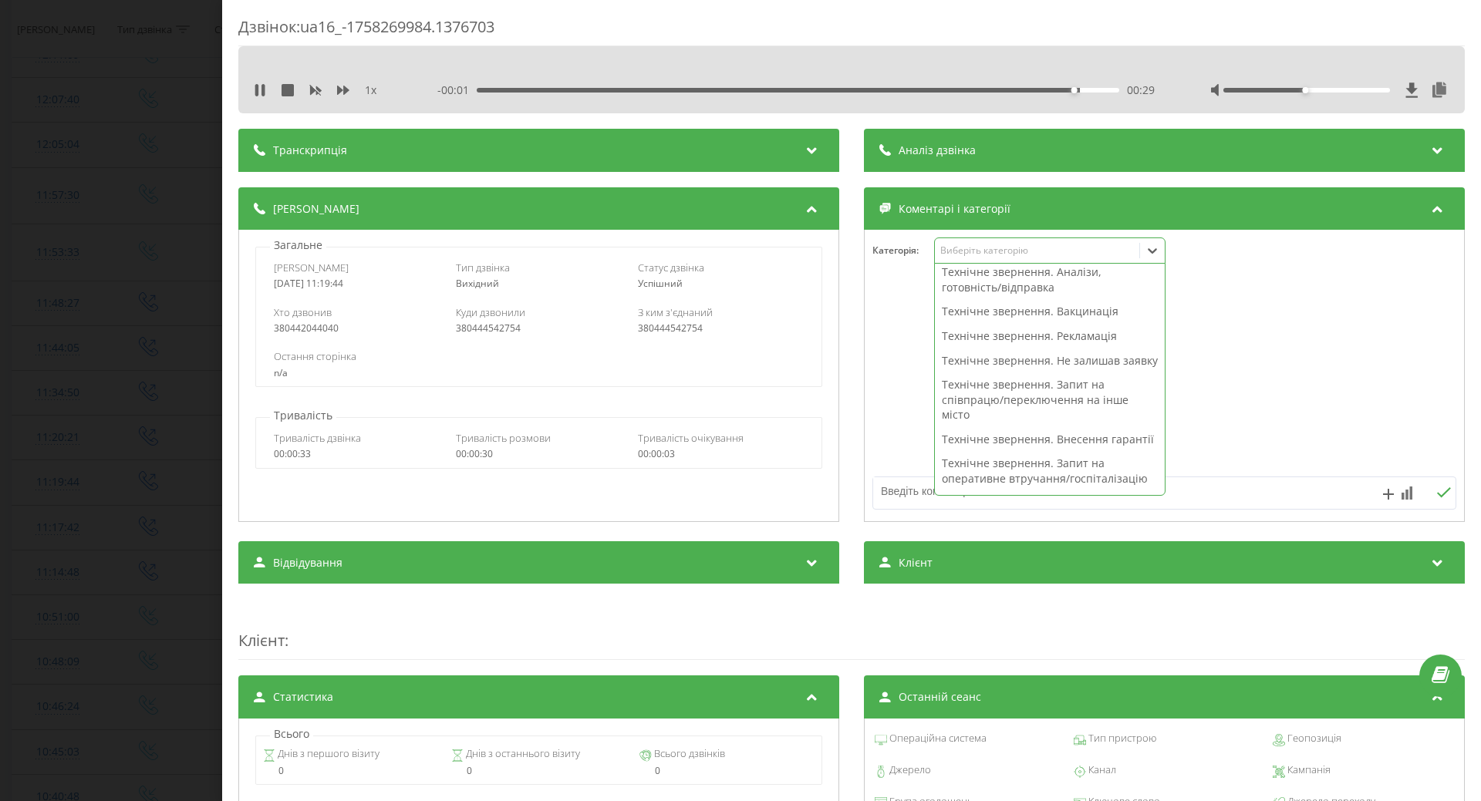
click at [1013, 373] on div "Технічне звернення. Не залишав заявку" at bounding box center [1050, 361] width 230 height 25
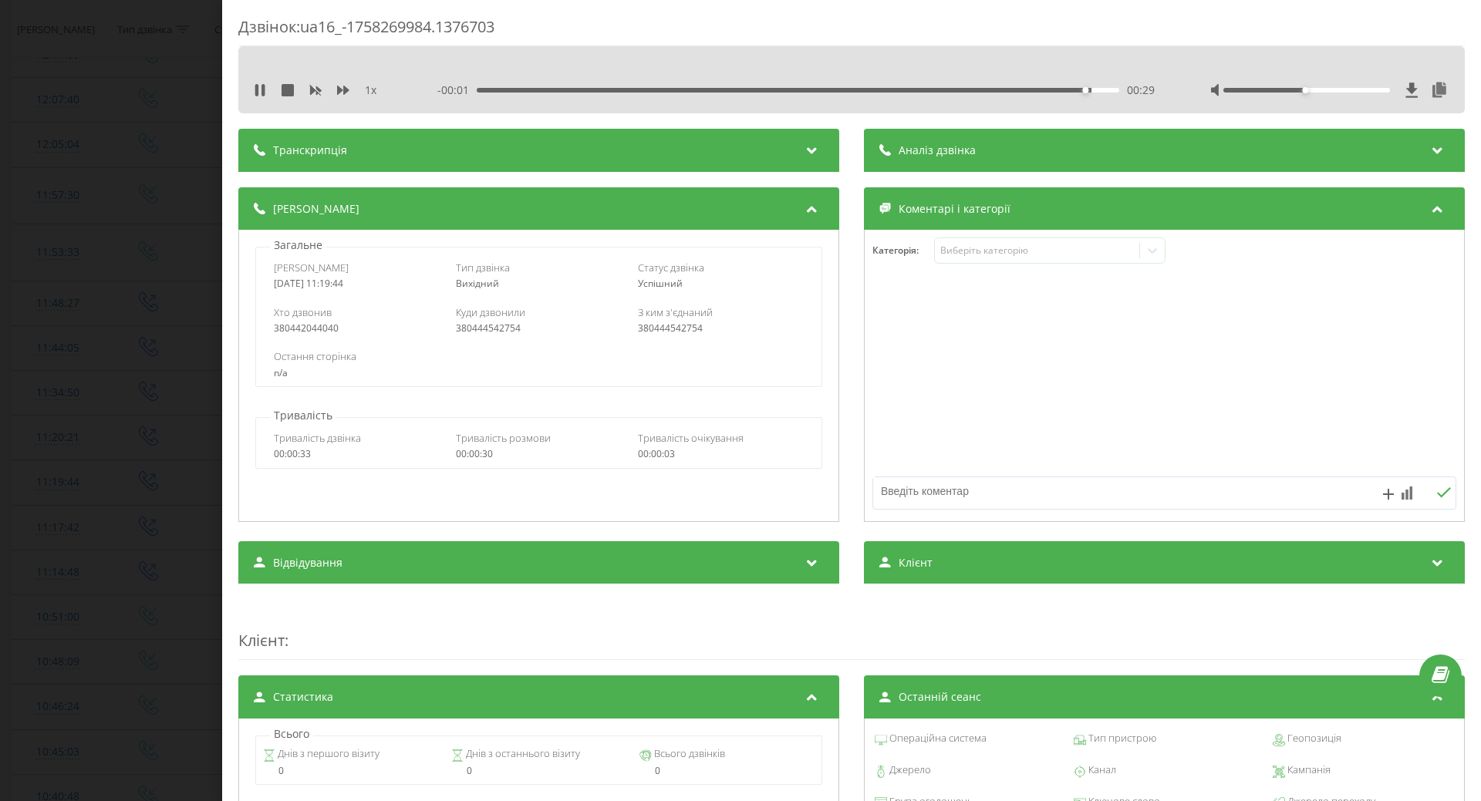
click at [905, 413] on div at bounding box center [1164, 376] width 599 height 185
click at [890, 484] on textarea at bounding box center [1106, 491] width 466 height 28
type textarea "н едодзвонилась"
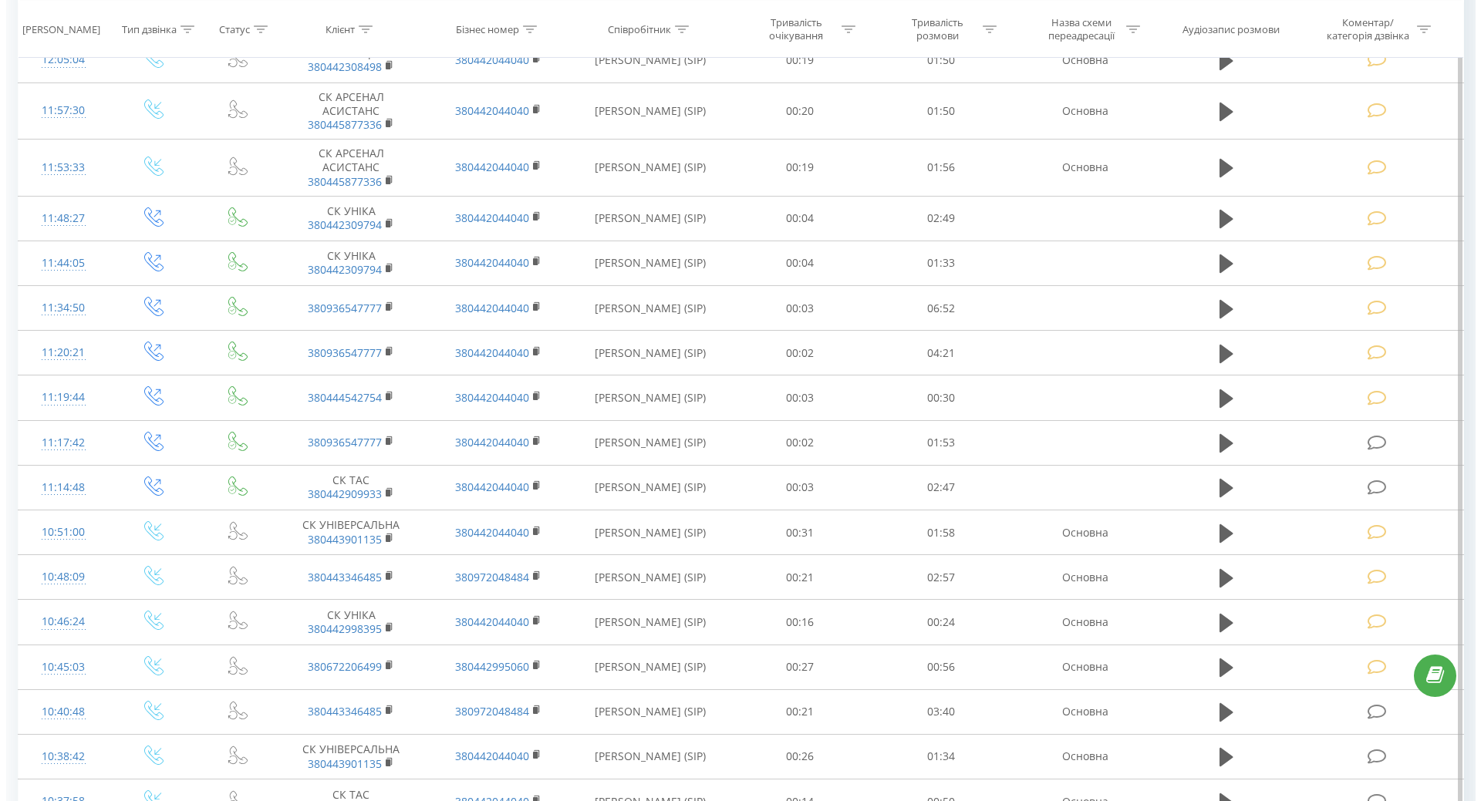
scroll to position [3702, 0]
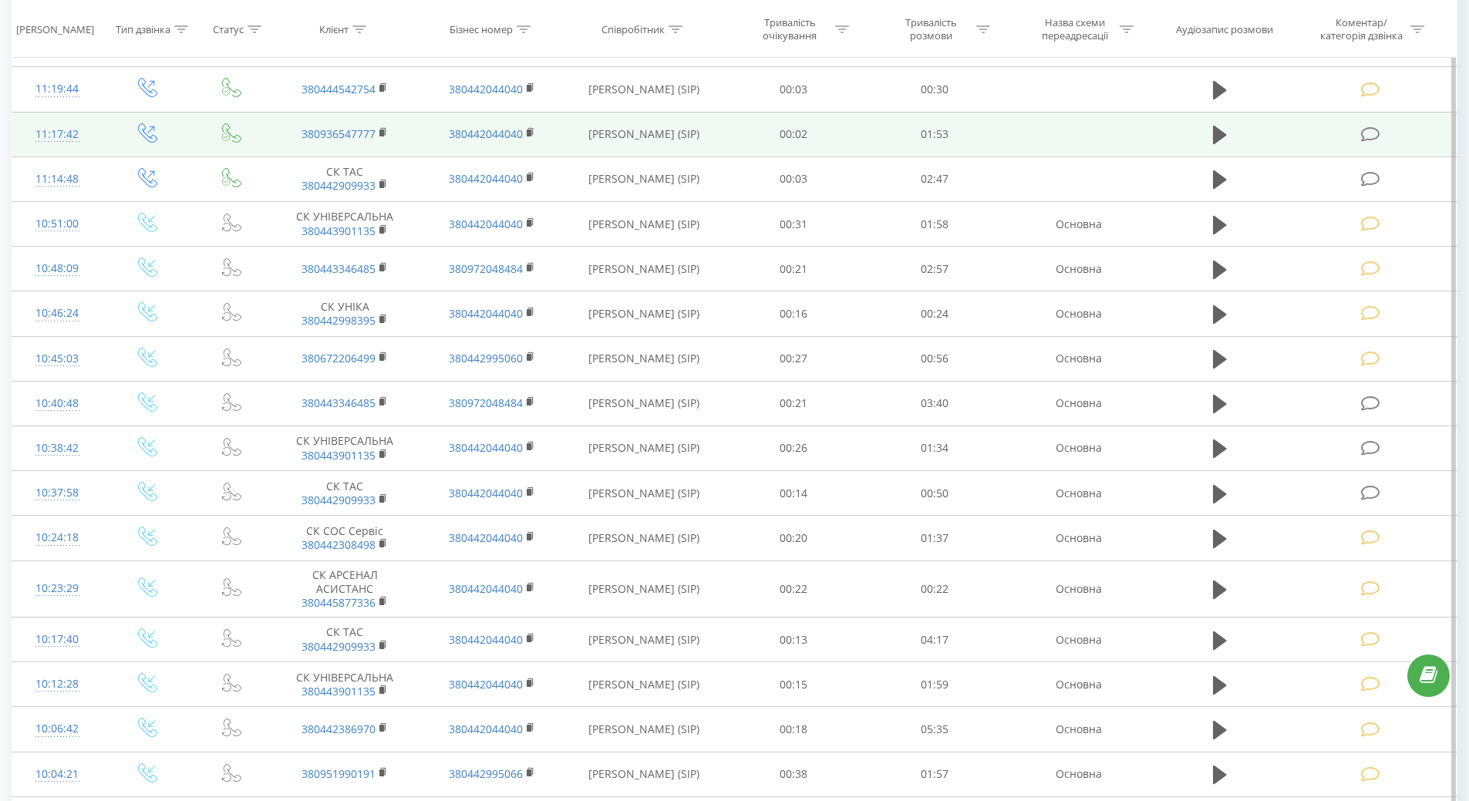
click at [51, 125] on div "11:17:42" at bounding box center [57, 135] width 59 height 30
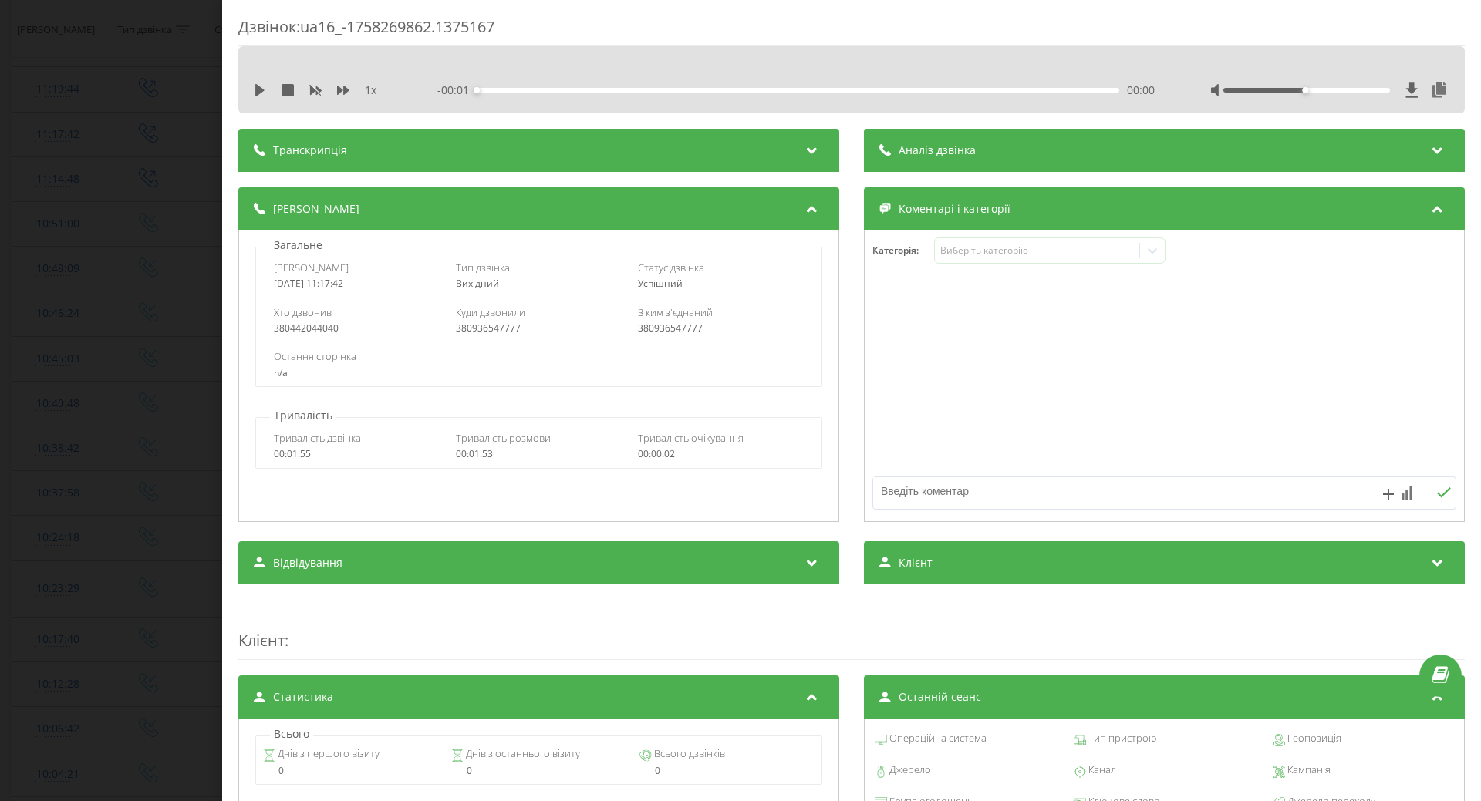
drag, startPoint x: 263, startPoint y: 89, endPoint x: 229, endPoint y: 77, distance: 36.1
click at [263, 91] on icon at bounding box center [259, 90] width 9 height 12
click at [636, 92] on div "00:28" at bounding box center [798, 90] width 642 height 5
drag, startPoint x: 762, startPoint y: 95, endPoint x: 780, endPoint y: 93, distance: 17.8
click at [763, 95] on div "- 01:24 00:29 00:29" at bounding box center [795, 90] width 717 height 15
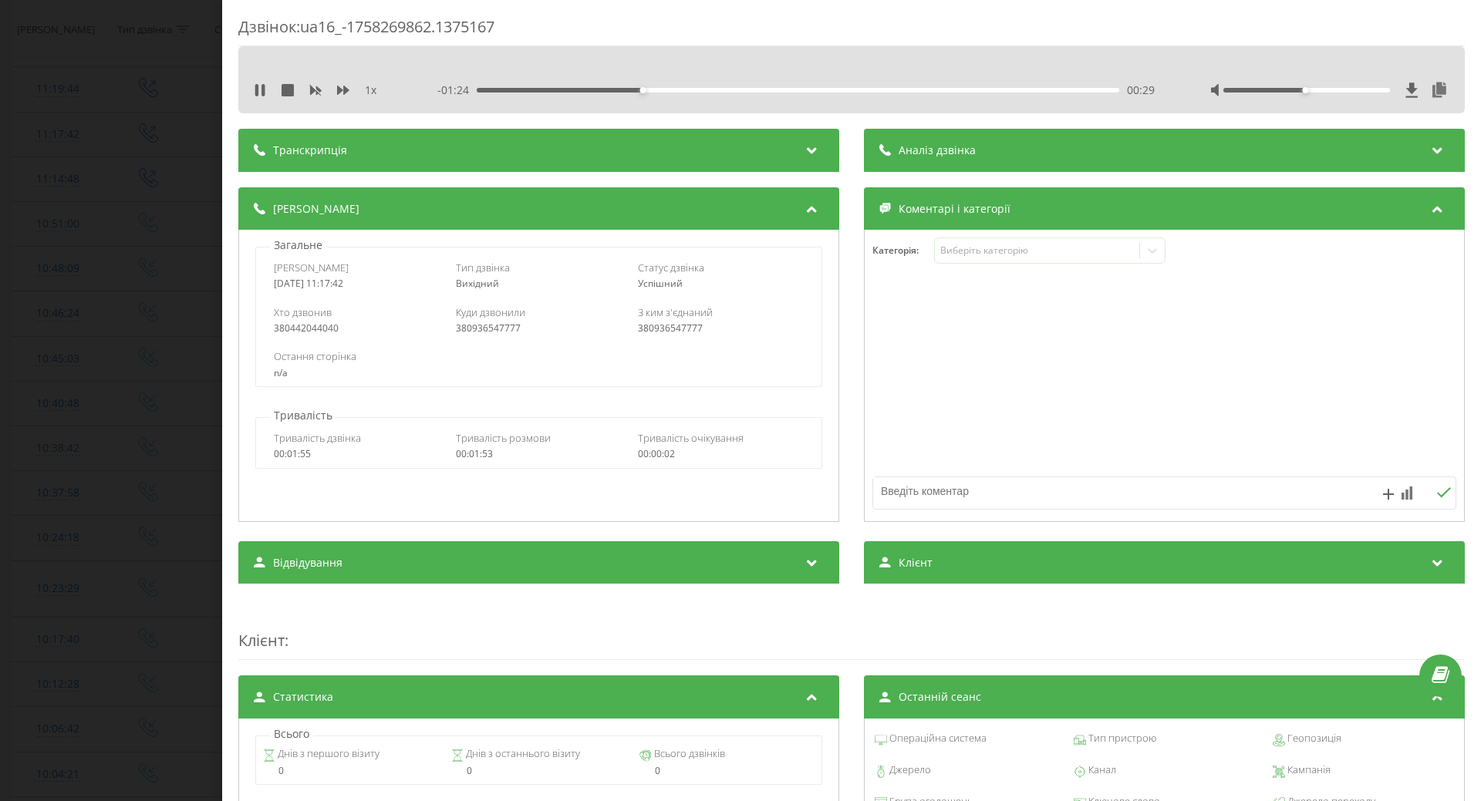
click at [784, 93] on div "- 01:24 00:29 00:29" at bounding box center [795, 90] width 717 height 15
drag, startPoint x: 803, startPoint y: 89, endPoint x: 851, endPoint y: 97, distance: 49.2
click at [805, 89] on div "00:30" at bounding box center [798, 90] width 642 height 5
click at [1016, 89] on div "01:00" at bounding box center [798, 90] width 642 height 5
click at [1086, 91] on div "01:37" at bounding box center [798, 90] width 642 height 5
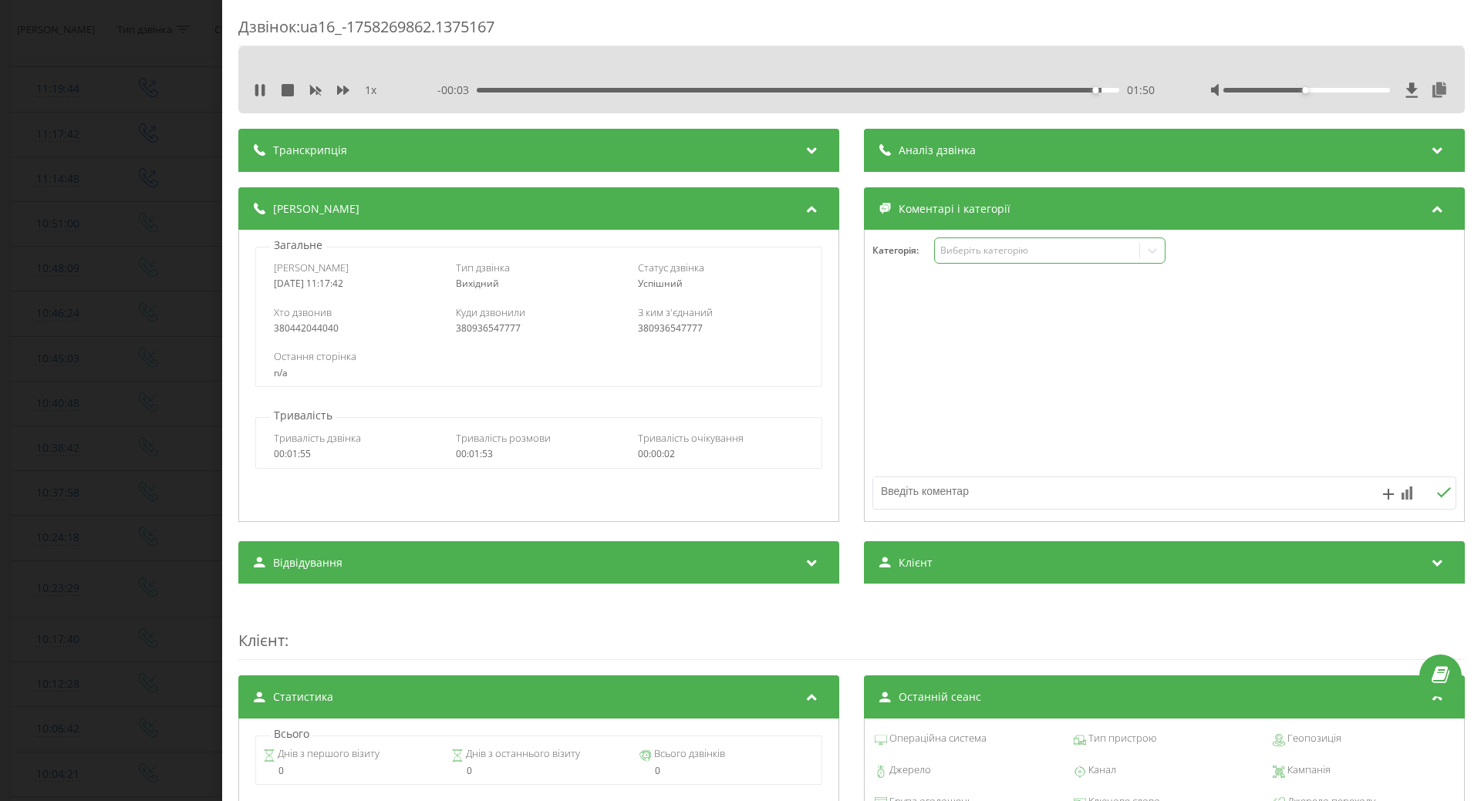
click at [987, 256] on div "Виберіть категорію" at bounding box center [1036, 250] width 193 height 12
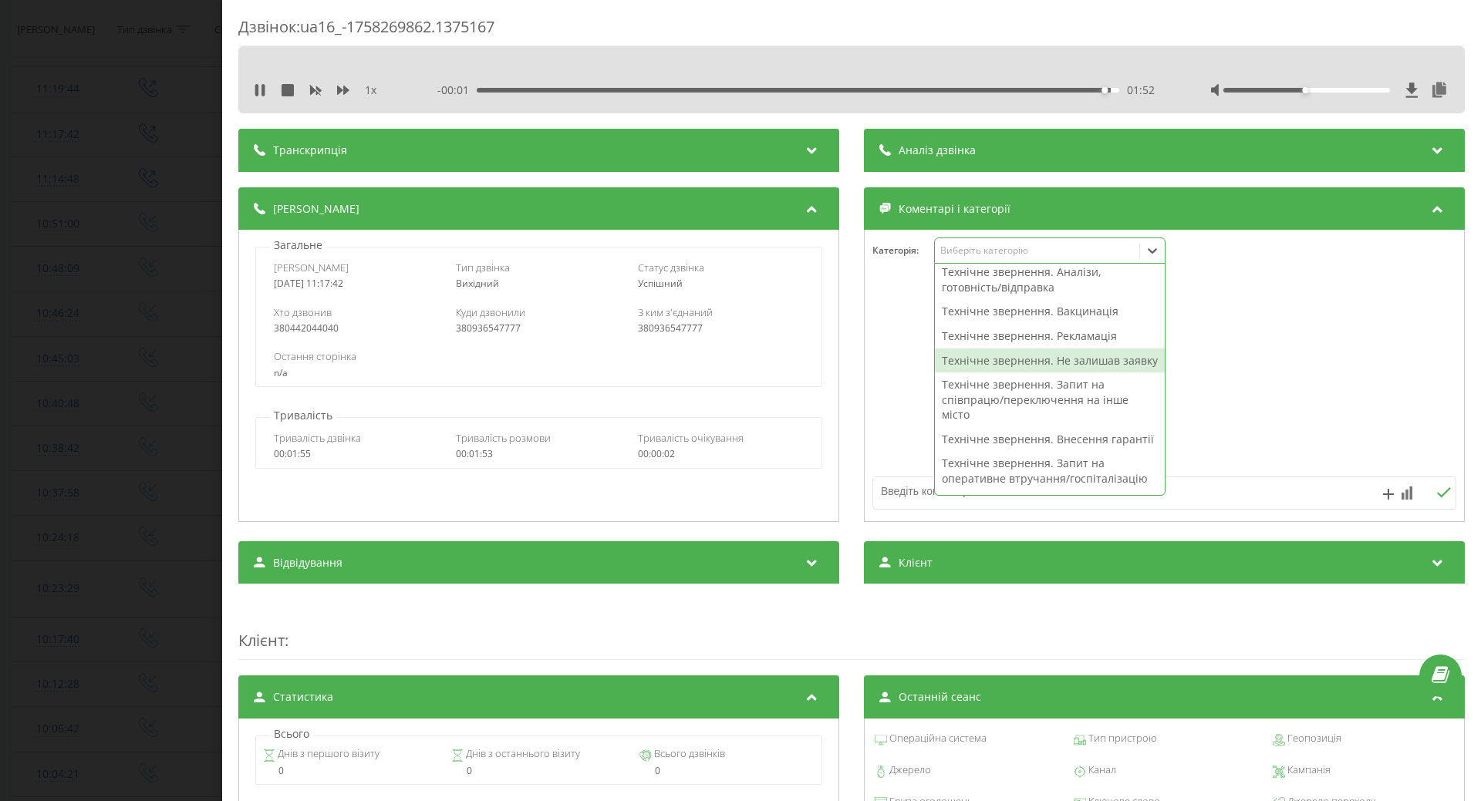
scroll to position [309, 0]
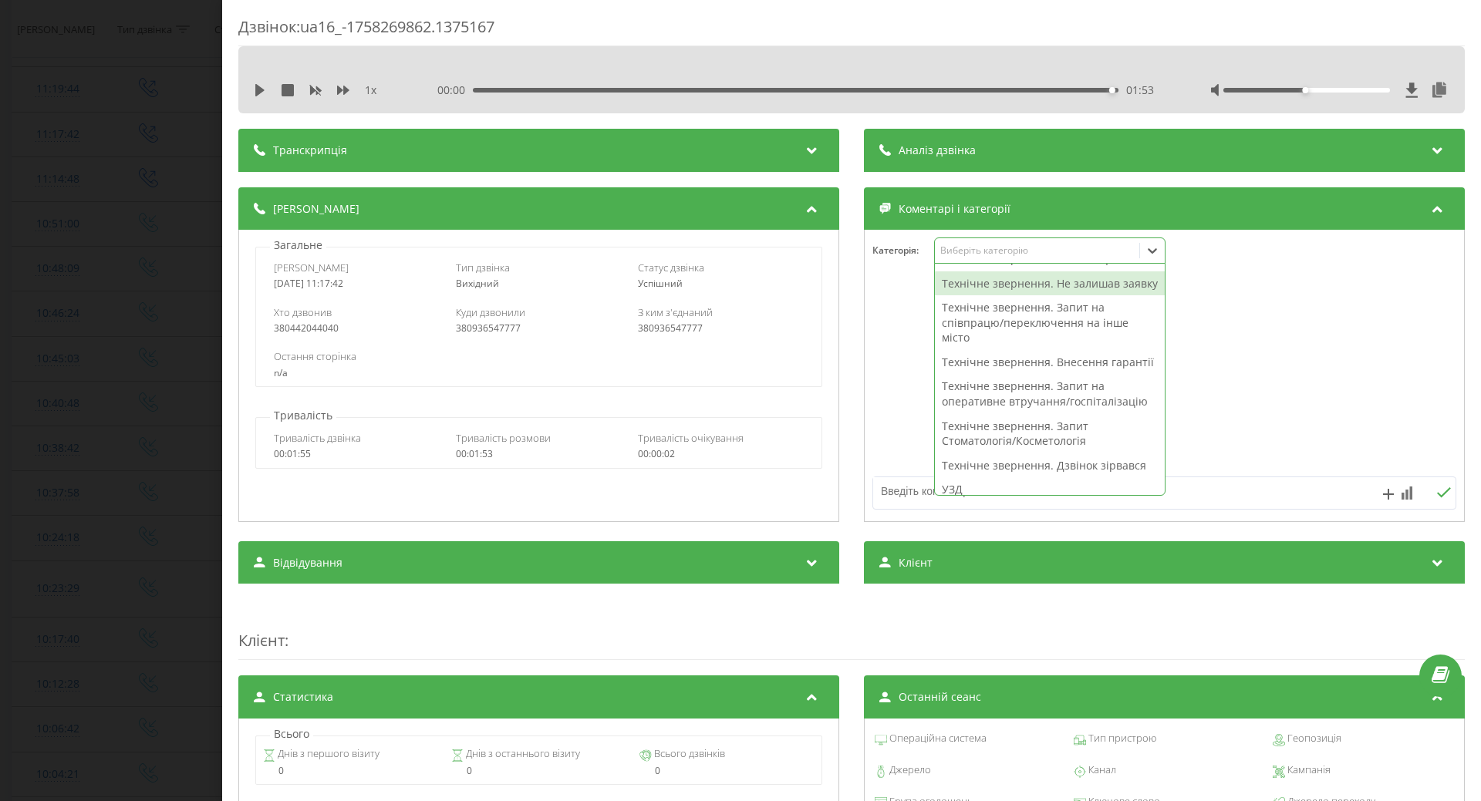
click at [963, 296] on div "Технічне звернення. Не залишав заявку" at bounding box center [1050, 283] width 230 height 25
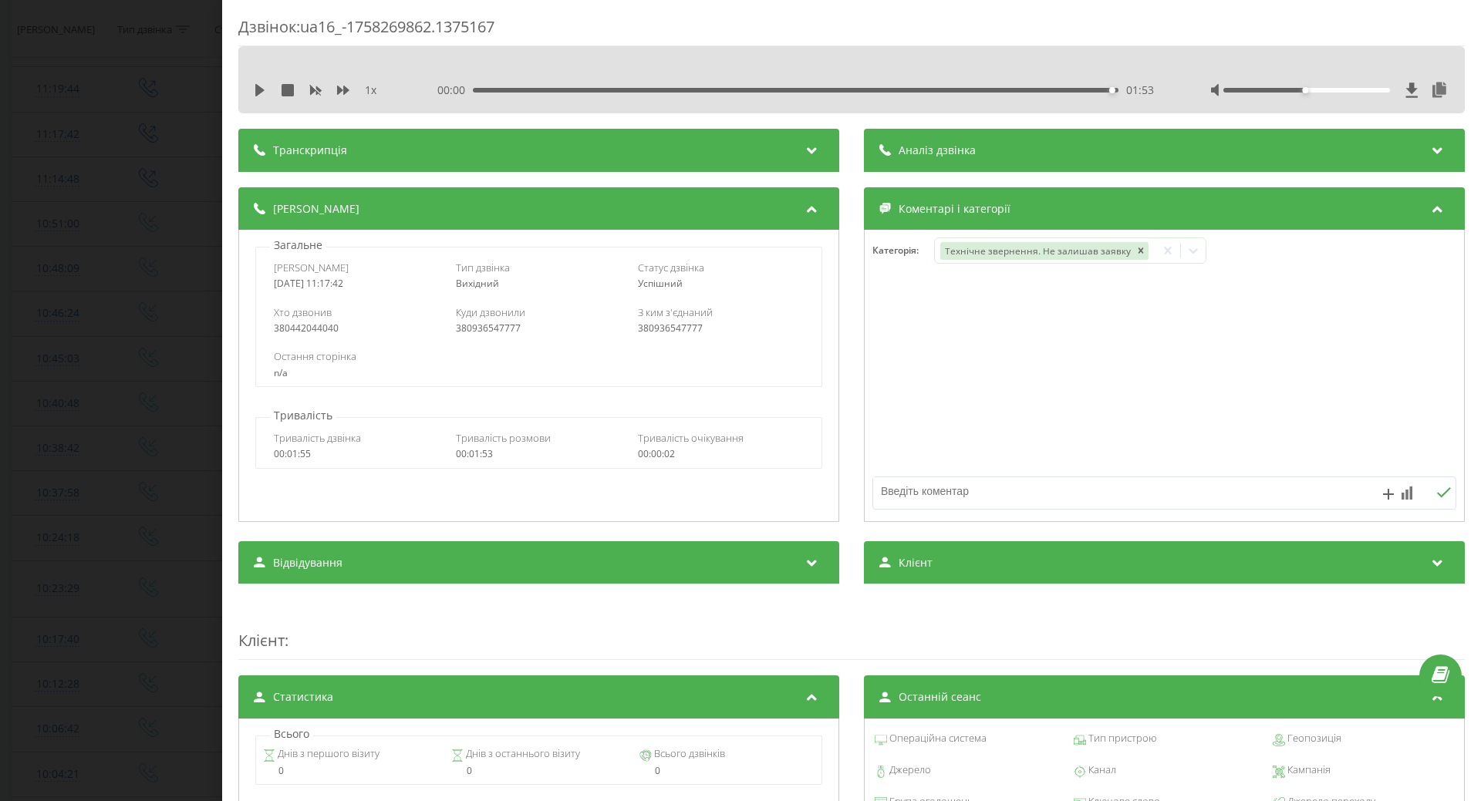
click at [896, 374] on div at bounding box center [1164, 376] width 599 height 185
click at [116, 318] on div "Дзвінок : ua16_-1758269862.1375167 1 x 00:00 01:53 01:53 Транскрипція Для AI-ан…" at bounding box center [740, 400] width 1481 height 801
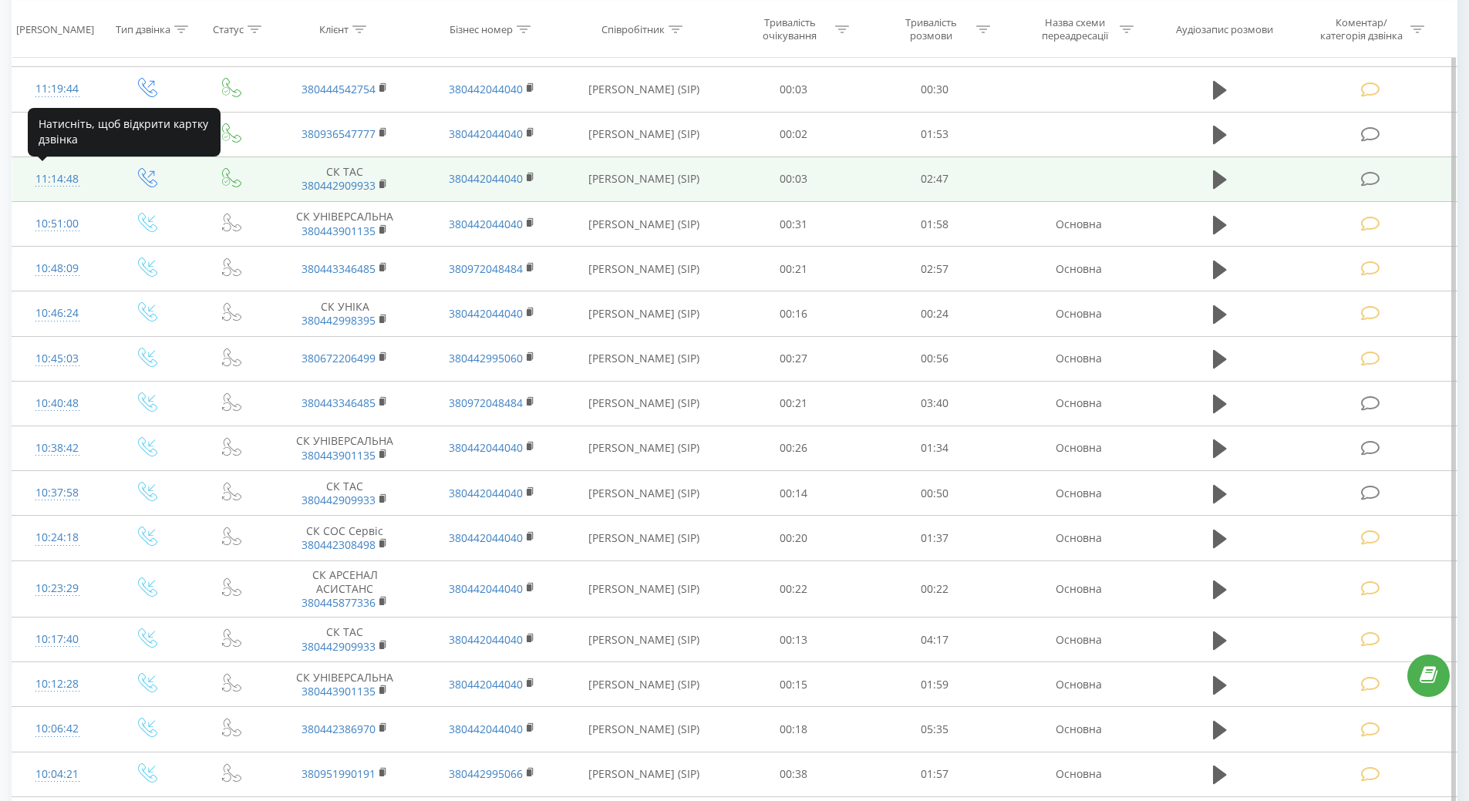
click at [84, 180] on div "11:14:48" at bounding box center [57, 179] width 59 height 30
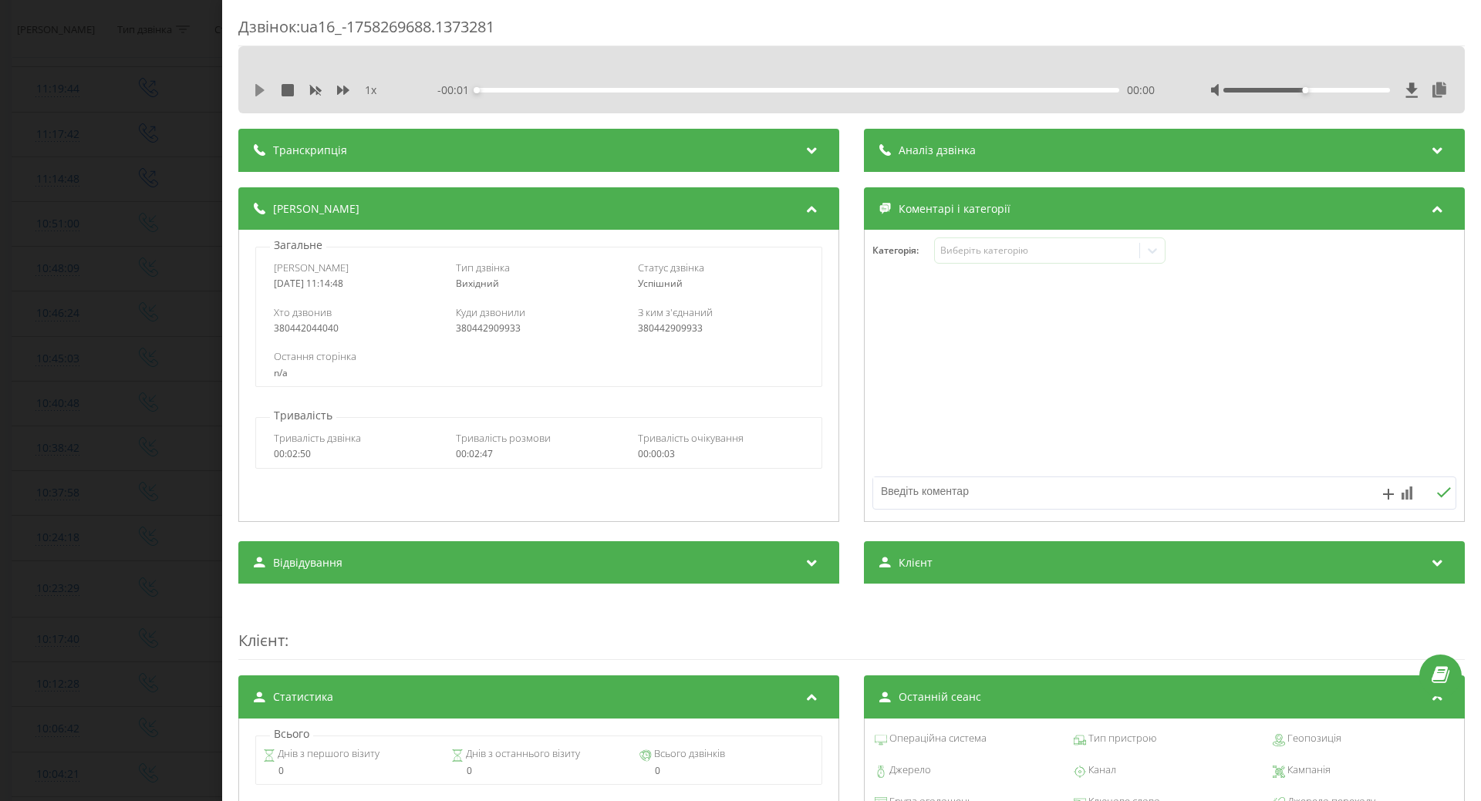
click at [261, 90] on icon at bounding box center [259, 90] width 9 height 12
click at [919, 91] on div "00:02" at bounding box center [798, 90] width 642 height 5
click at [1006, 93] on div "- 00:49 01:58 01:58" at bounding box center [795, 90] width 717 height 15
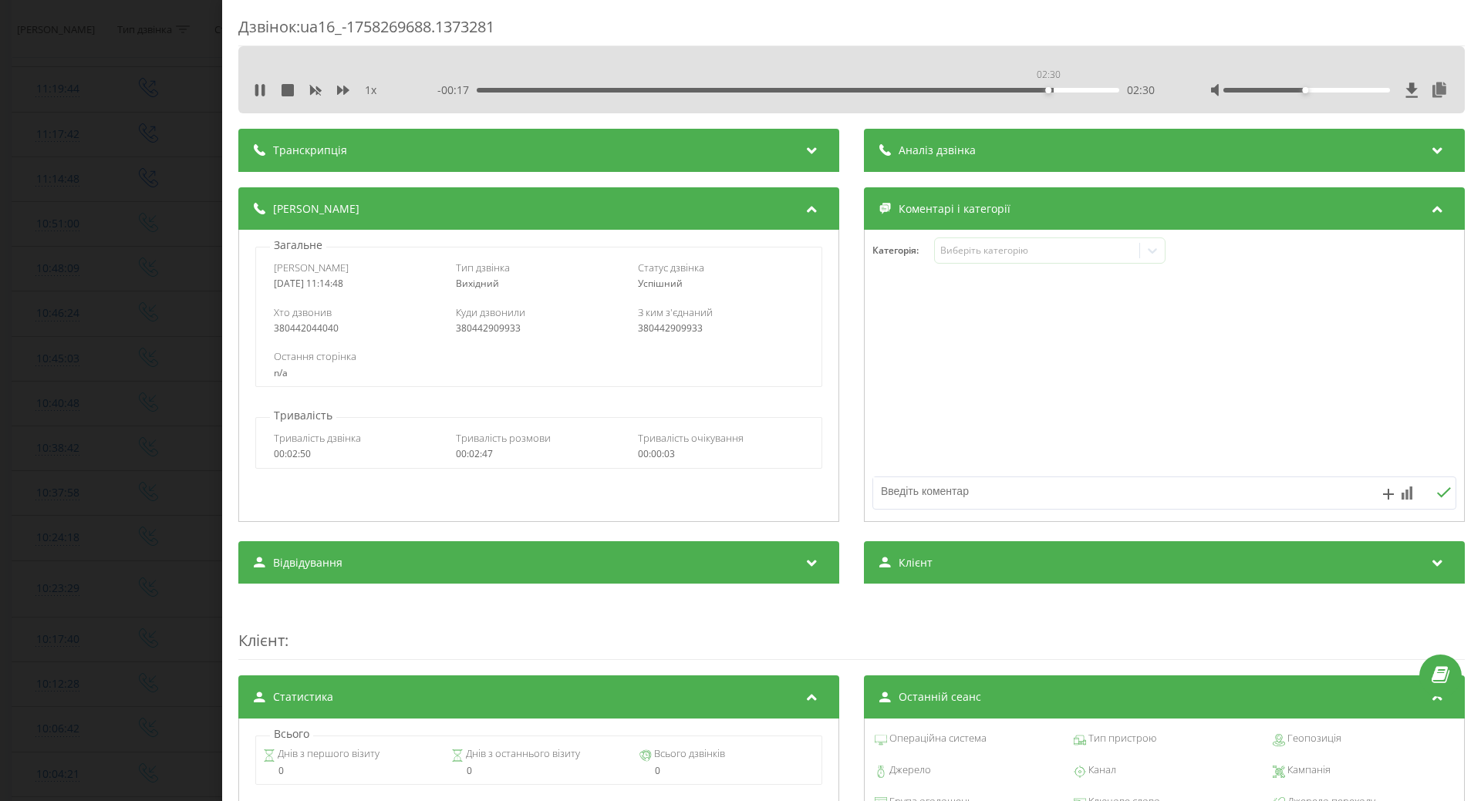
click at [1048, 89] on div "02:30" at bounding box center [798, 90] width 642 height 5
click at [1074, 89] on div "02:38" at bounding box center [798, 90] width 642 height 5
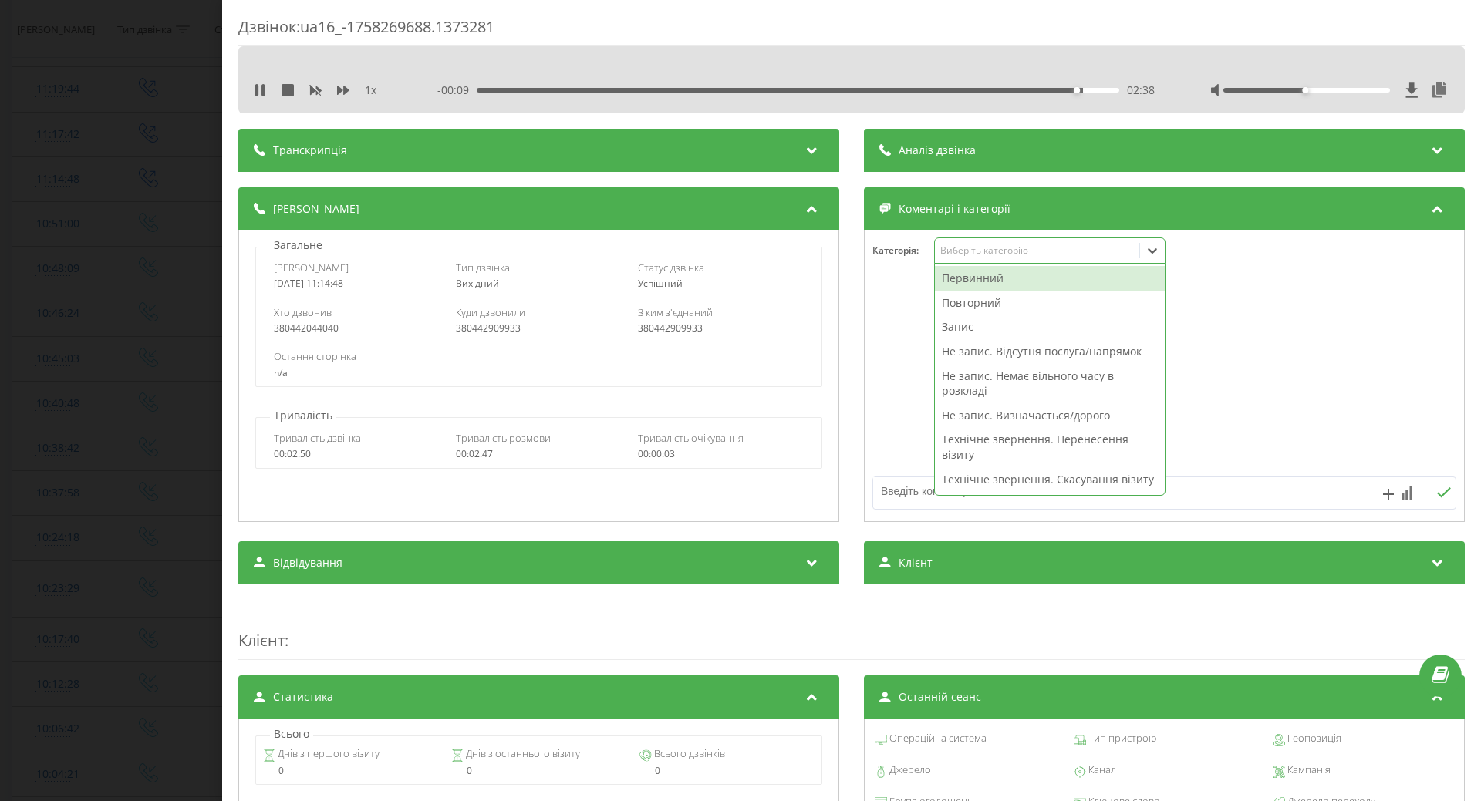
click at [990, 248] on div "Виберіть категорію" at bounding box center [1036, 250] width 193 height 12
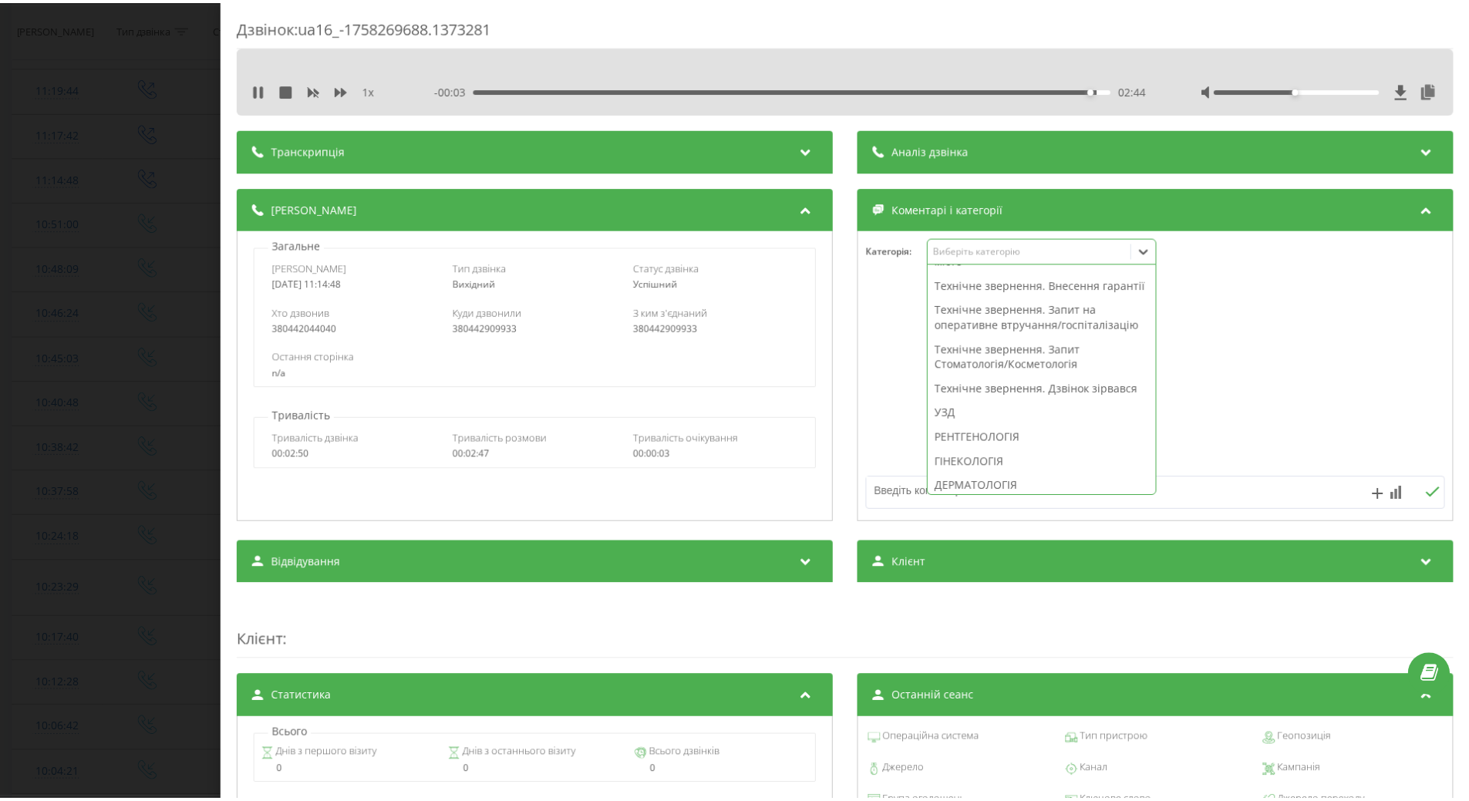
scroll to position [309, 0]
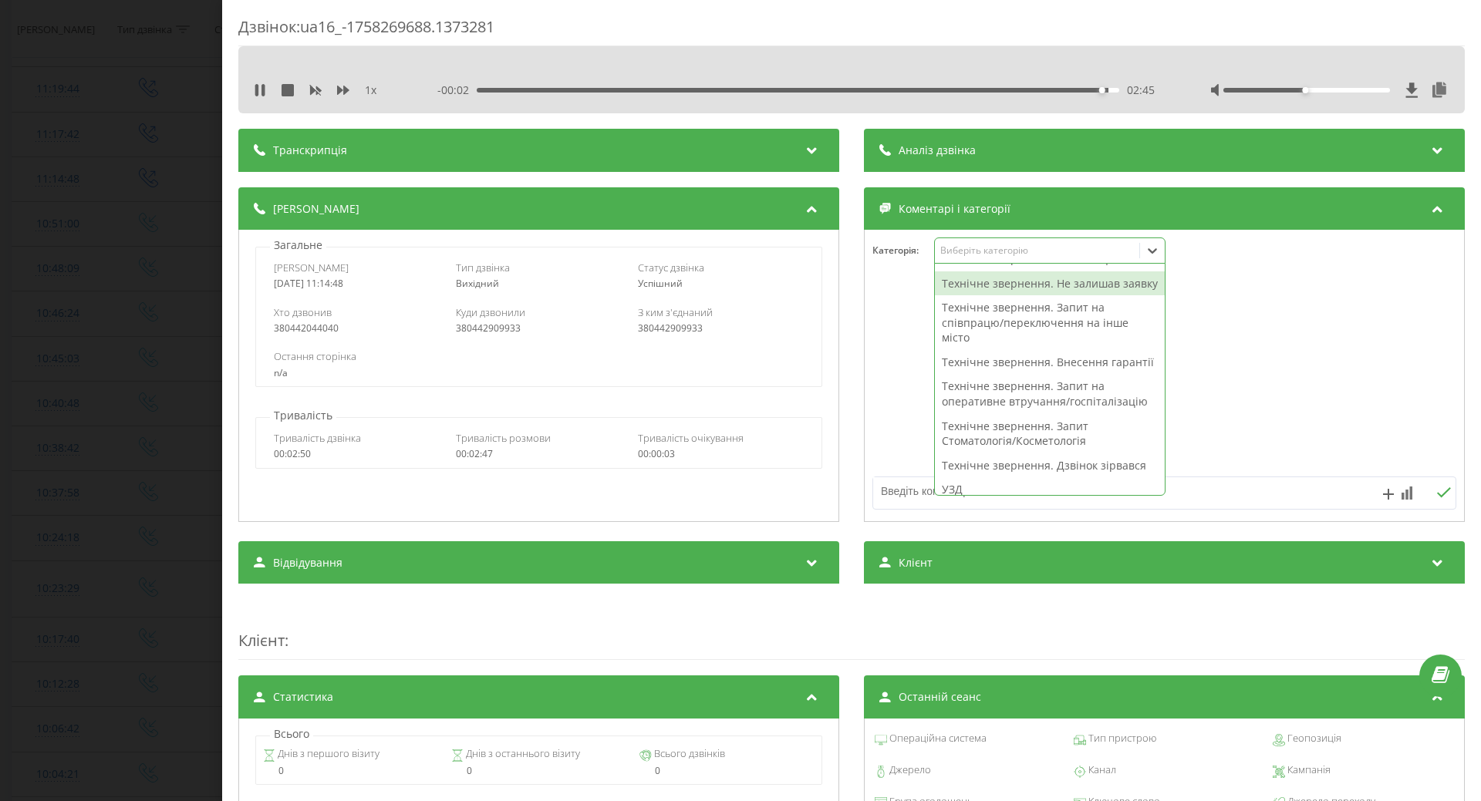
click at [966, 296] on div "Технічне звернення. Не залишав заявку" at bounding box center [1050, 283] width 230 height 25
click at [848, 363] on div "Деталі дзвінка Загальне Дата дзвінка 2025-09-19 11:14:48 Тип дзвінка Вихідний С…" at bounding box center [851, 356] width 1226 height 339
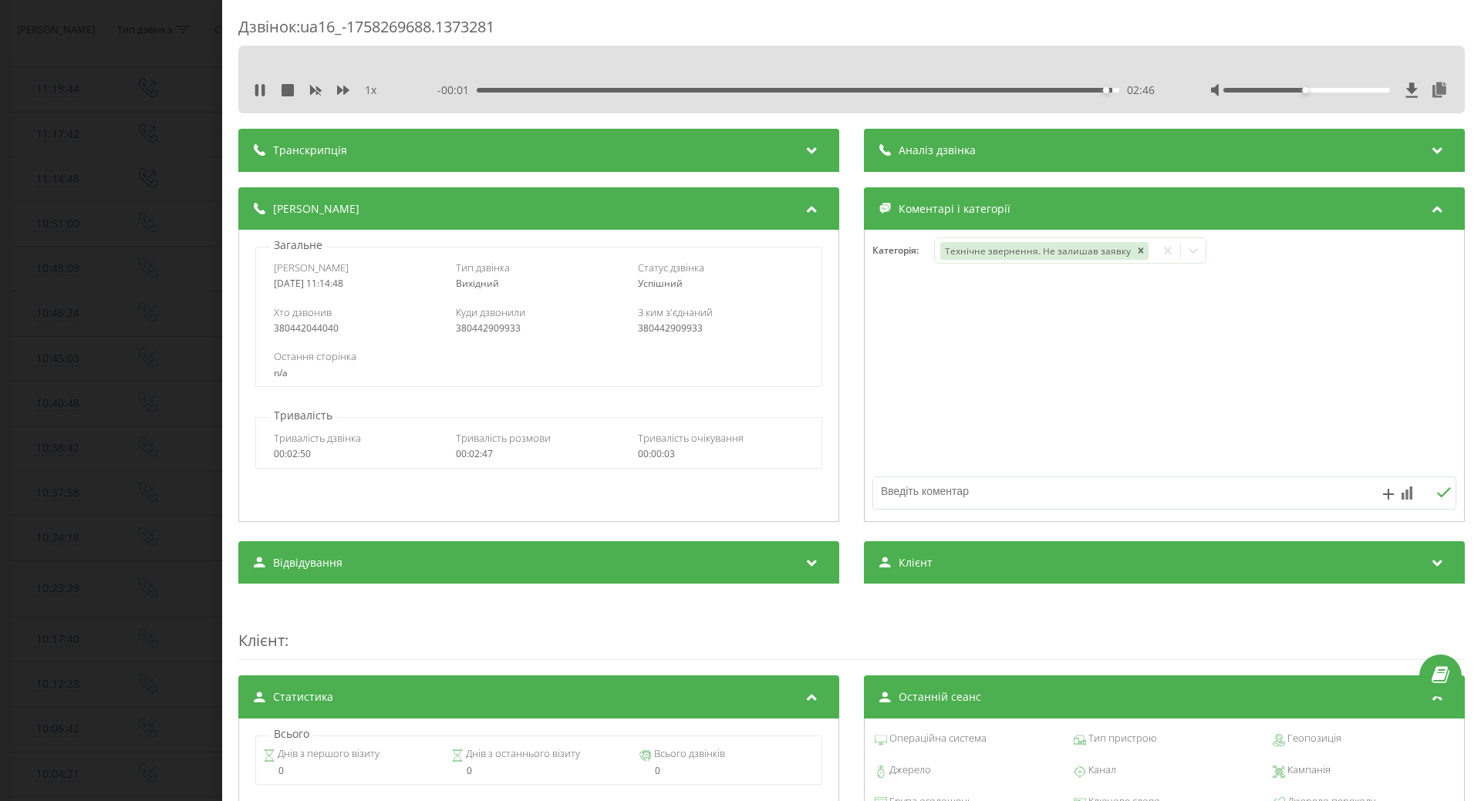
click at [886, 359] on div at bounding box center [1164, 376] width 599 height 185
click at [81, 342] on div "Дзвінок : ua16_-1758269688.1373281 1 x - 00:01 02:46 02:46 Транскрипція Для AI-…" at bounding box center [740, 400] width 1481 height 801
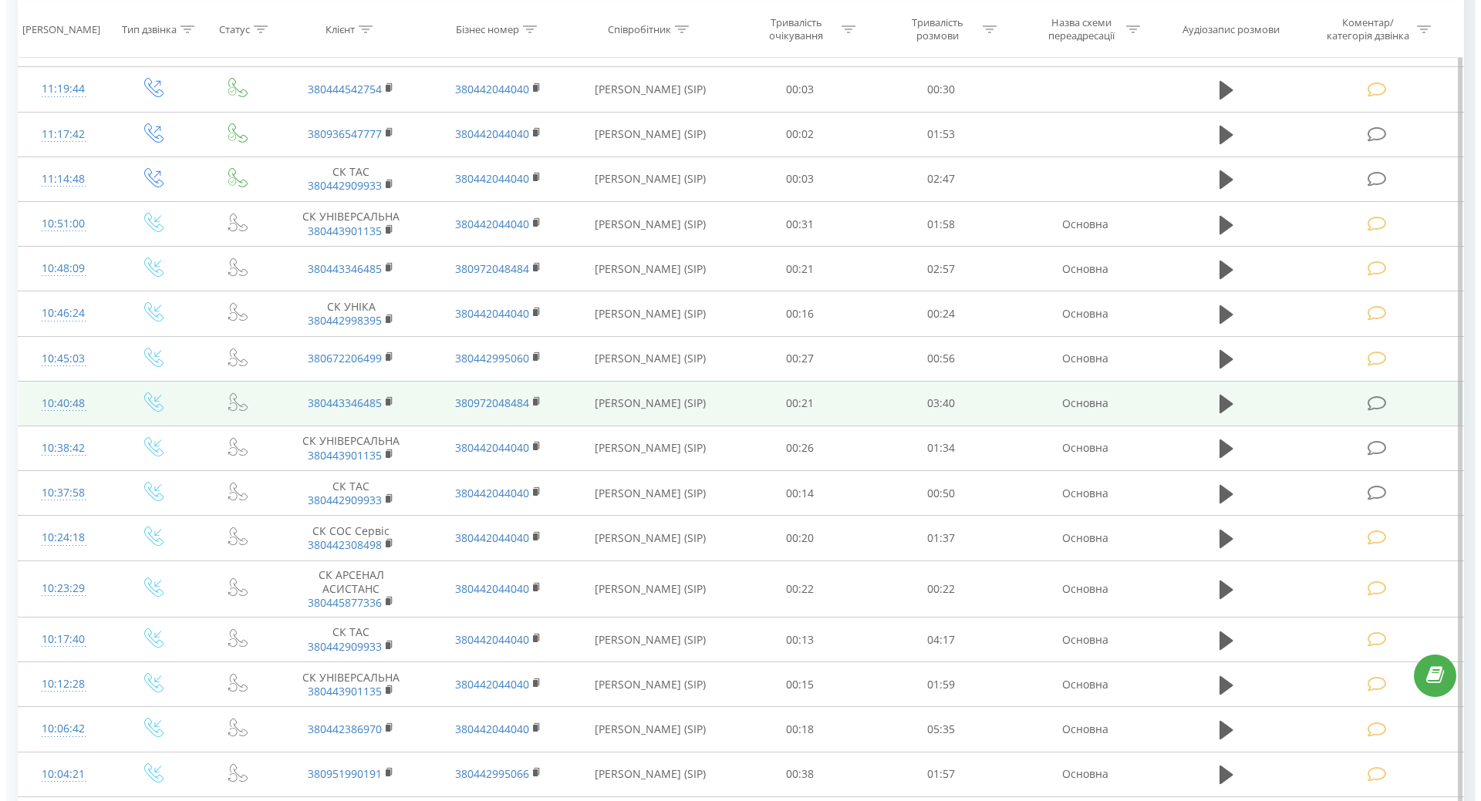
scroll to position [3779, 0]
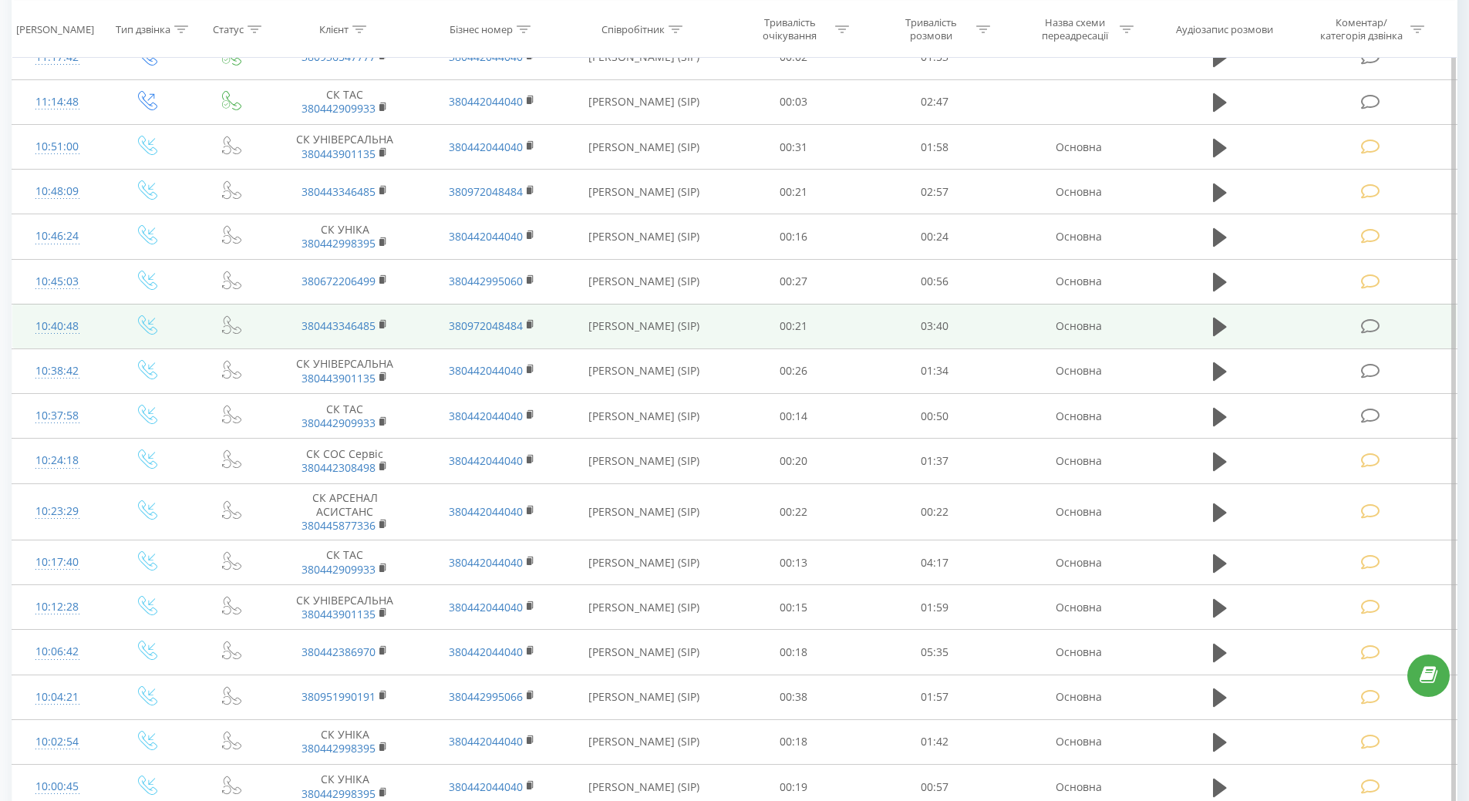
click at [60, 327] on div "10:40:48" at bounding box center [57, 327] width 59 height 30
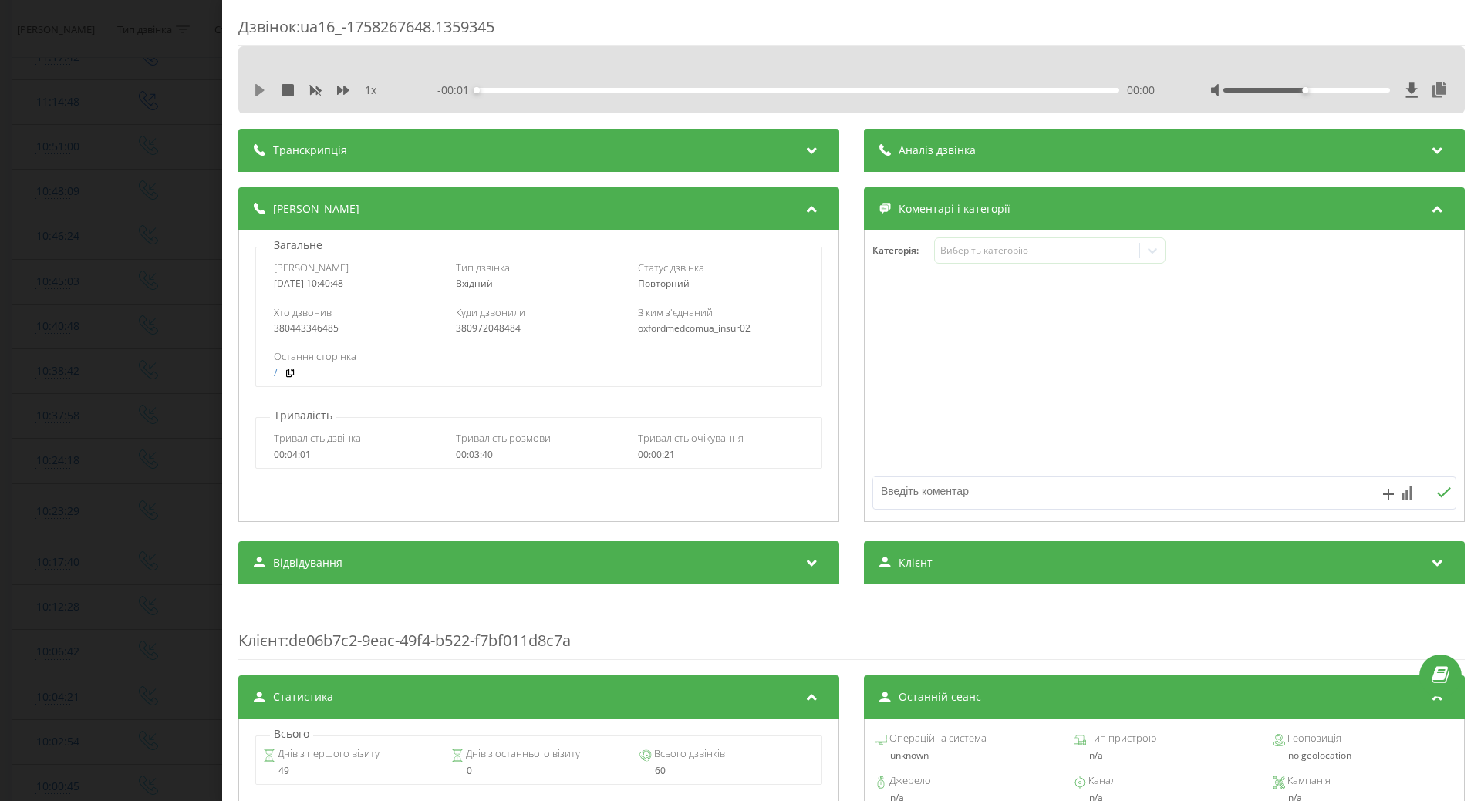
click at [255, 93] on icon at bounding box center [260, 90] width 12 height 12
click at [972, 260] on div "Виберіть категорію" at bounding box center [1049, 251] width 231 height 26
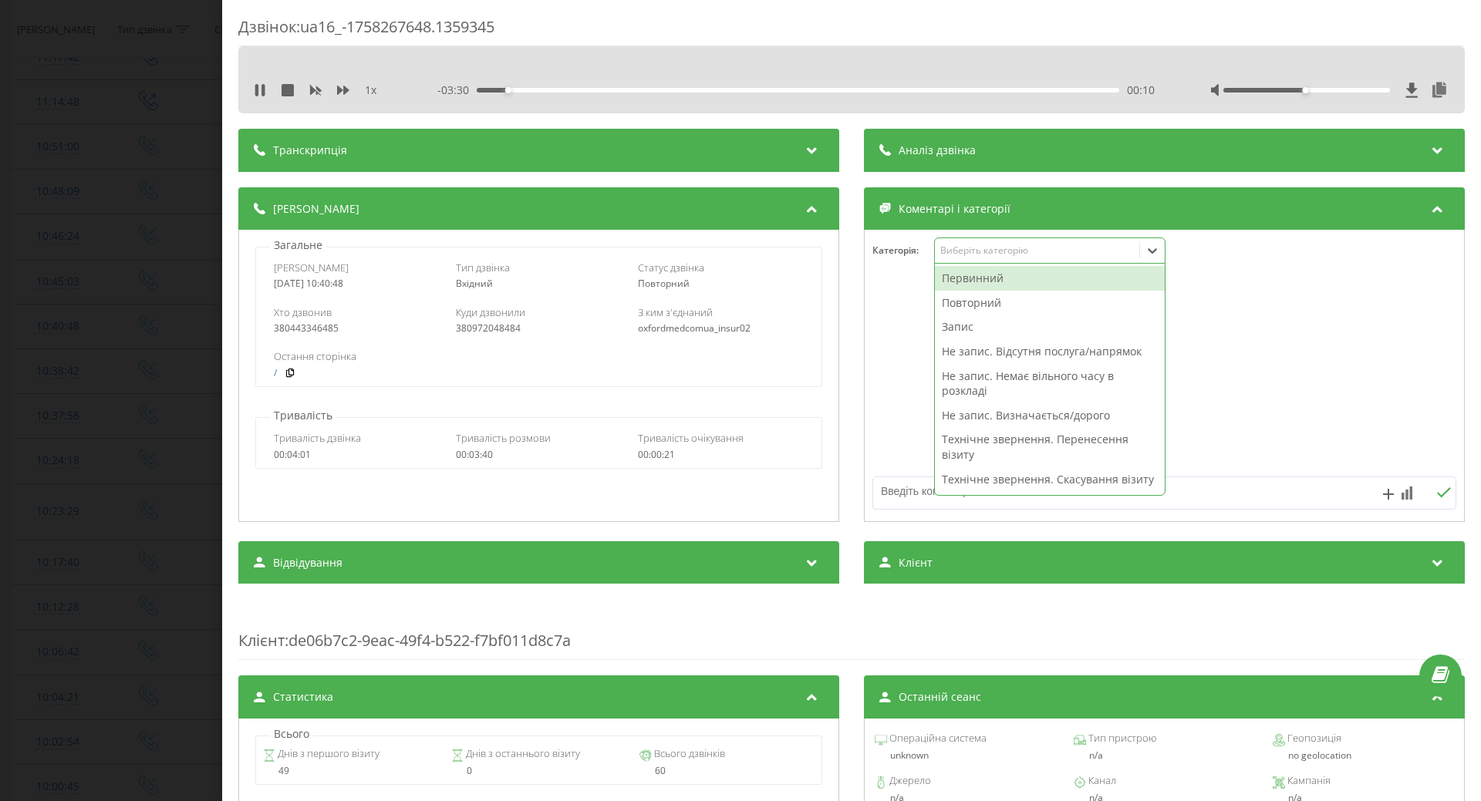
scroll to position [77, 0]
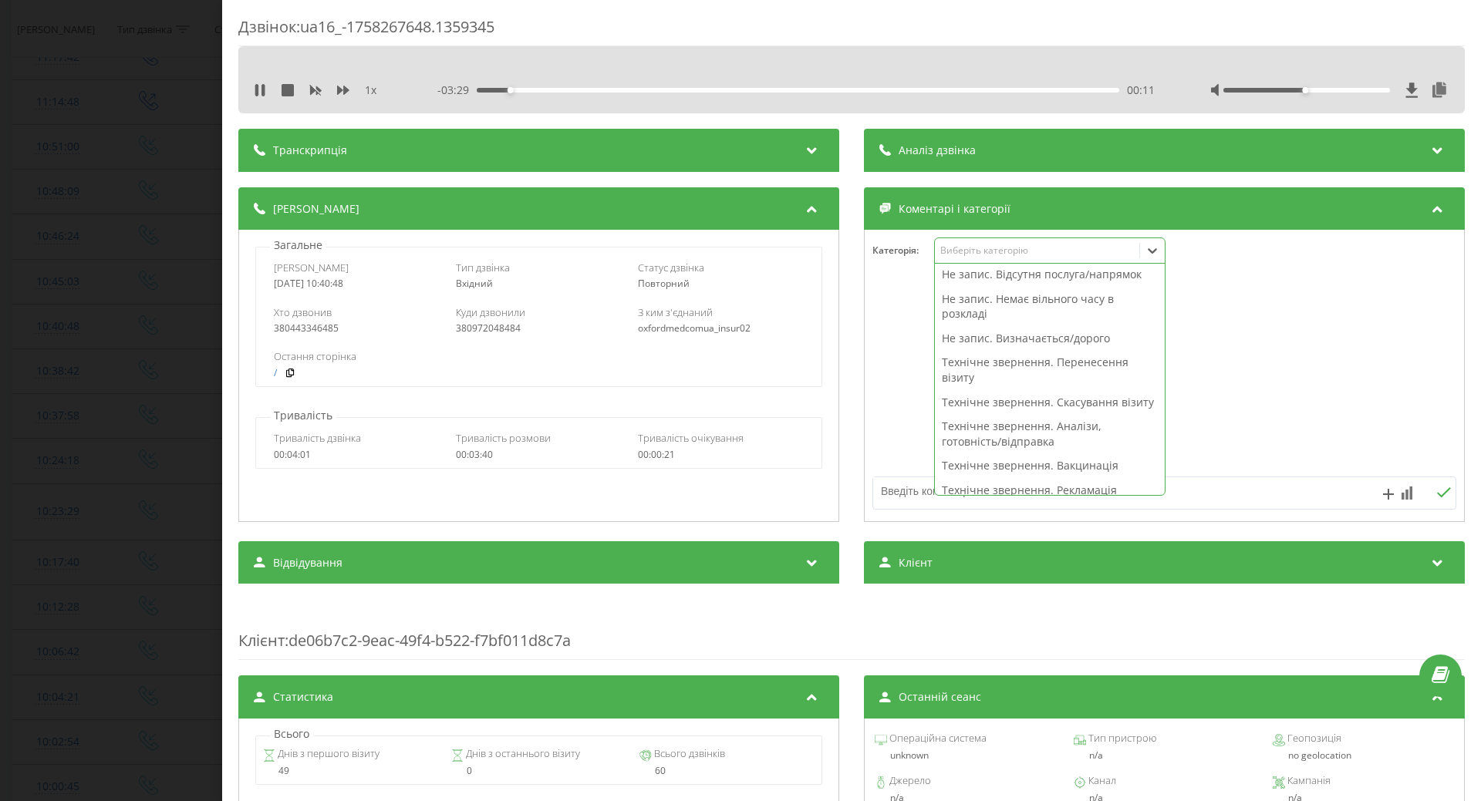
click at [939, 88] on div "00:11" at bounding box center [798, 90] width 642 height 5
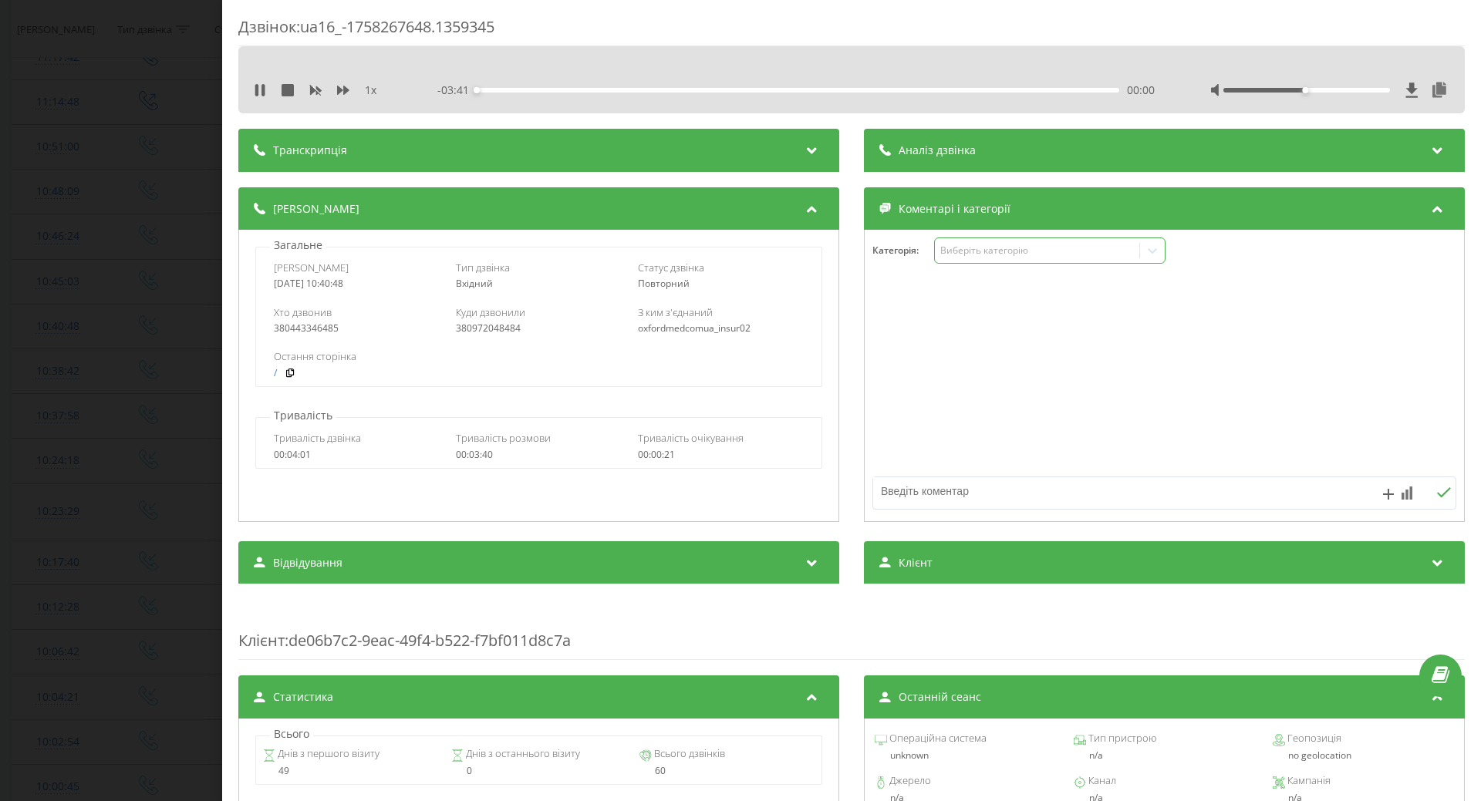
click at [1020, 249] on div "Виберіть категорію" at bounding box center [1036, 250] width 193 height 12
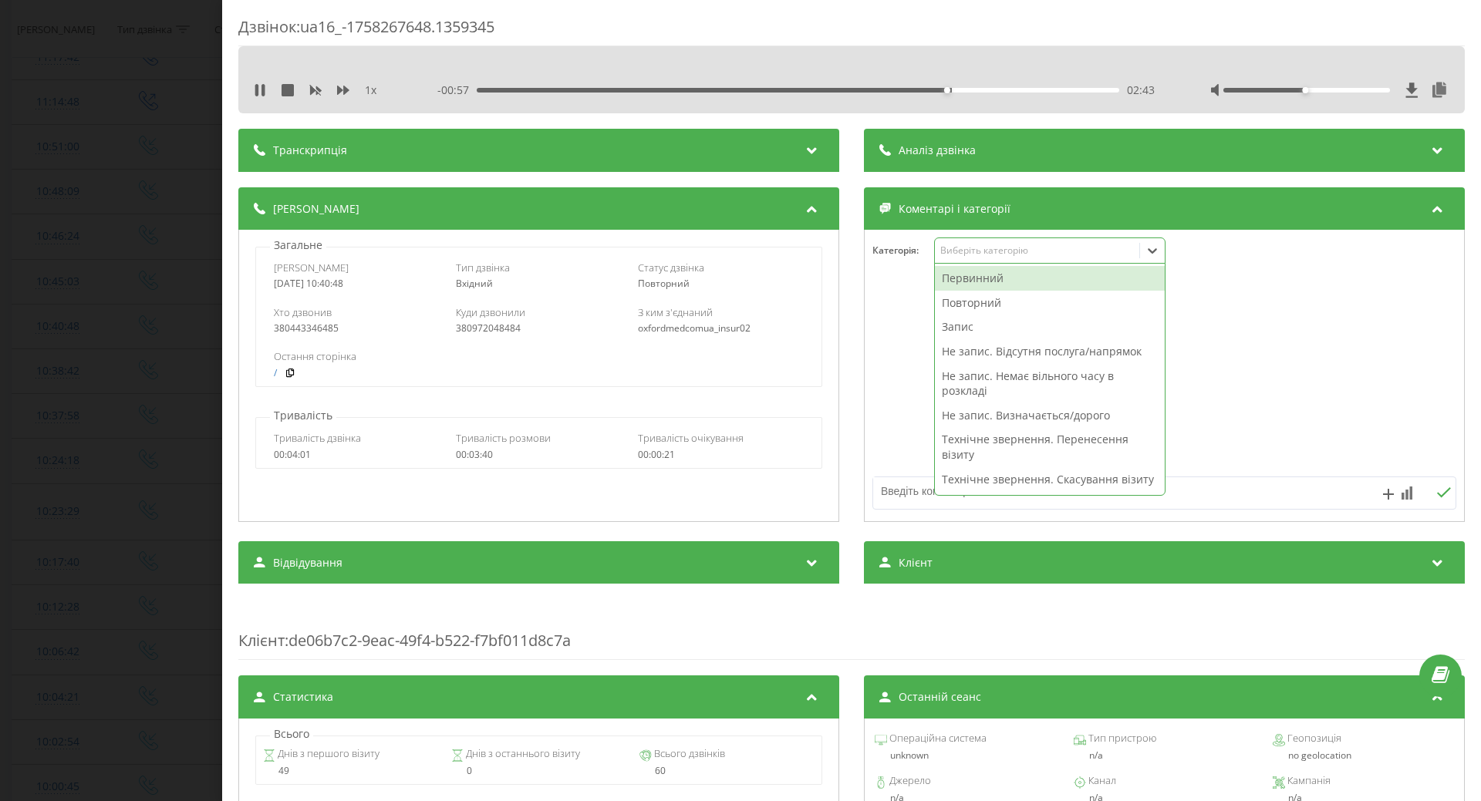
drag, startPoint x: 979, startPoint y: 414, endPoint x: 906, endPoint y: 415, distance: 72.5
click at [975, 415] on div "Не запис. Визначається/дорого" at bounding box center [1050, 415] width 230 height 25
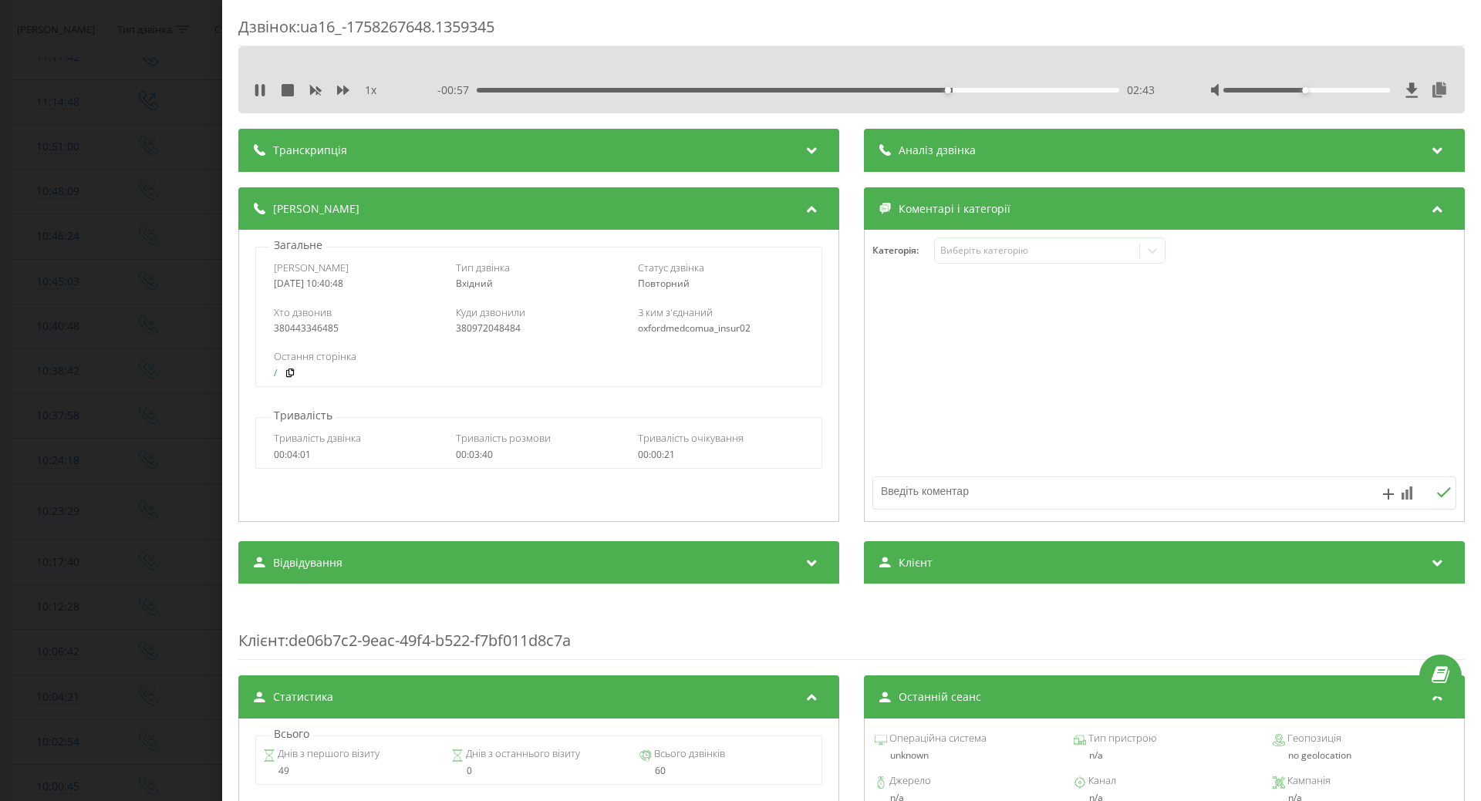
click at [892, 419] on div at bounding box center [1164, 376] width 599 height 185
click at [260, 96] on button at bounding box center [260, 90] width 12 height 12
click at [106, 292] on div "Дзвінок : ua16_-1758267648.1359345 1 x - 00:55 02:45 02:45 Транскрипція Для AI-…" at bounding box center [740, 400] width 1481 height 801
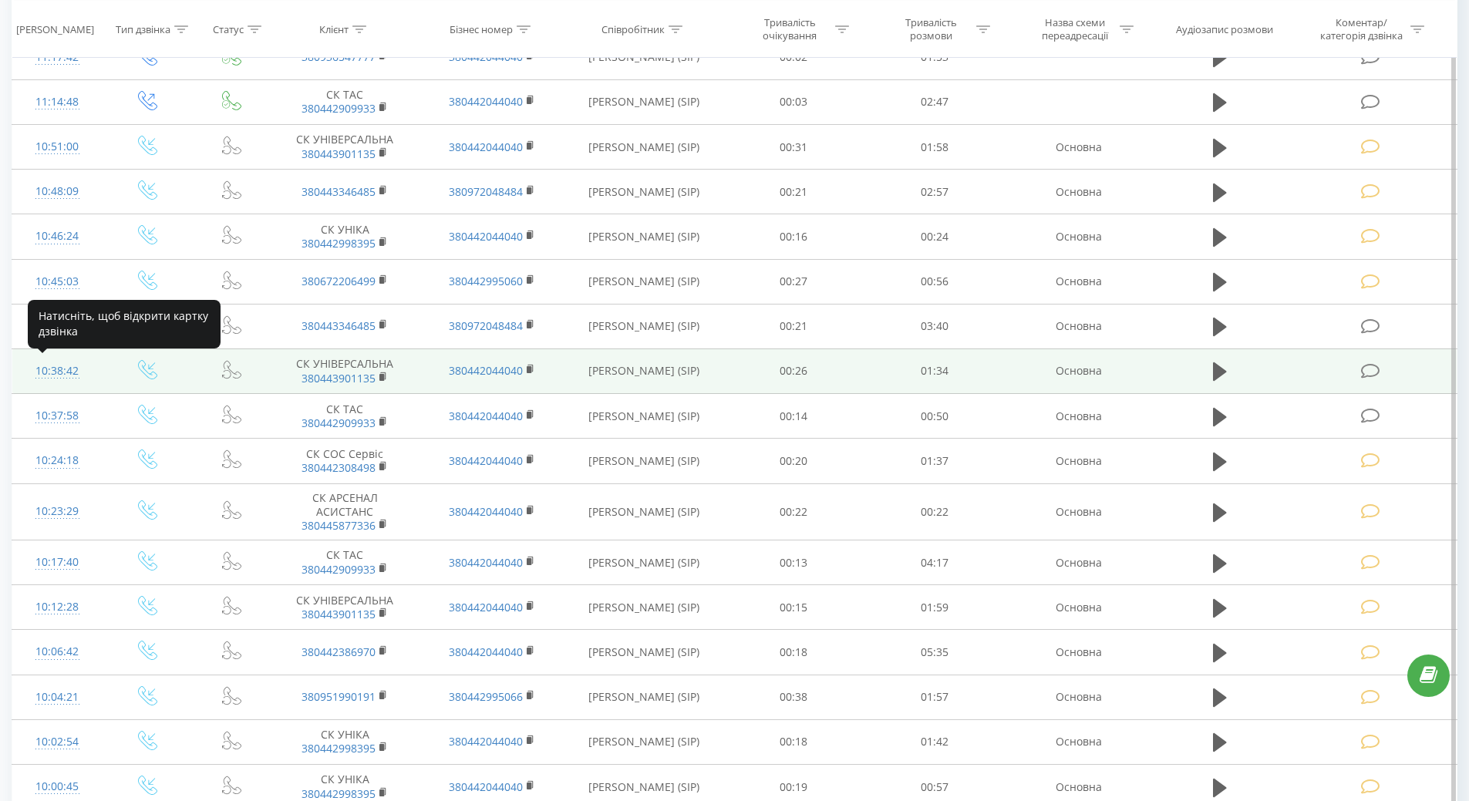
click at [75, 365] on div "10:38:42" at bounding box center [57, 371] width 59 height 30
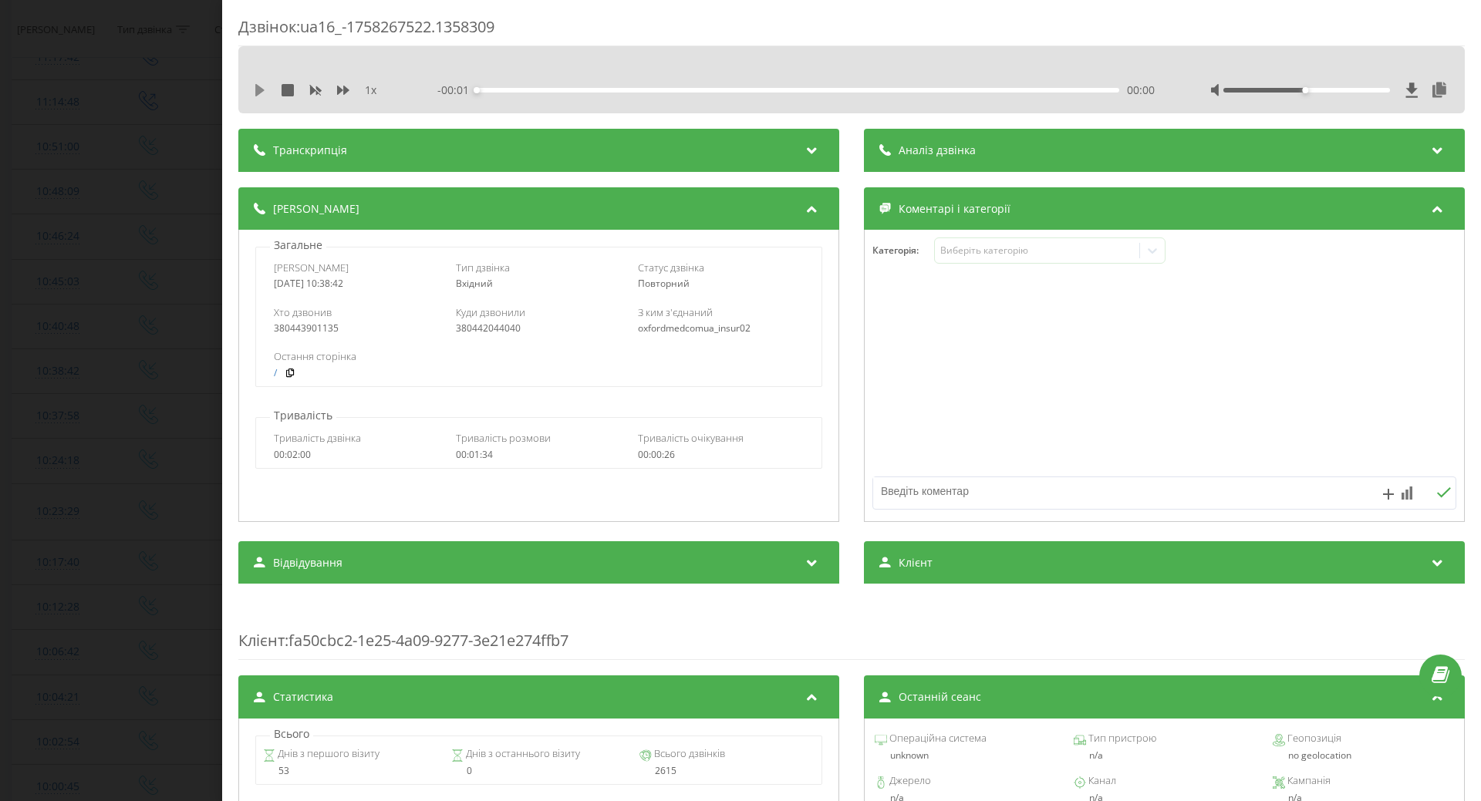
click at [261, 95] on icon at bounding box center [260, 90] width 12 height 12
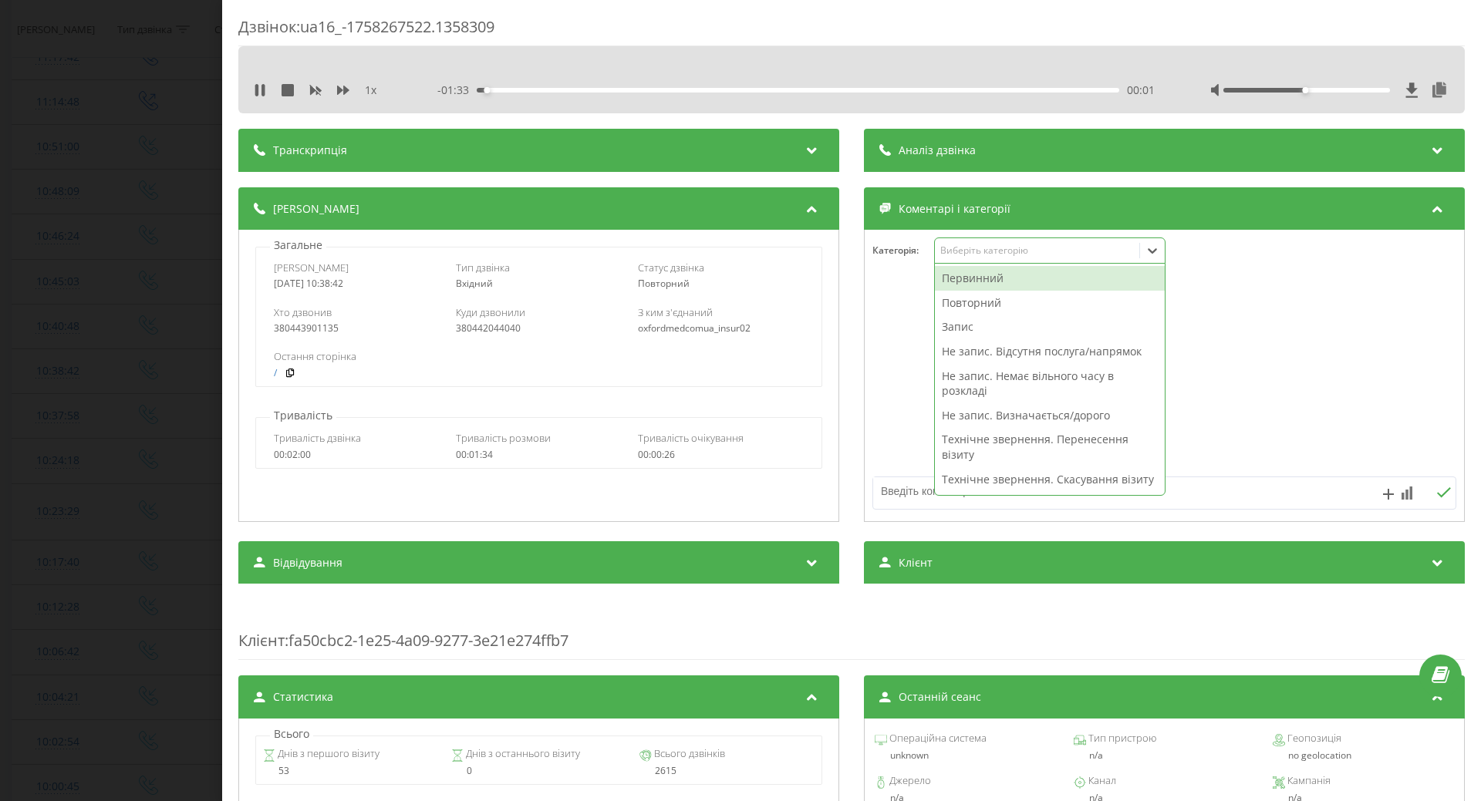
click at [1011, 254] on div "Виберіть категорію" at bounding box center [1036, 250] width 193 height 12
click at [921, 93] on div "- 01:22 00:12 00:12" at bounding box center [795, 90] width 717 height 15
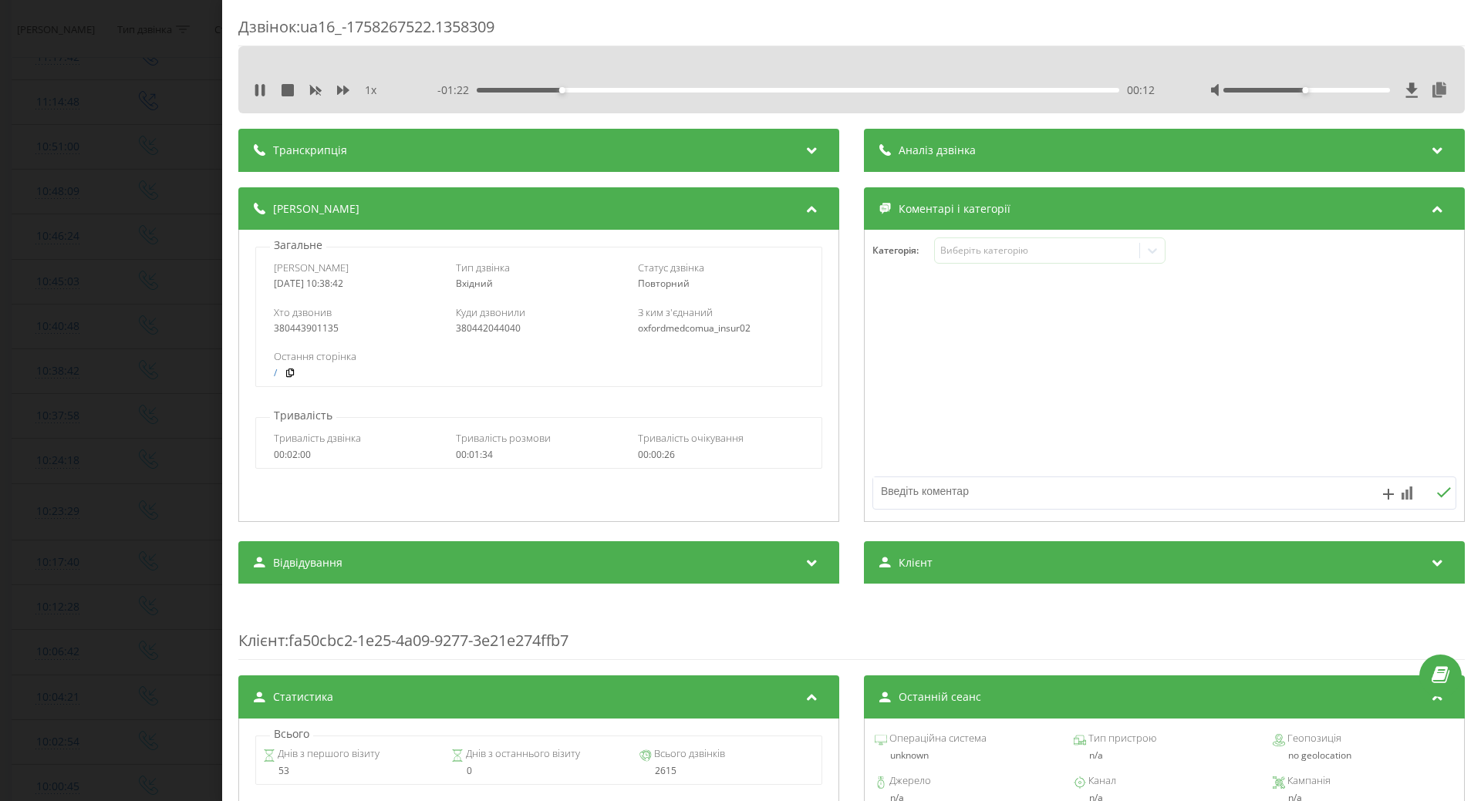
click at [922, 90] on div "00:12" at bounding box center [798, 90] width 642 height 5
click at [1048, 248] on div "Виберіть категорію" at bounding box center [1036, 250] width 193 height 12
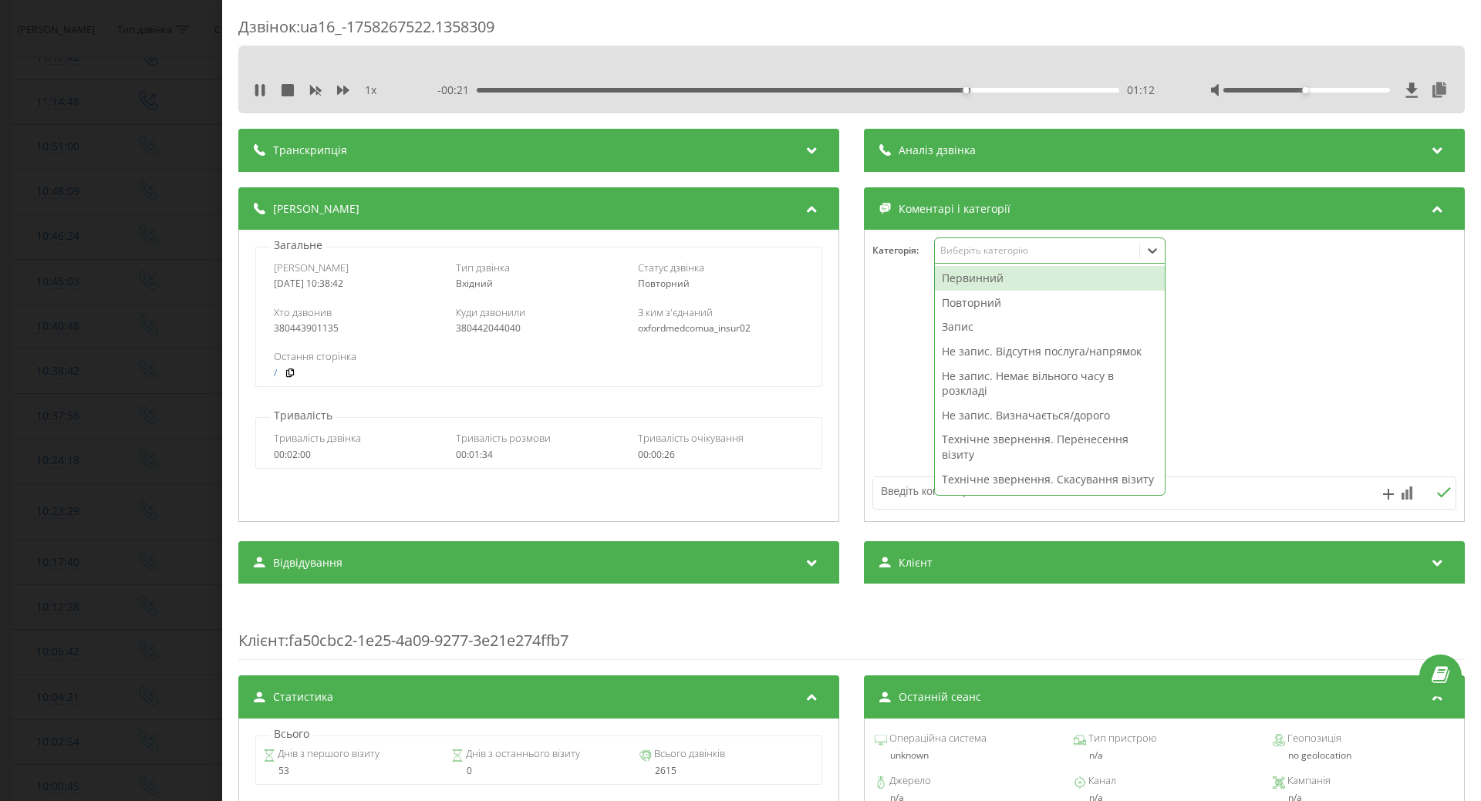
drag, startPoint x: 968, startPoint y: 410, endPoint x: 916, endPoint y: 419, distance: 52.4
click at [962, 411] on div "Не запис. Визначається/дорого" at bounding box center [1050, 415] width 230 height 25
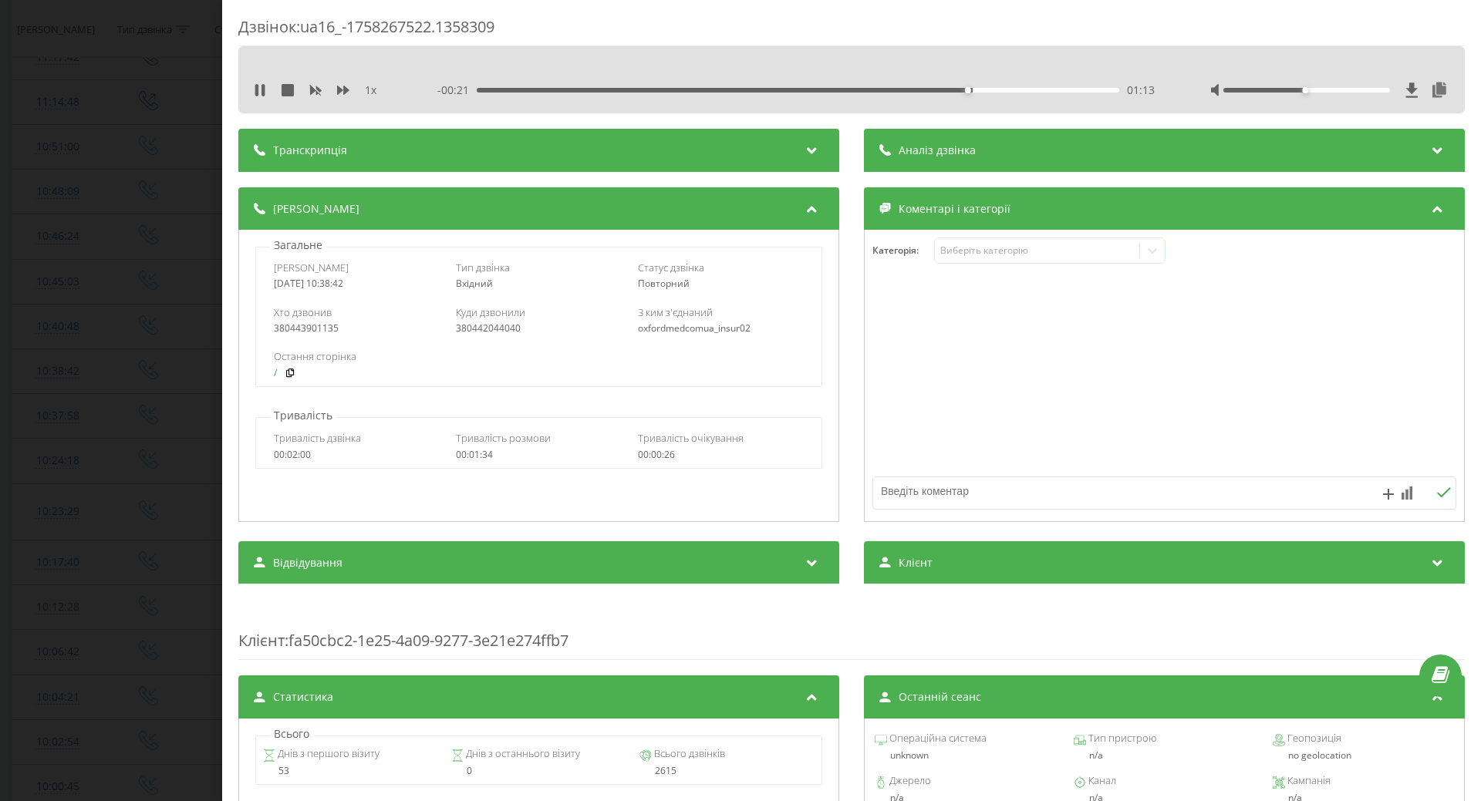
click at [867, 426] on div at bounding box center [1164, 376] width 599 height 185
click at [241, 379] on div "Загальне Дата дзвінка 2025-09-19 10:38:42 Тип дзвінка Вхідний Статус дзвінка По…" at bounding box center [538, 376] width 601 height 292
click at [197, 379] on div "Дзвінок : ua16_-1758267522.1358309 1 x - 00:20 01:14 01:14 Транскрипція Для AI-…" at bounding box center [740, 400] width 1481 height 801
click at [259, 91] on icon at bounding box center [260, 90] width 12 height 12
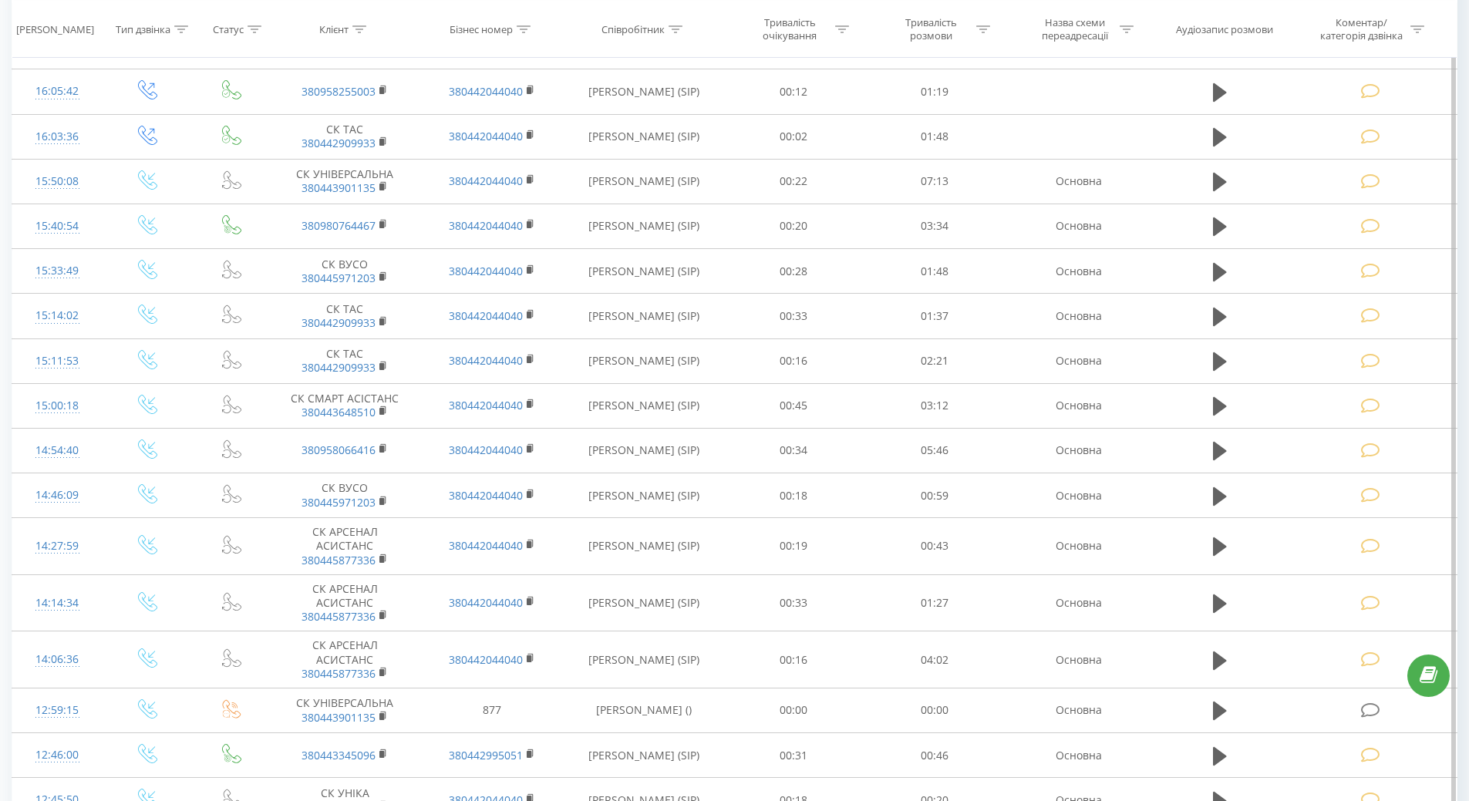
scroll to position [2468, 0]
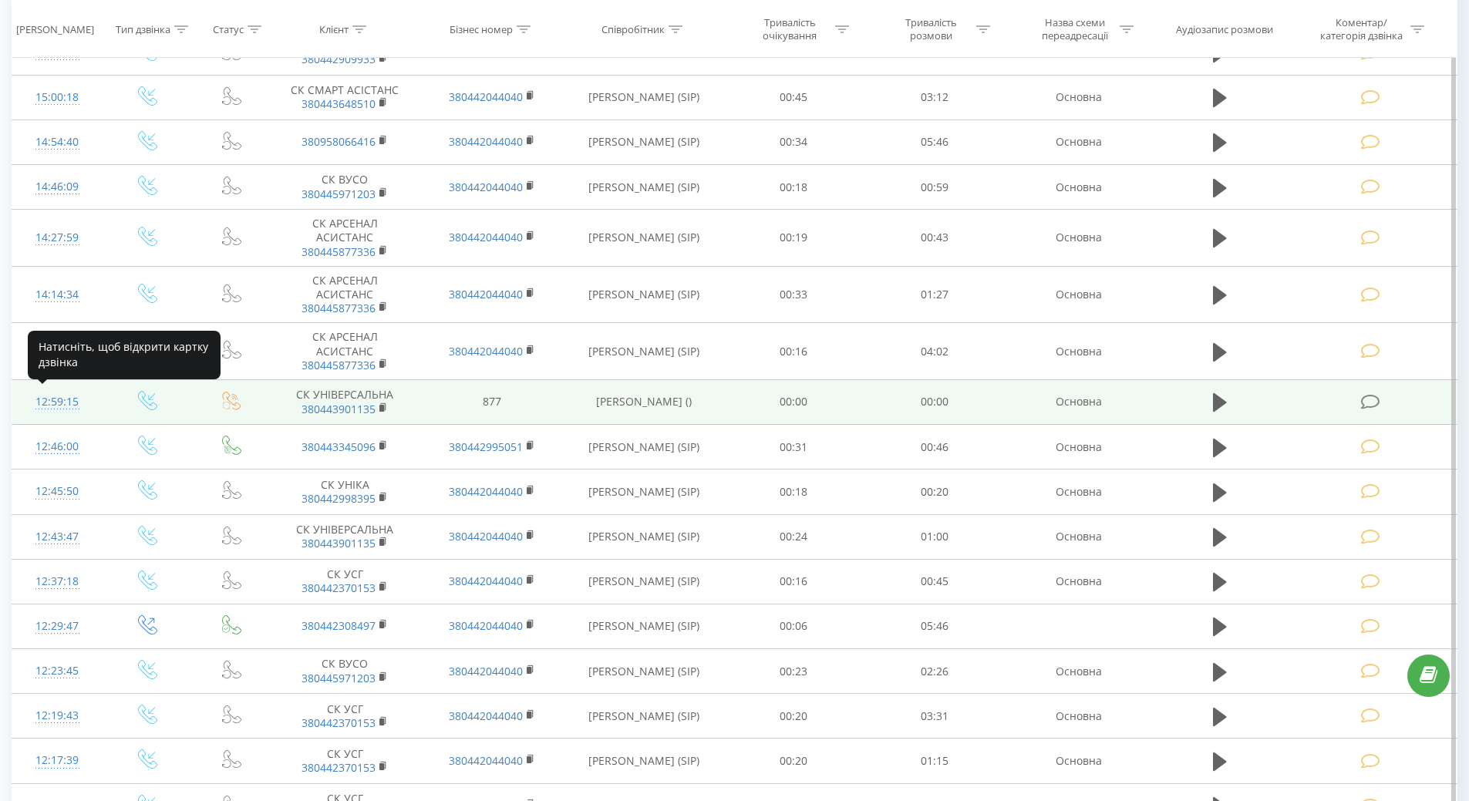
click at [53, 404] on div "12:59:15" at bounding box center [57, 402] width 59 height 30
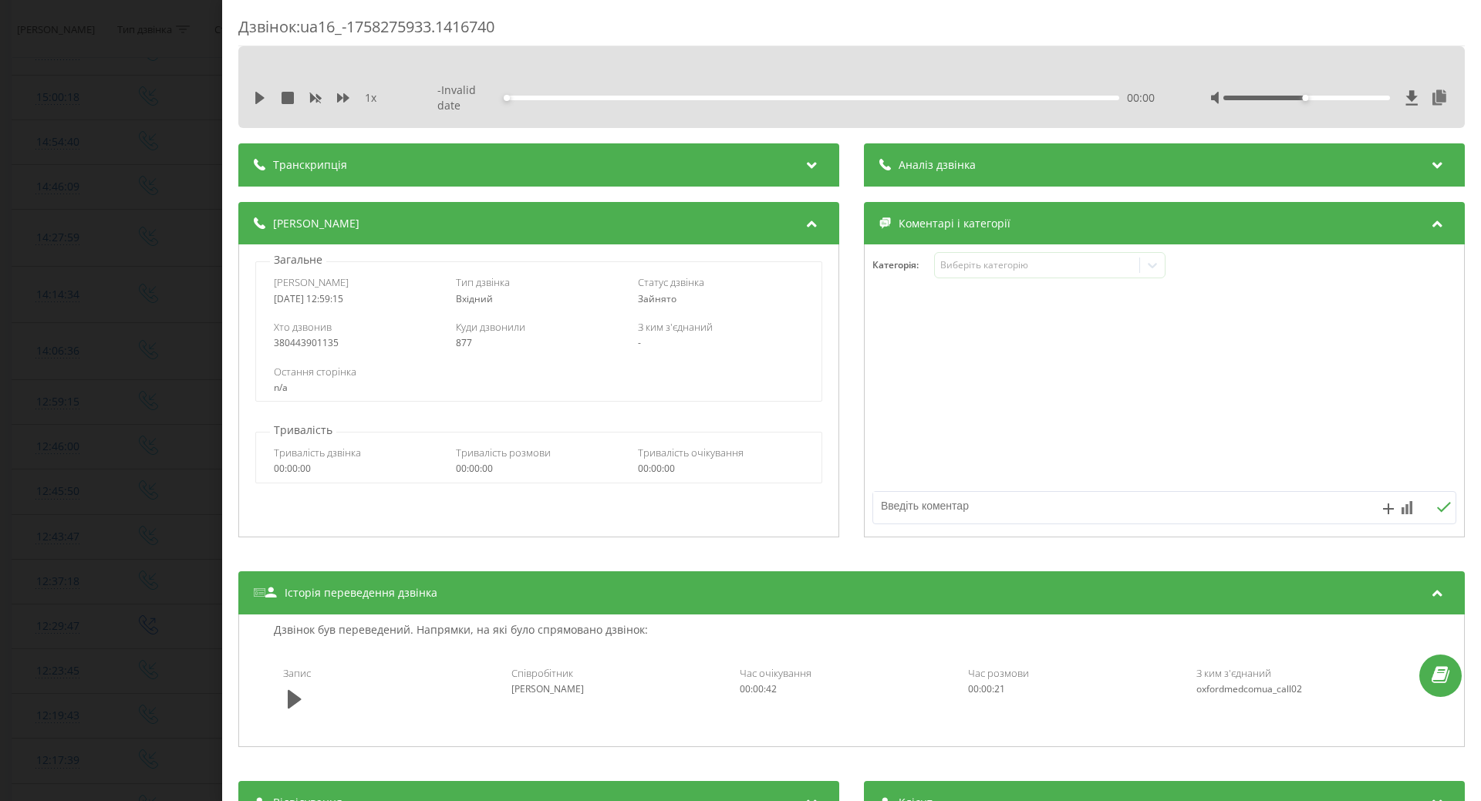
click at [259, 88] on div "1 x - Invalid date 00:00 00:00" at bounding box center [851, 98] width 1203 height 38
click at [261, 96] on icon at bounding box center [259, 98] width 9 height 12
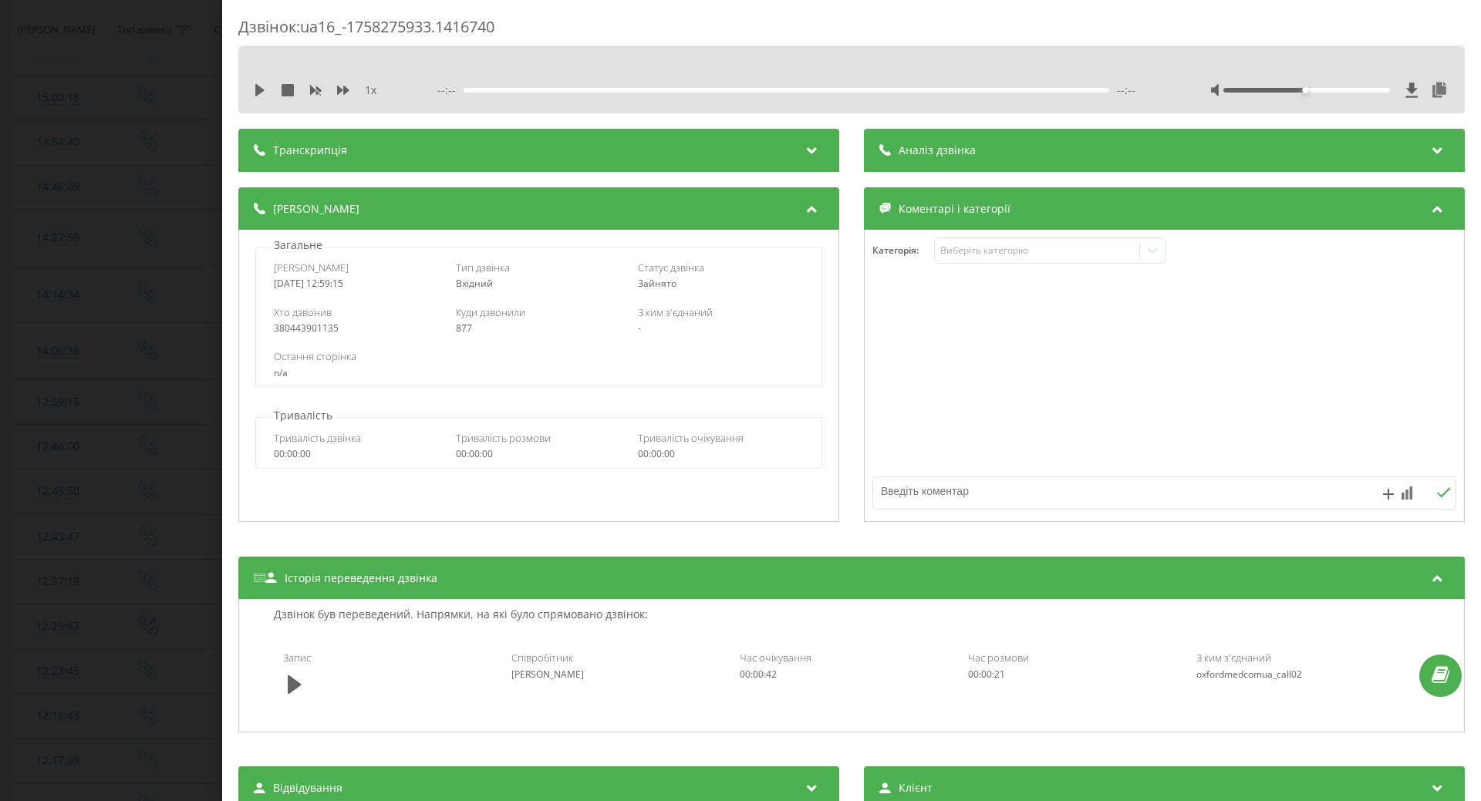
click at [120, 251] on div "Дзвінок : ua16_-1758275933.1416740 1 x --:-- --:-- Транскрипція Для AI-аналізу …" at bounding box center [740, 400] width 1481 height 801
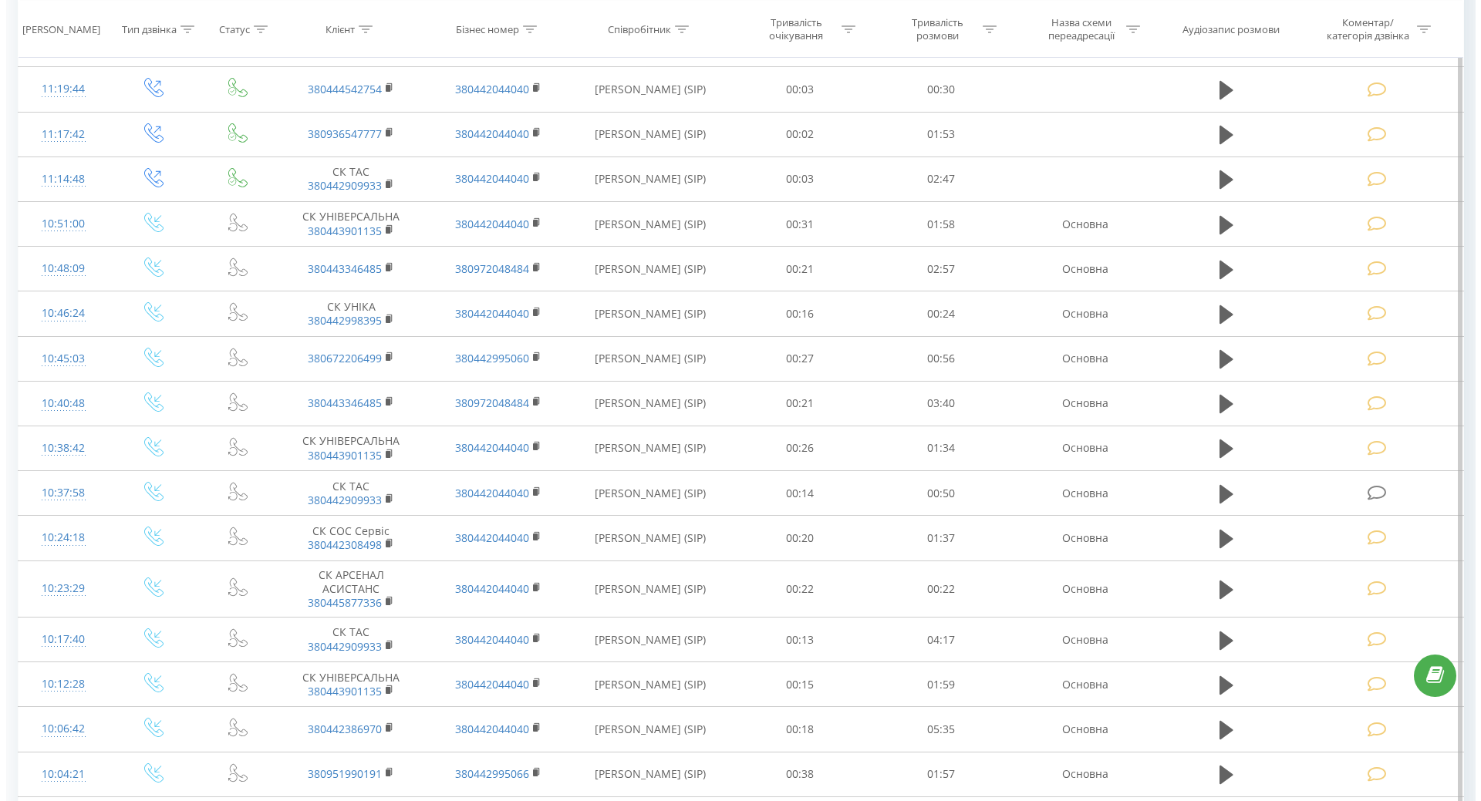
scroll to position [4011, 0]
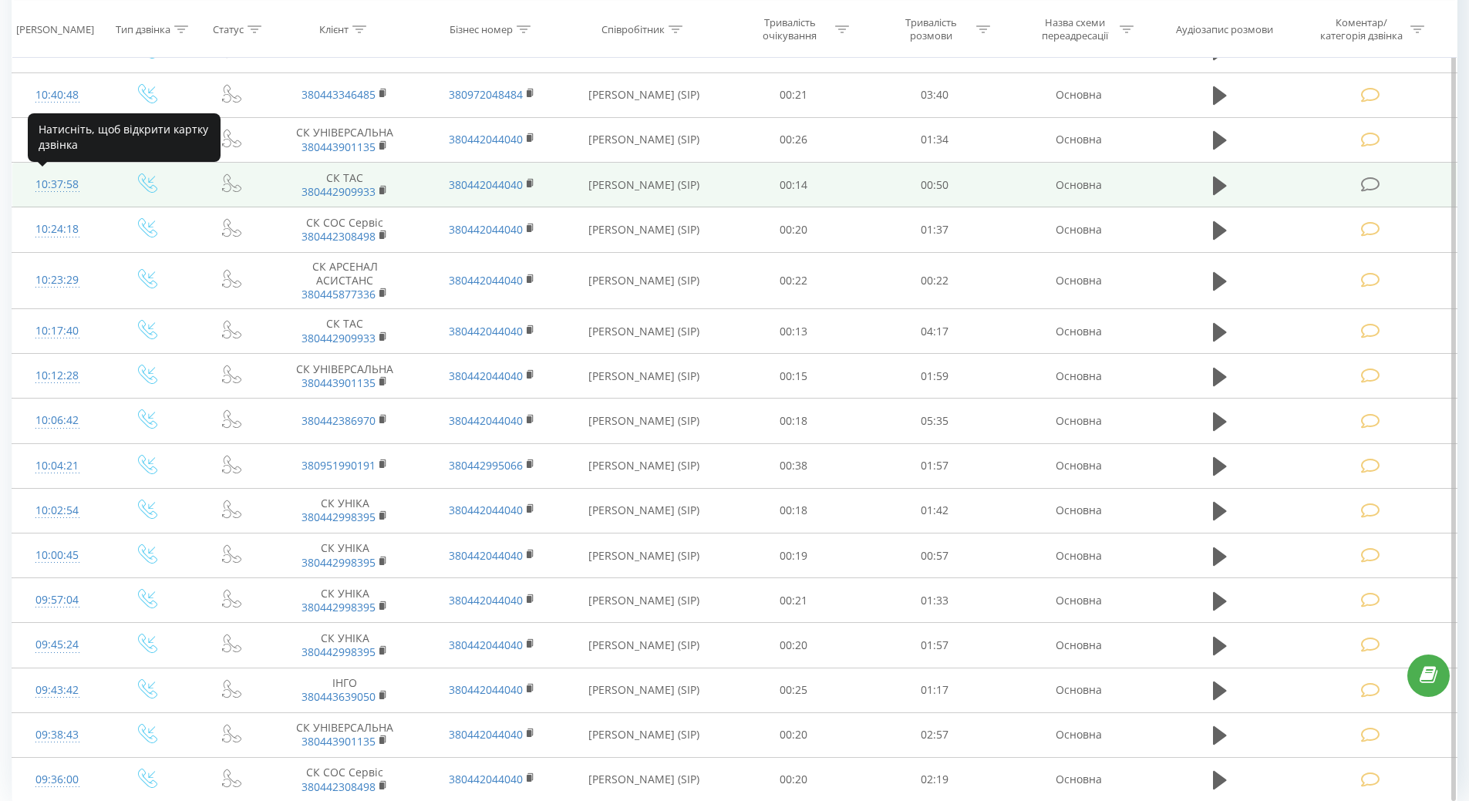
click at [61, 181] on div "10:37:58" at bounding box center [57, 185] width 59 height 30
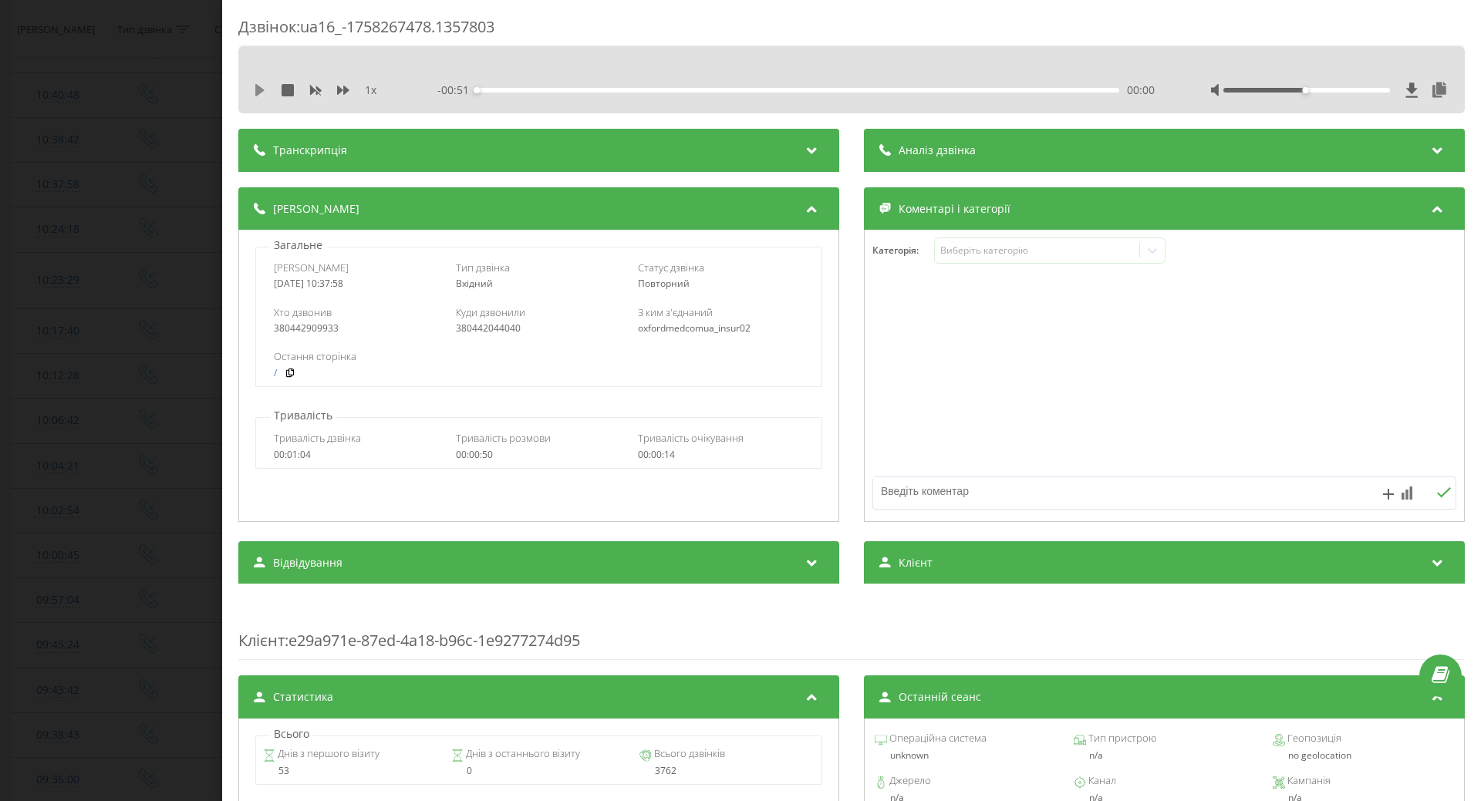
click at [259, 96] on button at bounding box center [260, 90] width 12 height 12
click at [261, 97] on div "1 x" at bounding box center [325, 90] width 143 height 15
click at [255, 89] on icon at bounding box center [256, 90] width 3 height 12
click at [1013, 257] on div "Виберіть категорію" at bounding box center [1036, 250] width 193 height 12
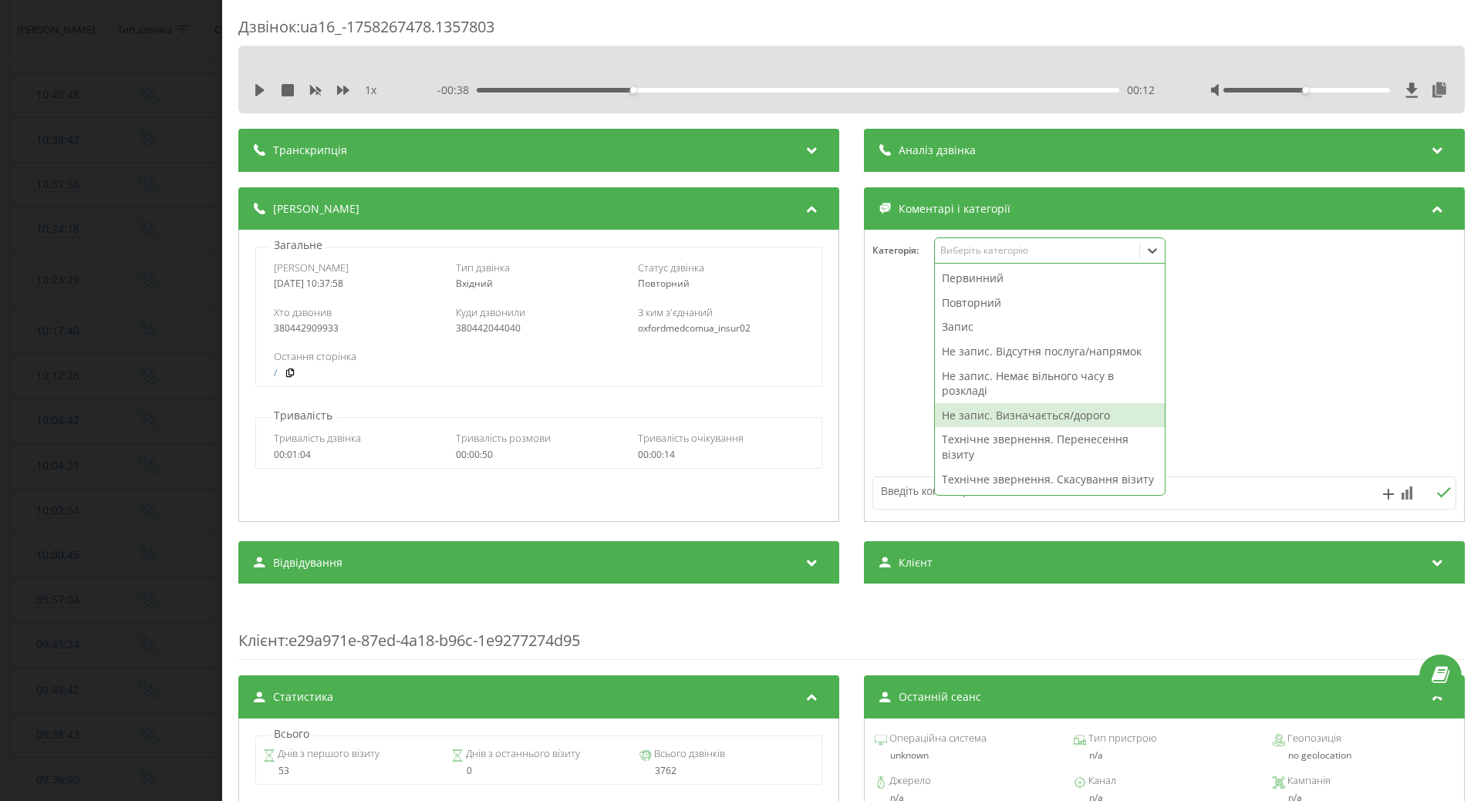
click at [1018, 411] on div "Не запис. Визначається/дорого" at bounding box center [1050, 415] width 230 height 25
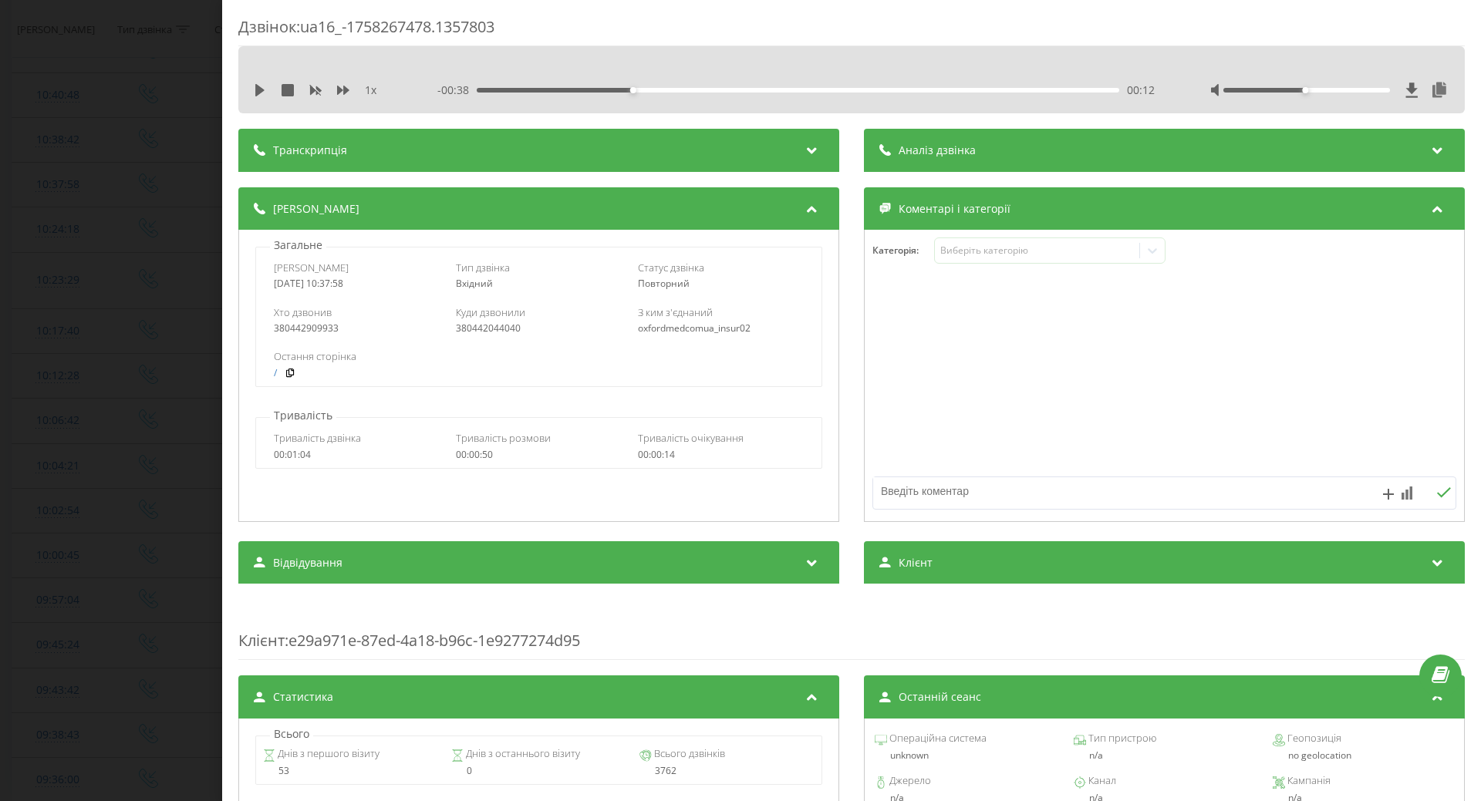
drag, startPoint x: 908, startPoint y: 425, endPoint x: 625, endPoint y: 403, distance: 283.1
click at [902, 426] on div at bounding box center [1164, 376] width 599 height 185
click at [42, 420] on div "Дзвінок : ua16_-1758267478.1357803 1 x - 00:38 00:12 00:12 Транскрипція Для AI-…" at bounding box center [740, 400] width 1481 height 801
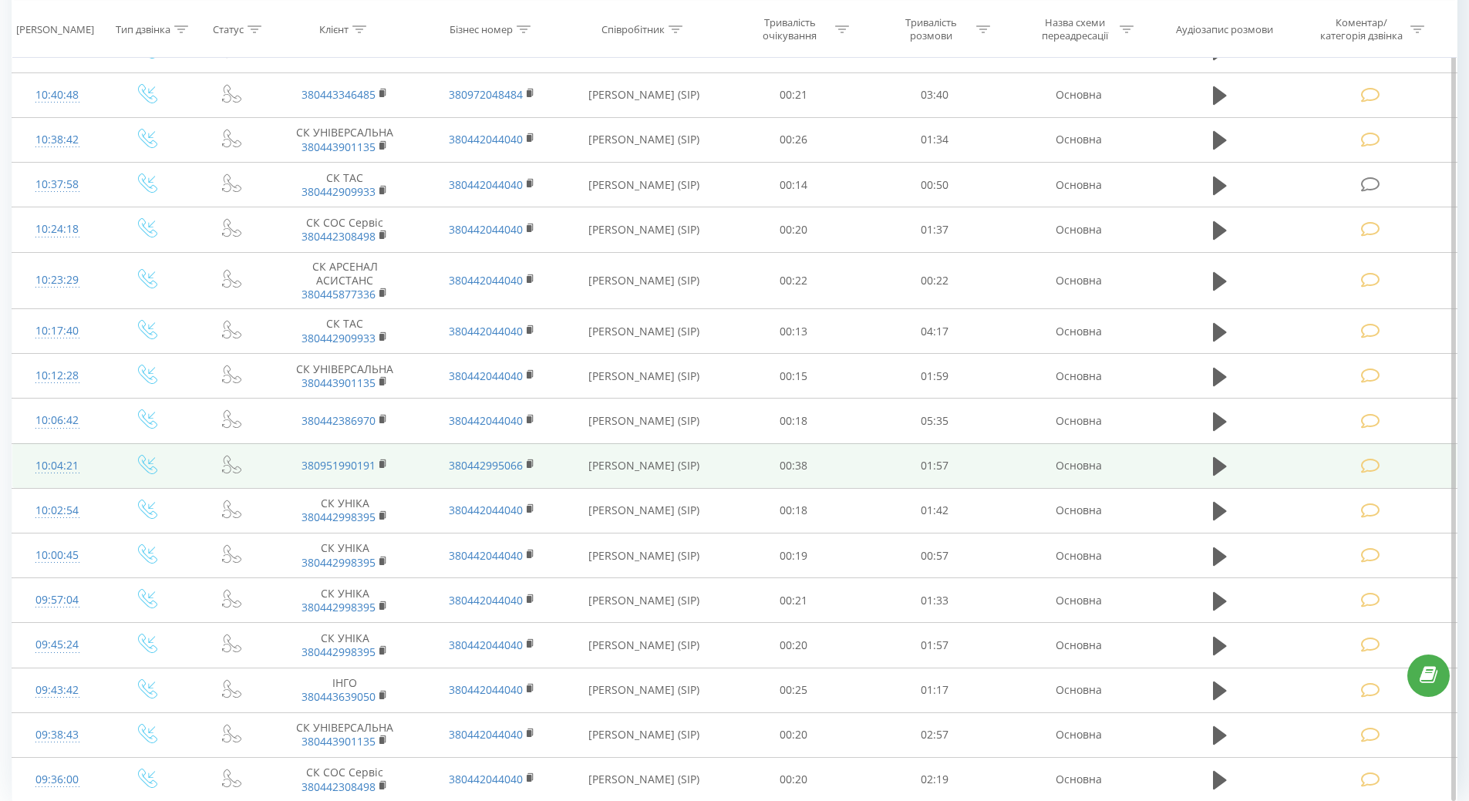
scroll to position [4070, 0]
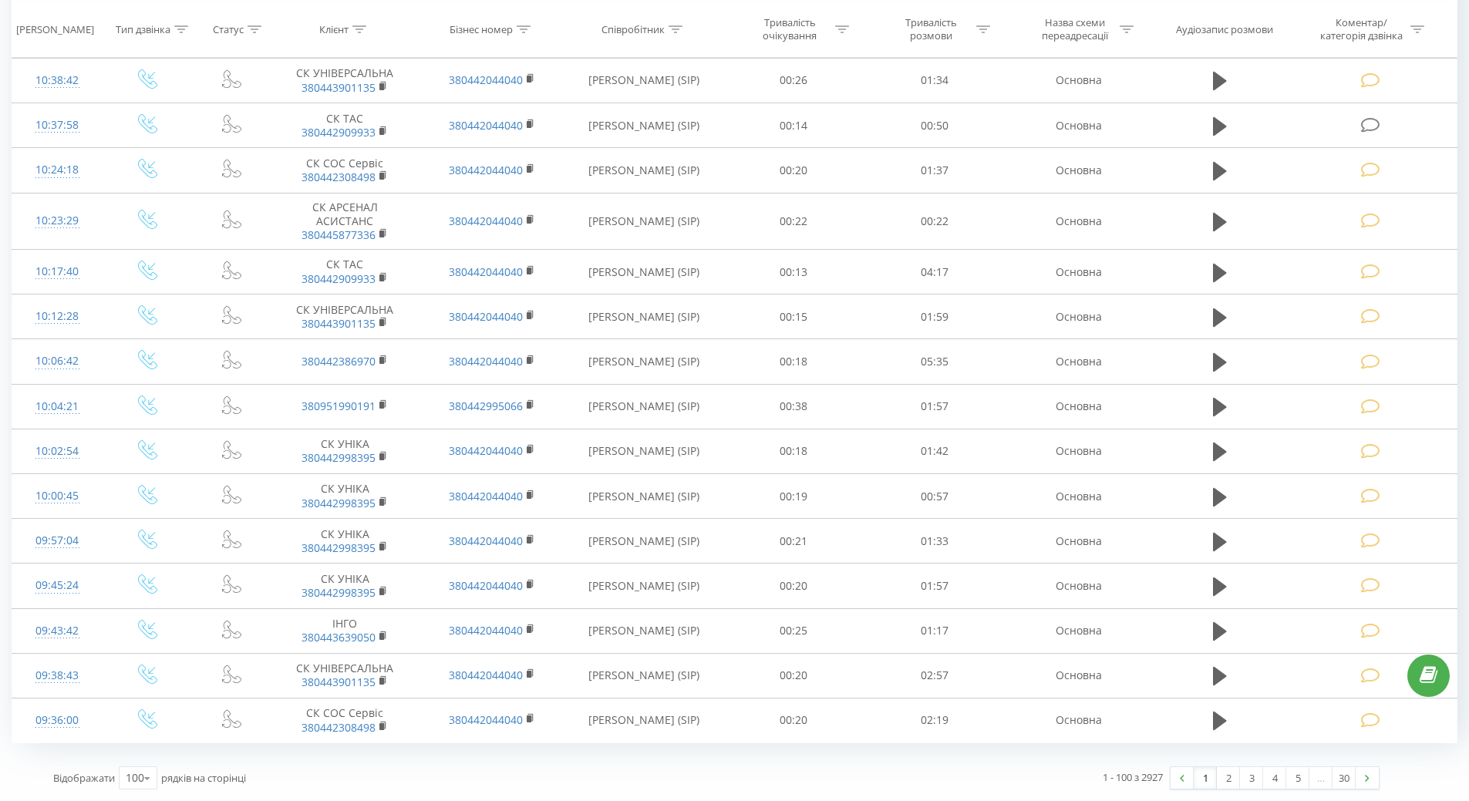
drag, startPoint x: 1225, startPoint y: 777, endPoint x: 1192, endPoint y: 750, distance: 42.8
click at [1225, 776] on link "2" at bounding box center [1228, 778] width 23 height 22
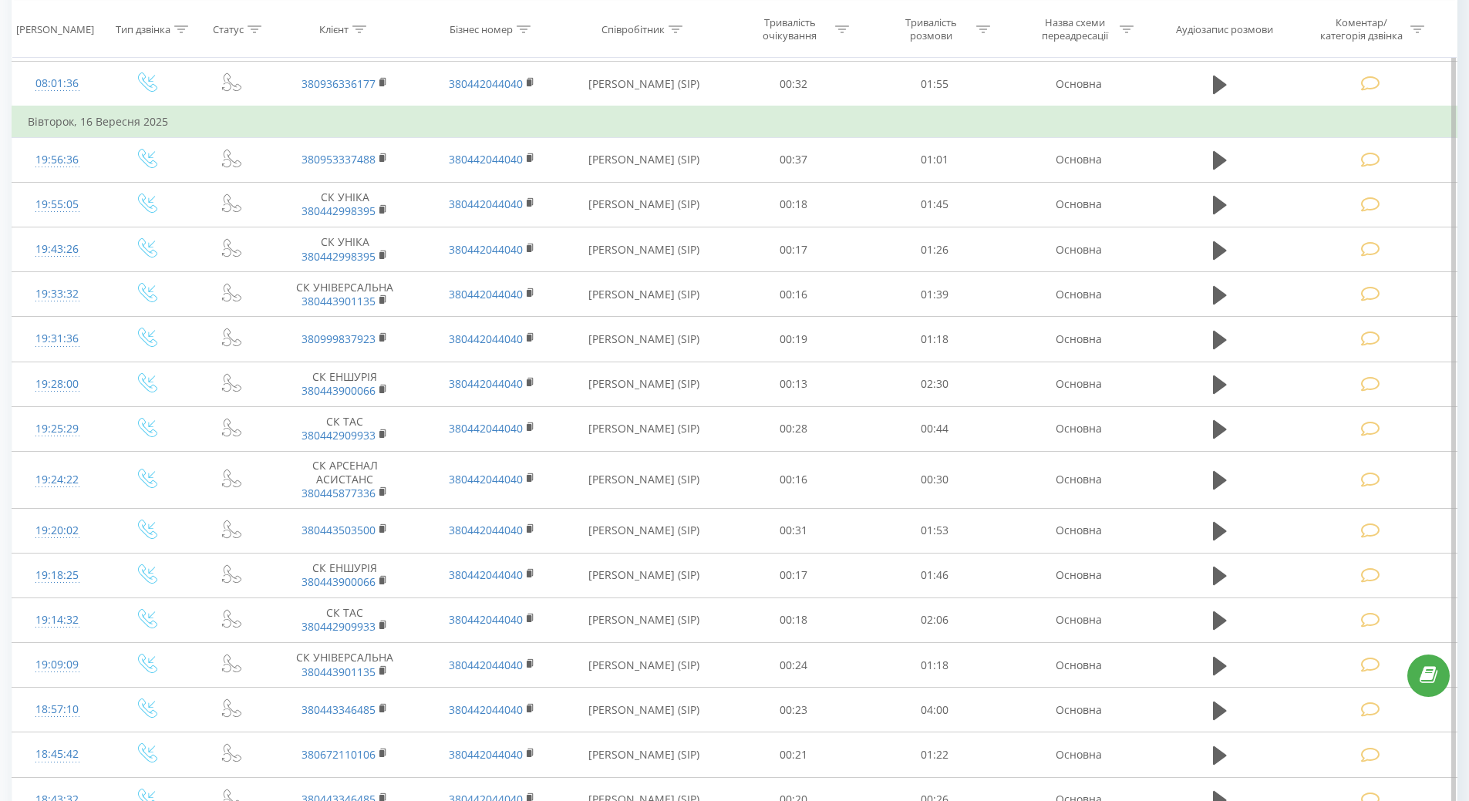
scroll to position [1644, 0]
